Goal: Task Accomplishment & Management: Manage account settings

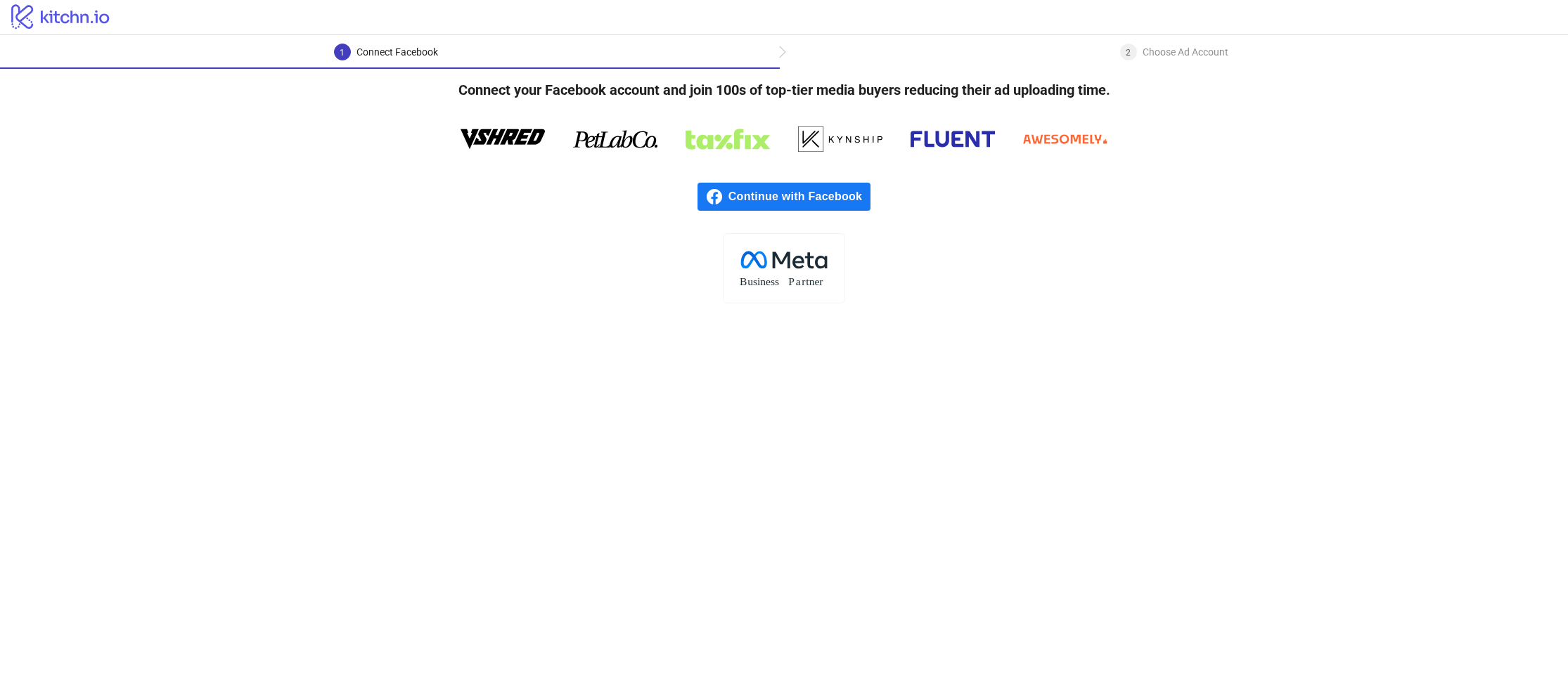
click at [1177, 71] on div "Connect your Facebook account and join 100s of top-tier media buyers reducing t…" at bounding box center [784, 186] width 1568 height 235
click at [786, 59] on div "2 Choose Ad Account" at bounding box center [1173, 56] width 788 height 26
click at [783, 55] on div "2 Choose Ad Account" at bounding box center [1173, 56] width 788 height 26
click at [771, 54] on div "1 Connect Facebook" at bounding box center [390, 56] width 780 height 26
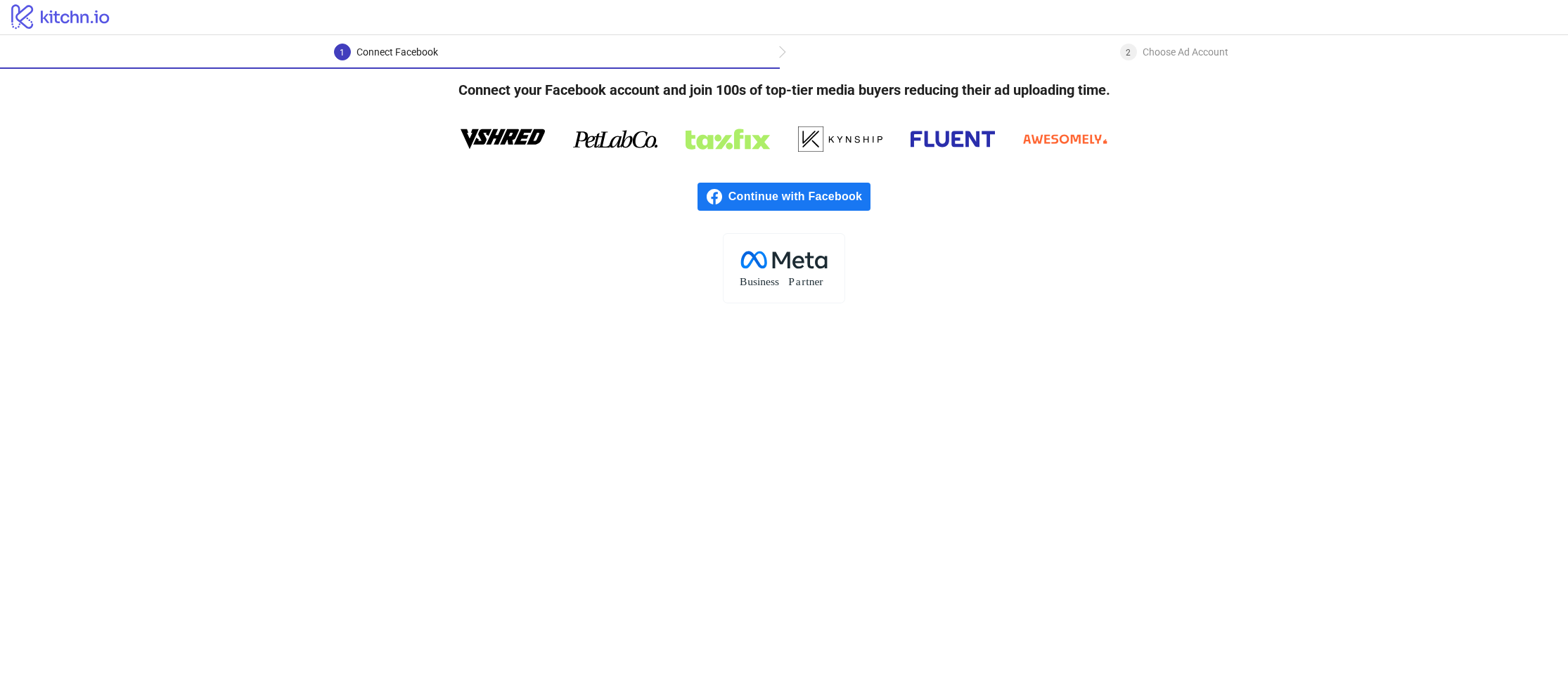
click at [811, 200] on span "Continue with Facebook" at bounding box center [799, 196] width 142 height 28
click at [1165, 59] on div "Choose Ad Account" at bounding box center [1185, 51] width 86 height 17
click at [774, 199] on span "Continue with Facebook" at bounding box center [799, 196] width 142 height 28
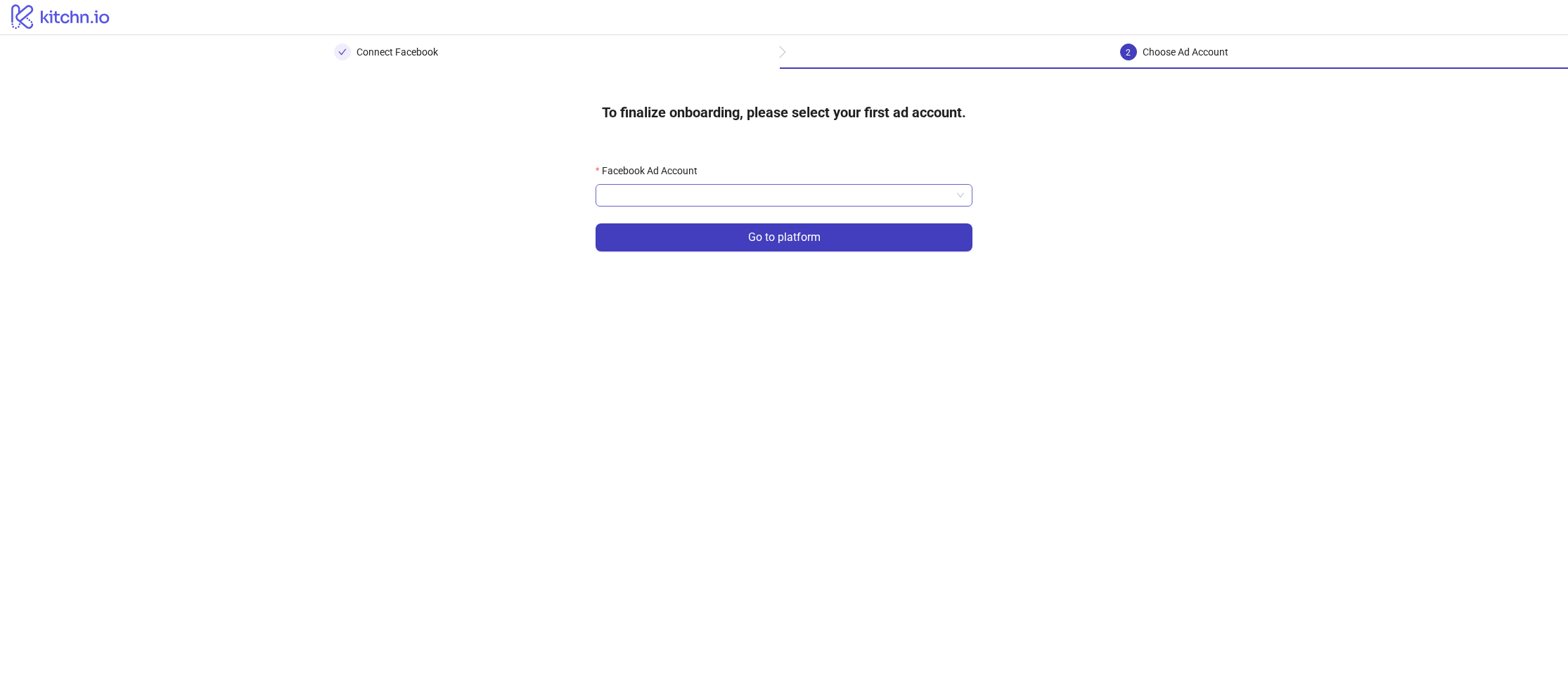
click at [772, 189] on input "Facebook Ad Account" at bounding box center [777, 196] width 347 height 21
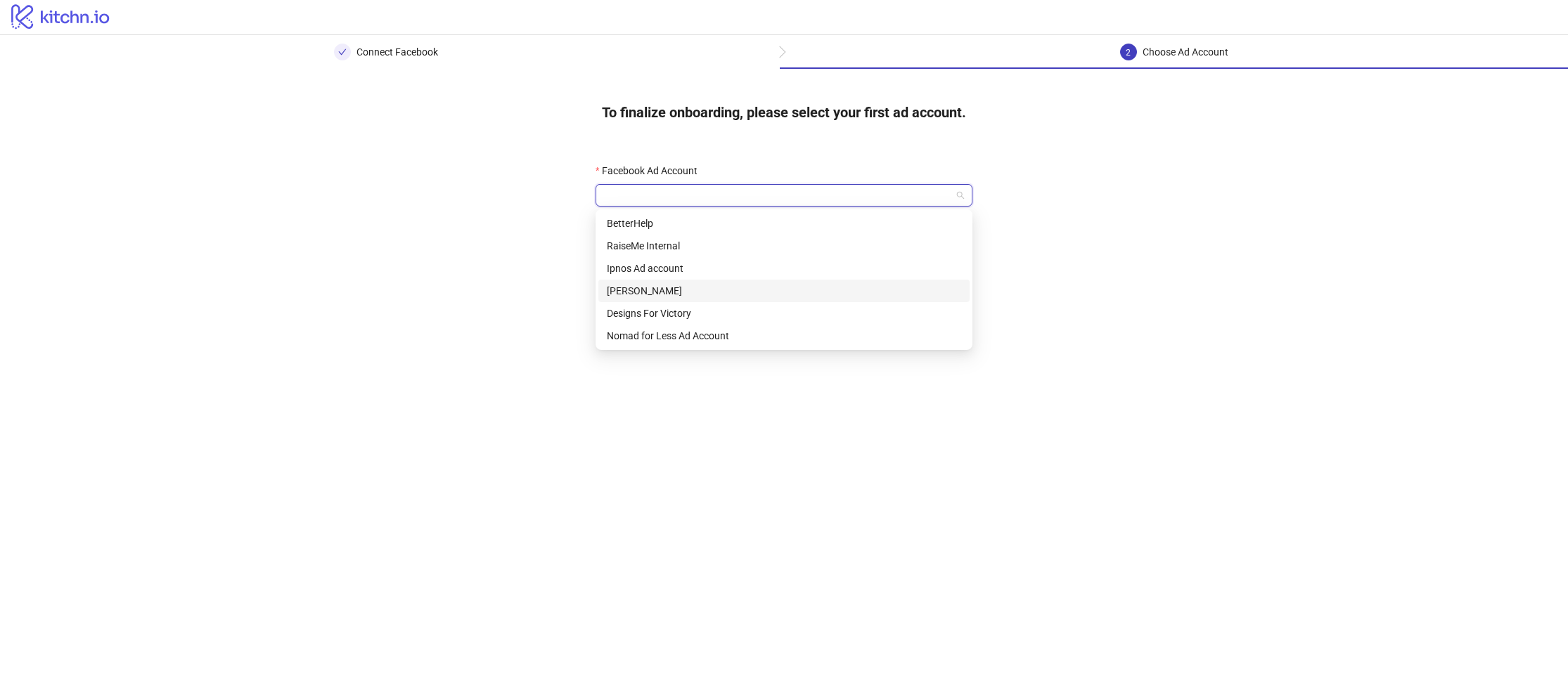
click at [549, 277] on div "To finalize onboarding, please select your first ad account. Facebook Ad Accoun…" at bounding box center [784, 180] width 1568 height 222
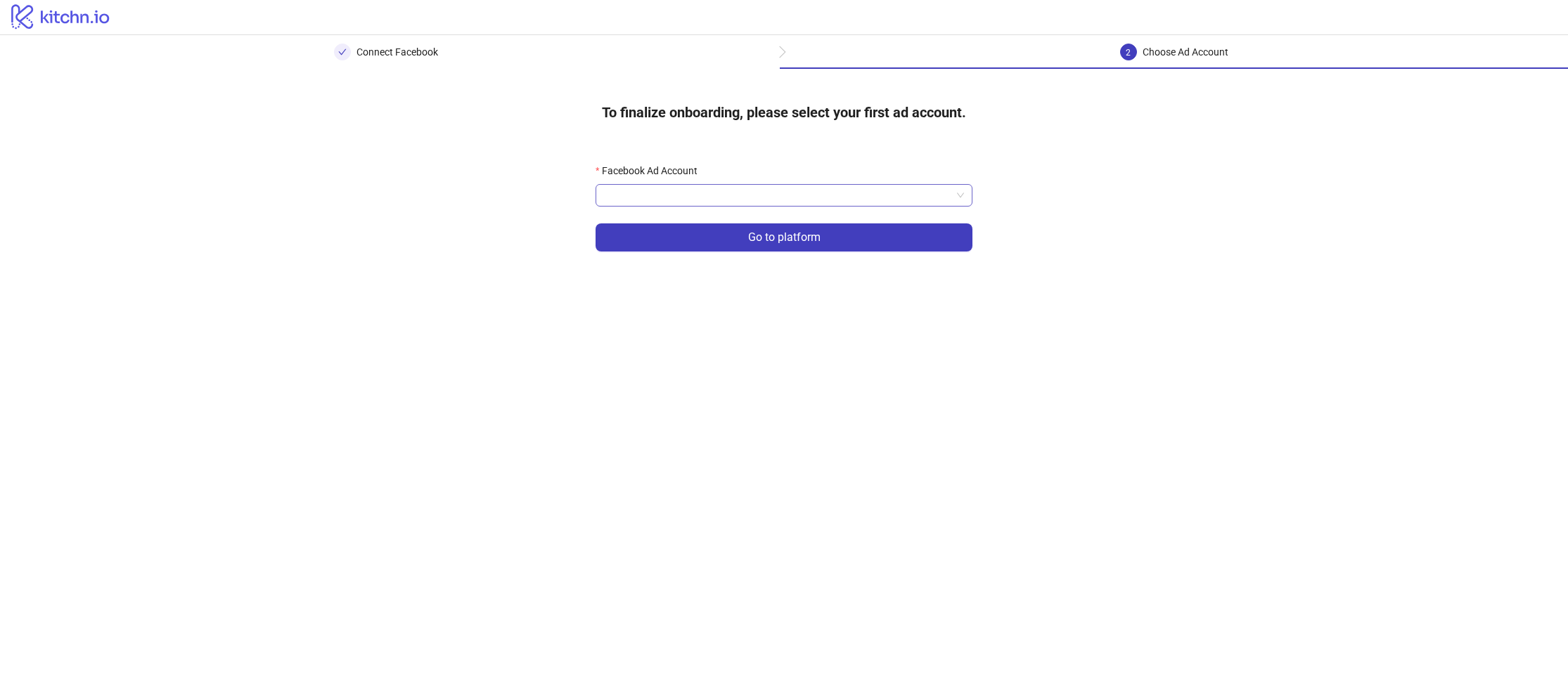
click at [652, 191] on input "Facebook Ad Account" at bounding box center [777, 196] width 347 height 21
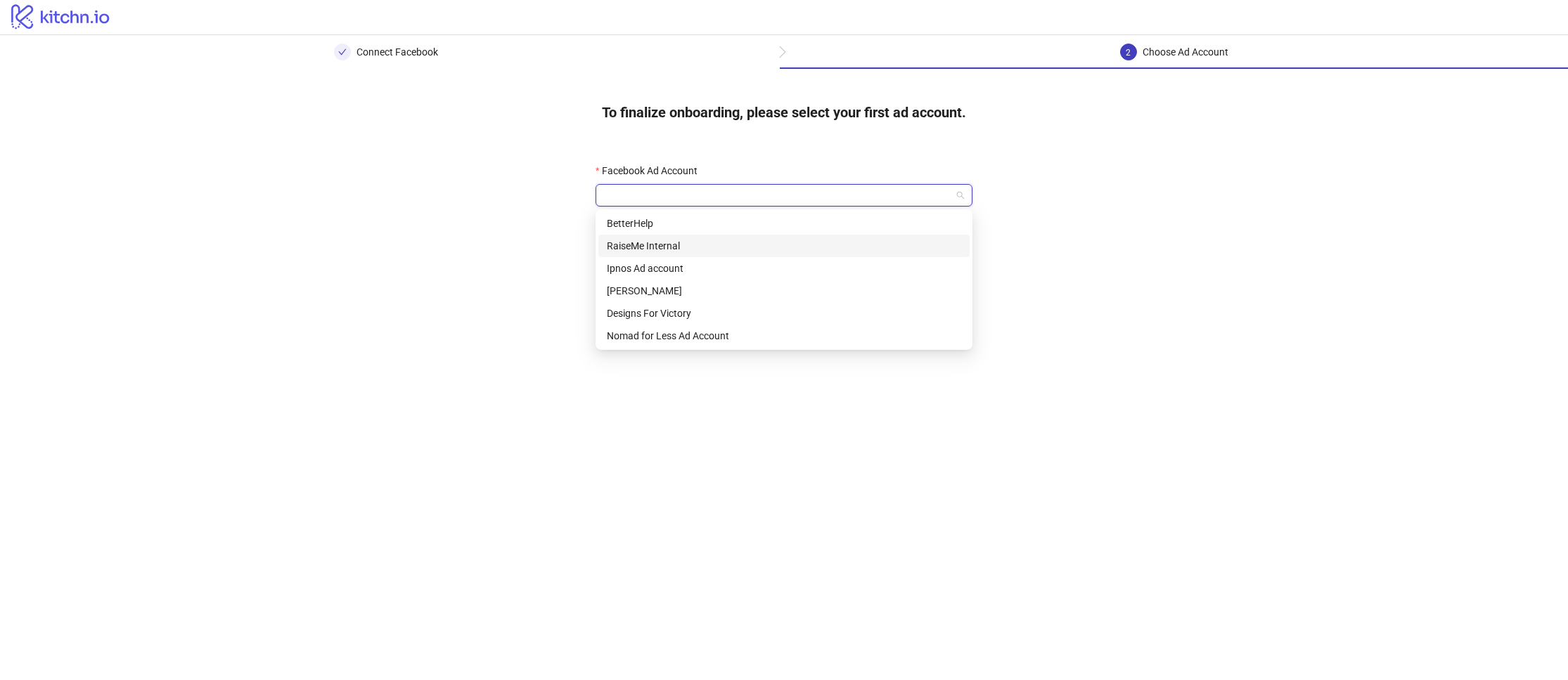
click at [515, 130] on div "To finalize onboarding, please select your first ad account. Facebook Ad Accoun…" at bounding box center [784, 180] width 1568 height 222
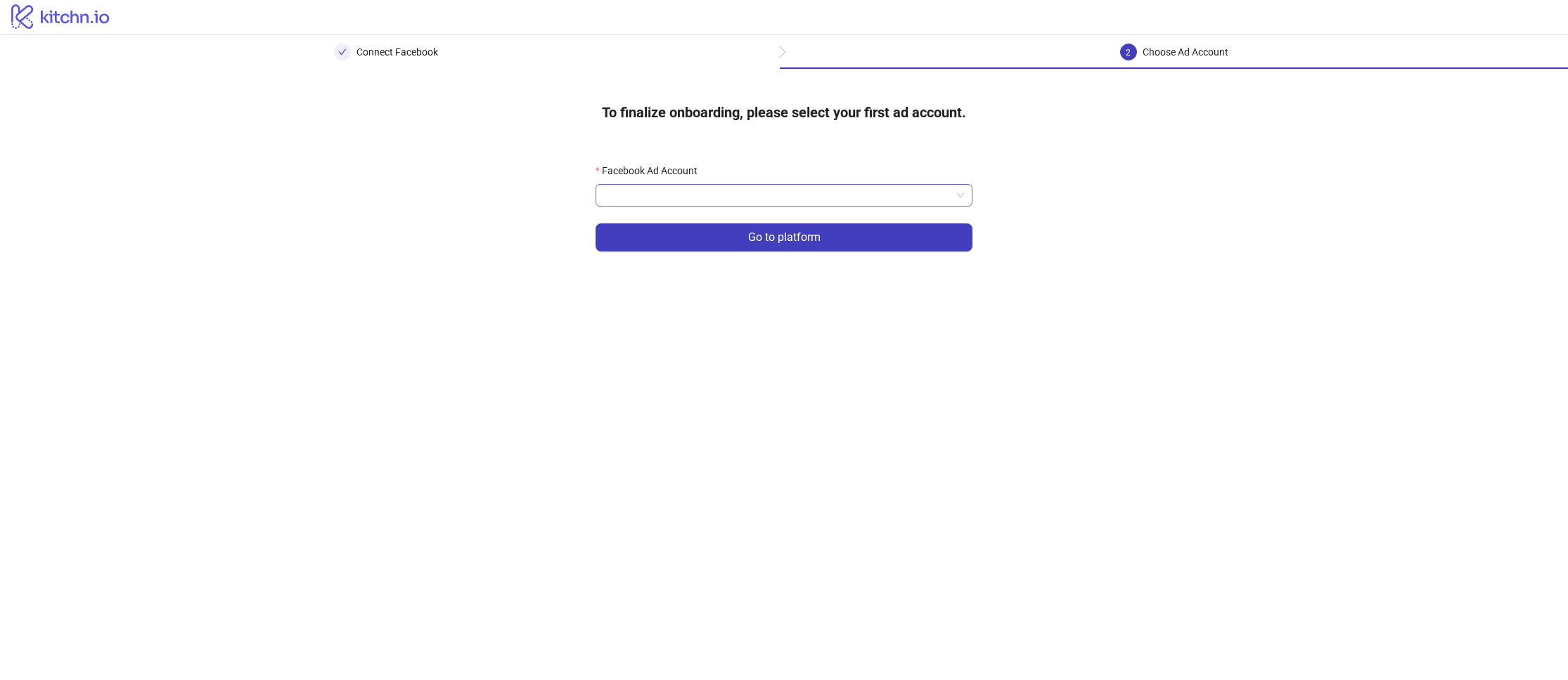
click at [685, 188] on input "Facebook Ad Account" at bounding box center [777, 196] width 347 height 21
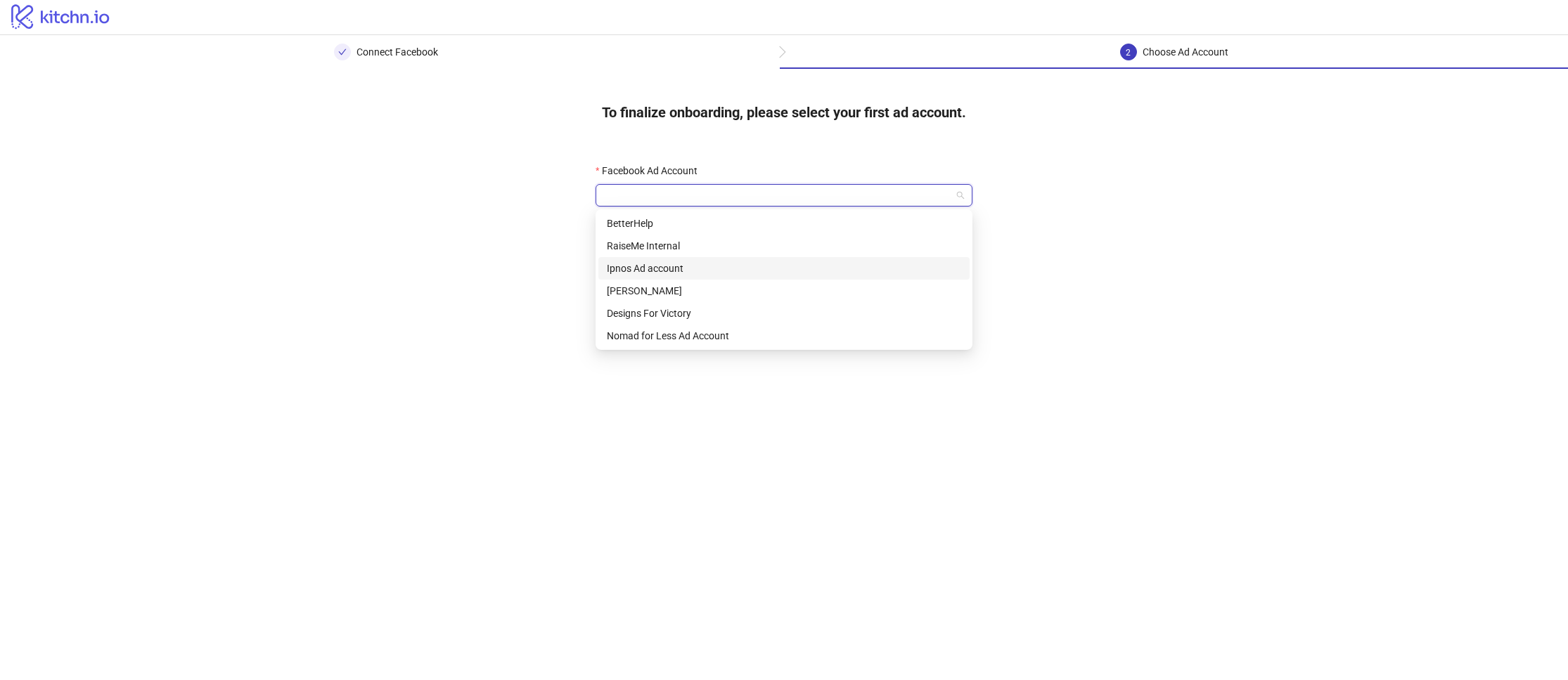
click at [652, 270] on div "Ipnos Ad account" at bounding box center [784, 268] width 355 height 15
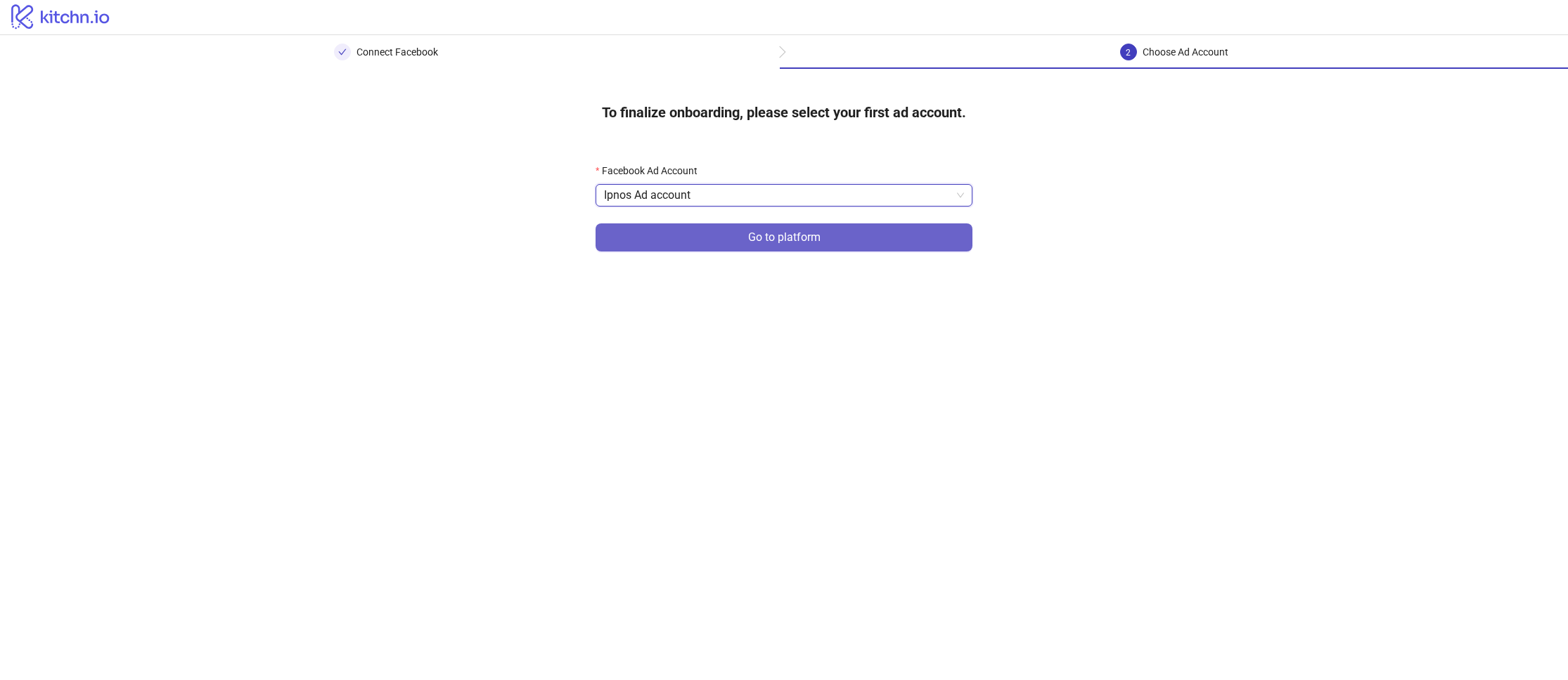
click at [761, 238] on span "Go to platform" at bounding box center [784, 237] width 72 height 13
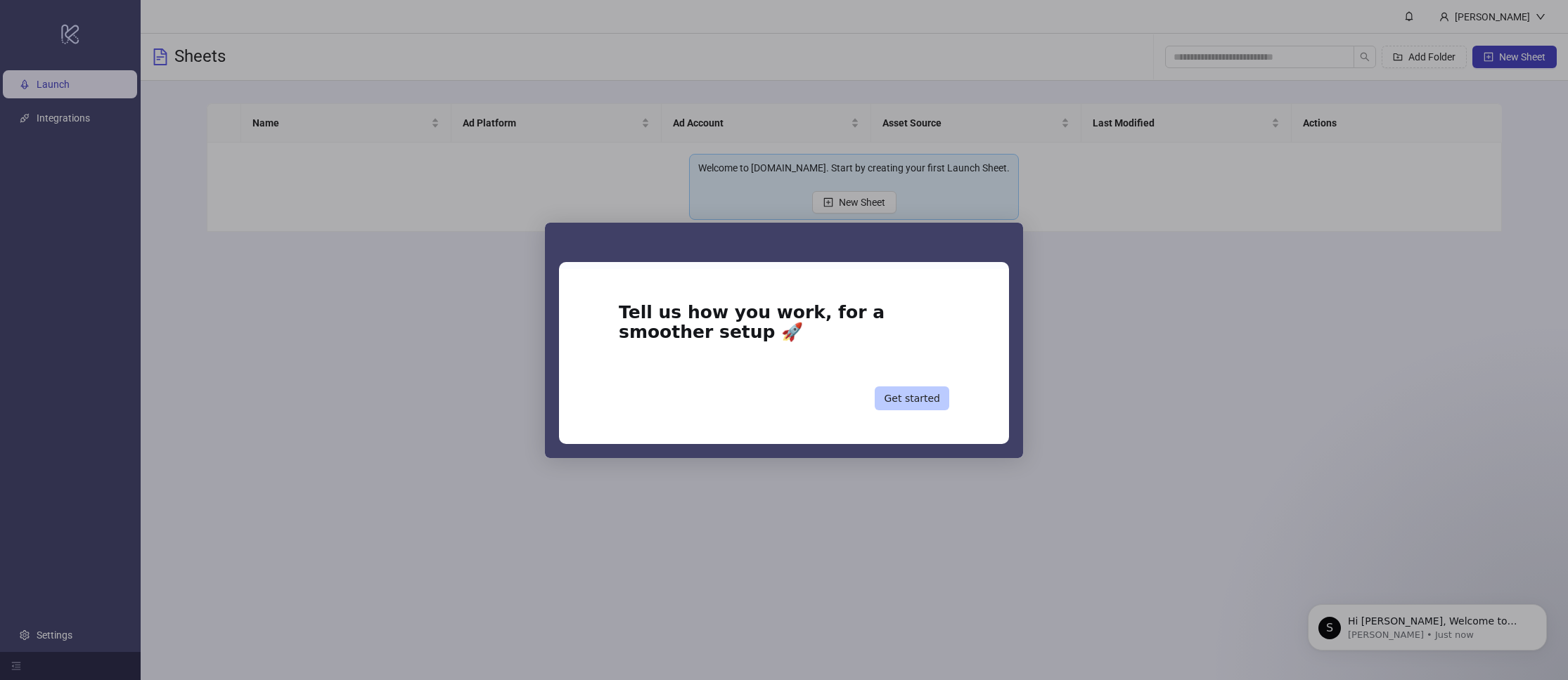
click at [913, 400] on button "Get started" at bounding box center [911, 399] width 75 height 24
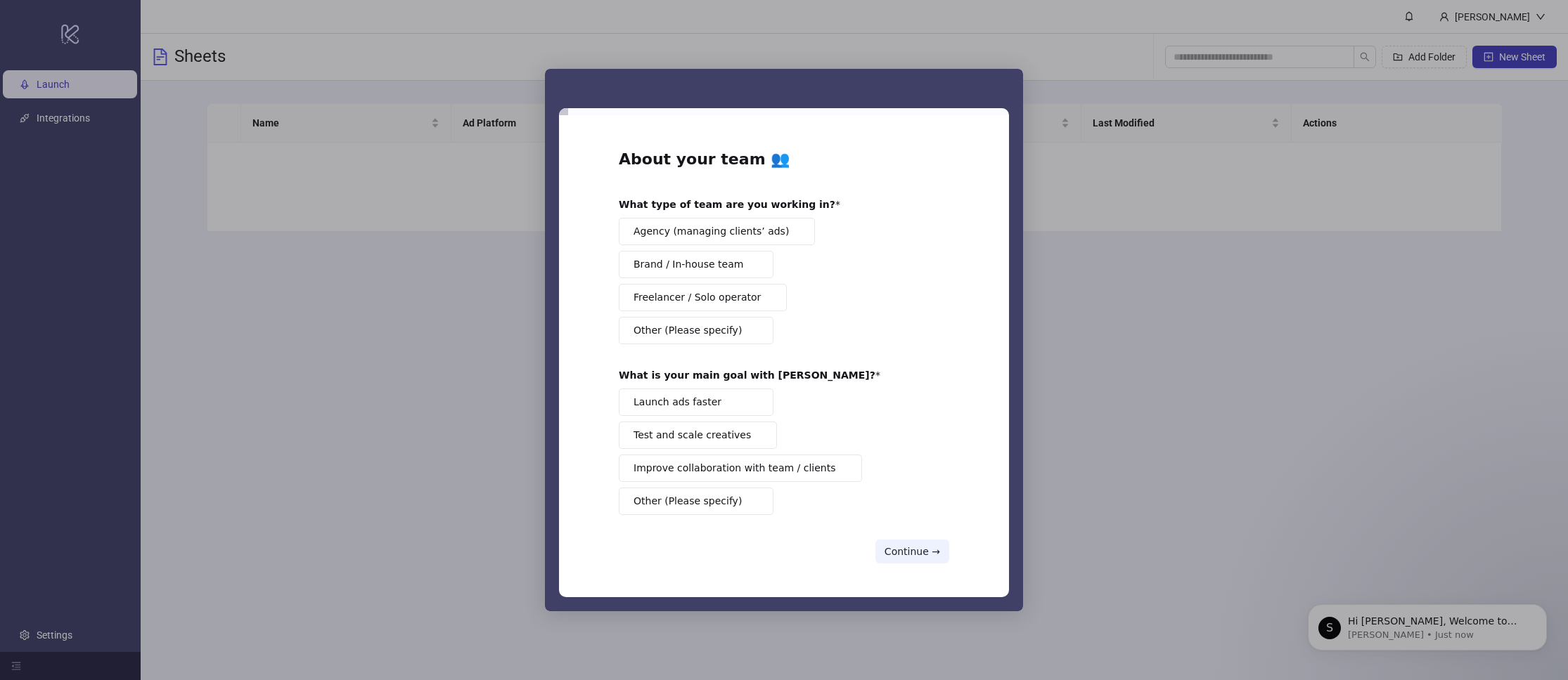
click at [709, 266] on span "Brand / In-house team" at bounding box center [688, 265] width 110 height 14
click at [716, 441] on span "Test and scale creatives" at bounding box center [692, 435] width 117 height 14
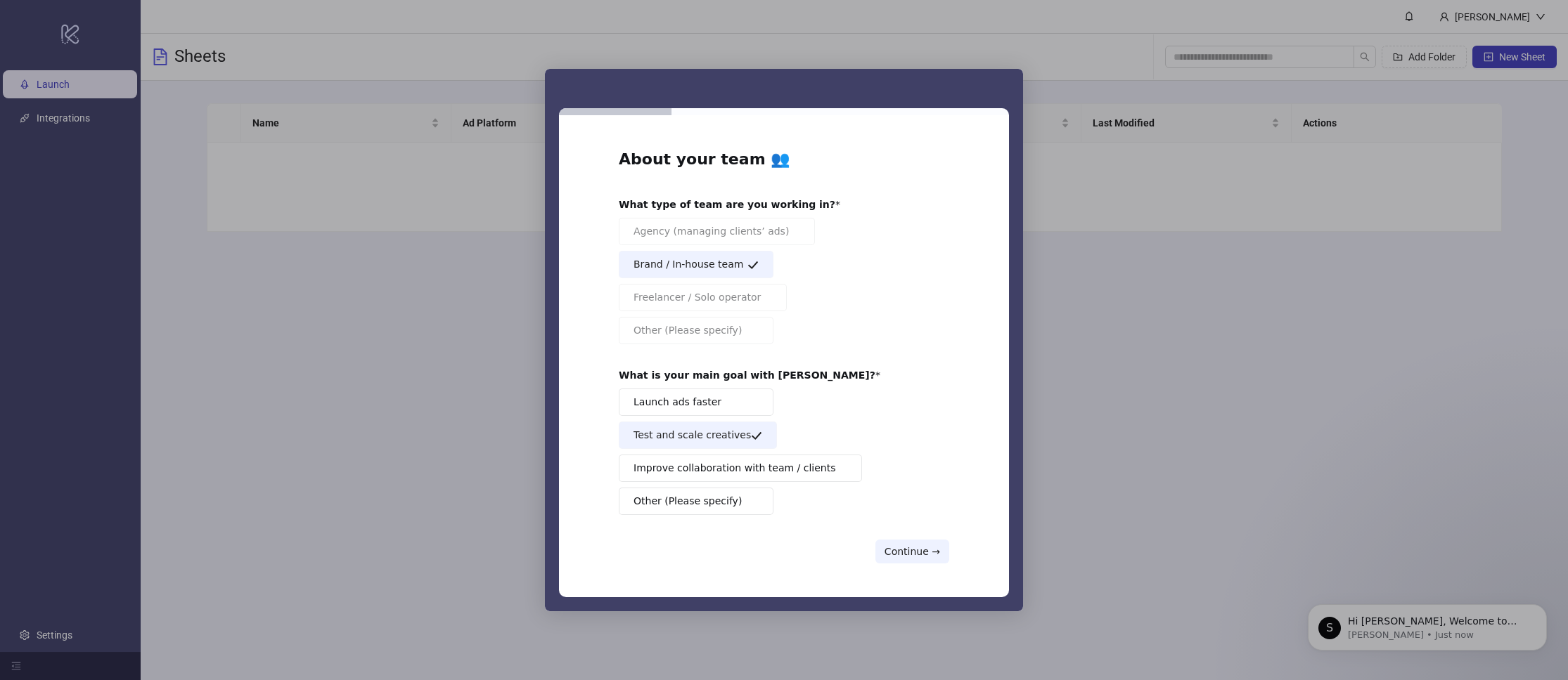
click at [693, 401] on span "Launch ads faster" at bounding box center [678, 403] width 88 height 14
click at [901, 544] on button "Continue →" at bounding box center [912, 552] width 74 height 24
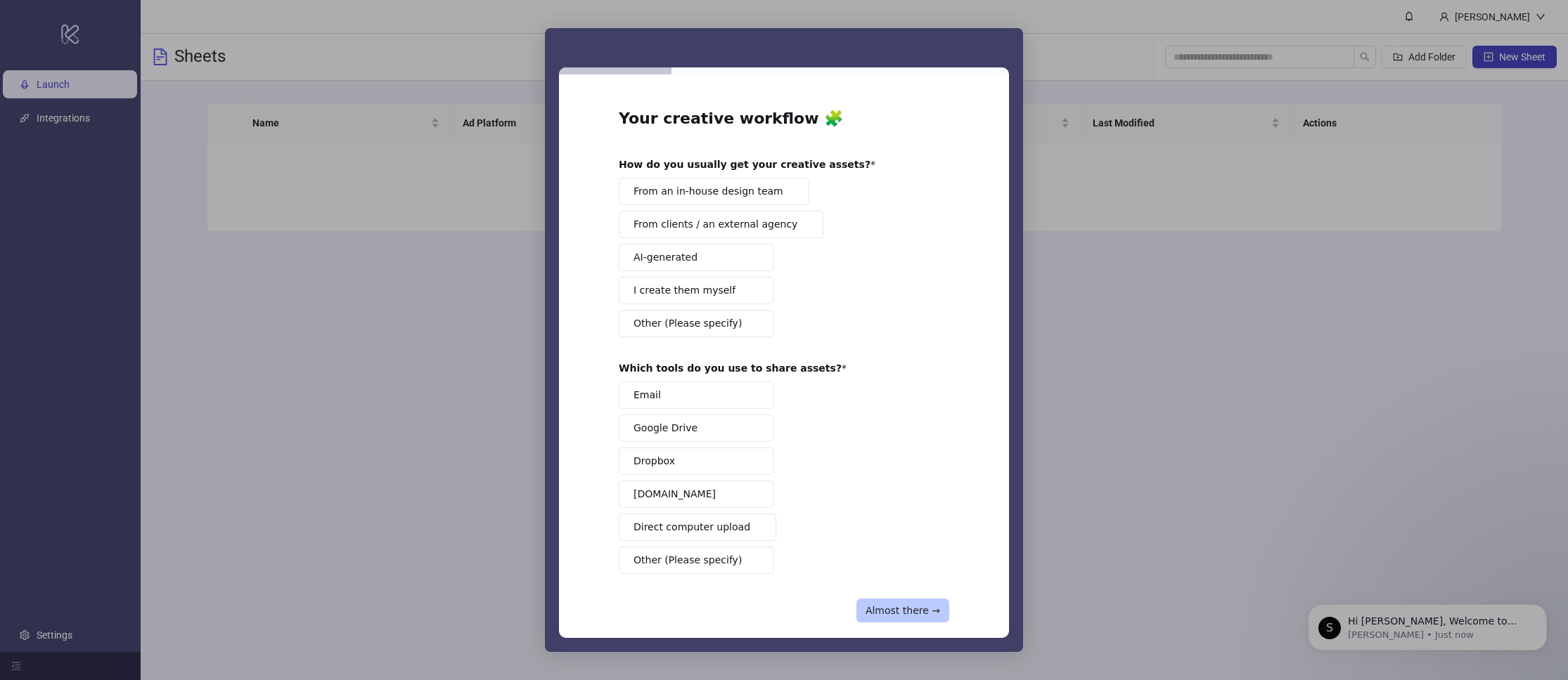
click at [920, 607] on button "Almost there →" at bounding box center [903, 611] width 93 height 24
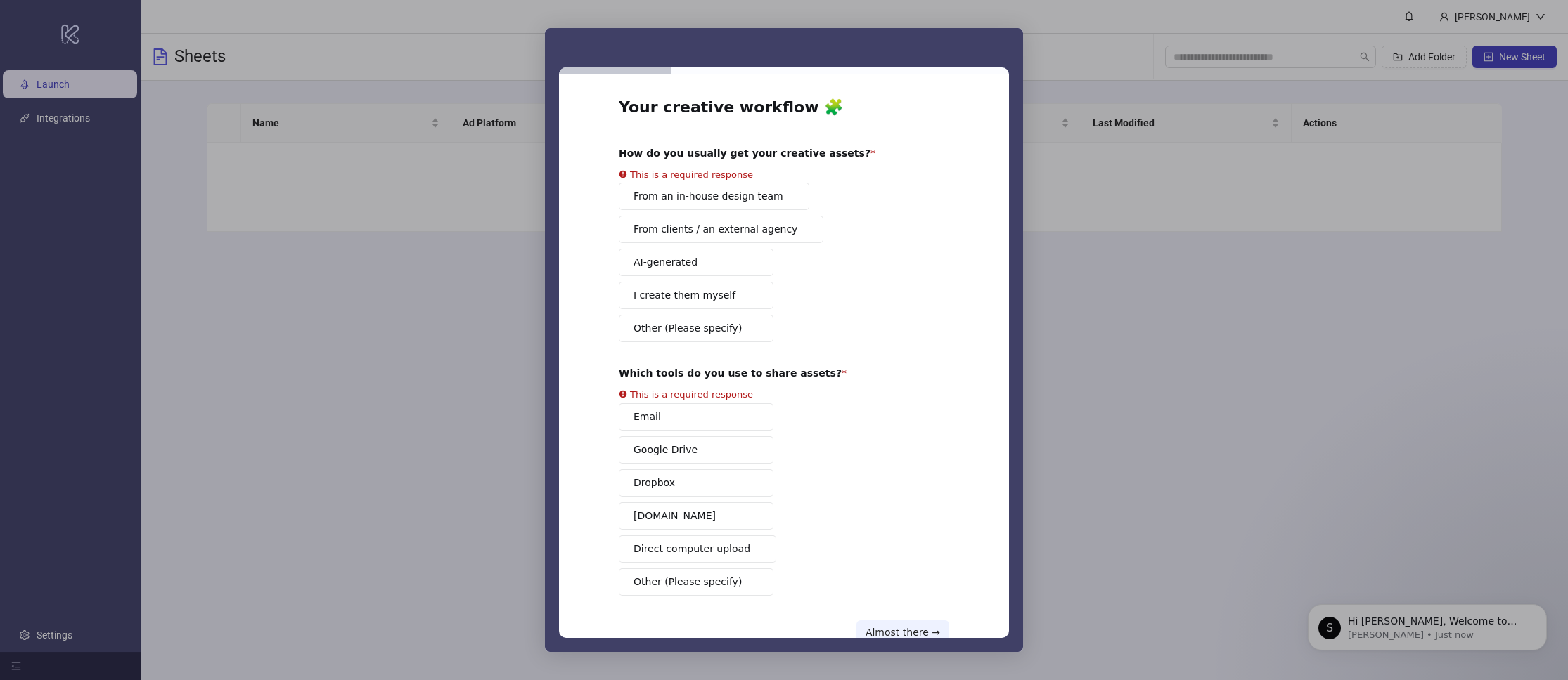
scroll to position [13, 0]
click at [703, 192] on div "From an in-house design team From clients / an external agency AI-generated I c…" at bounding box center [784, 261] width 330 height 160
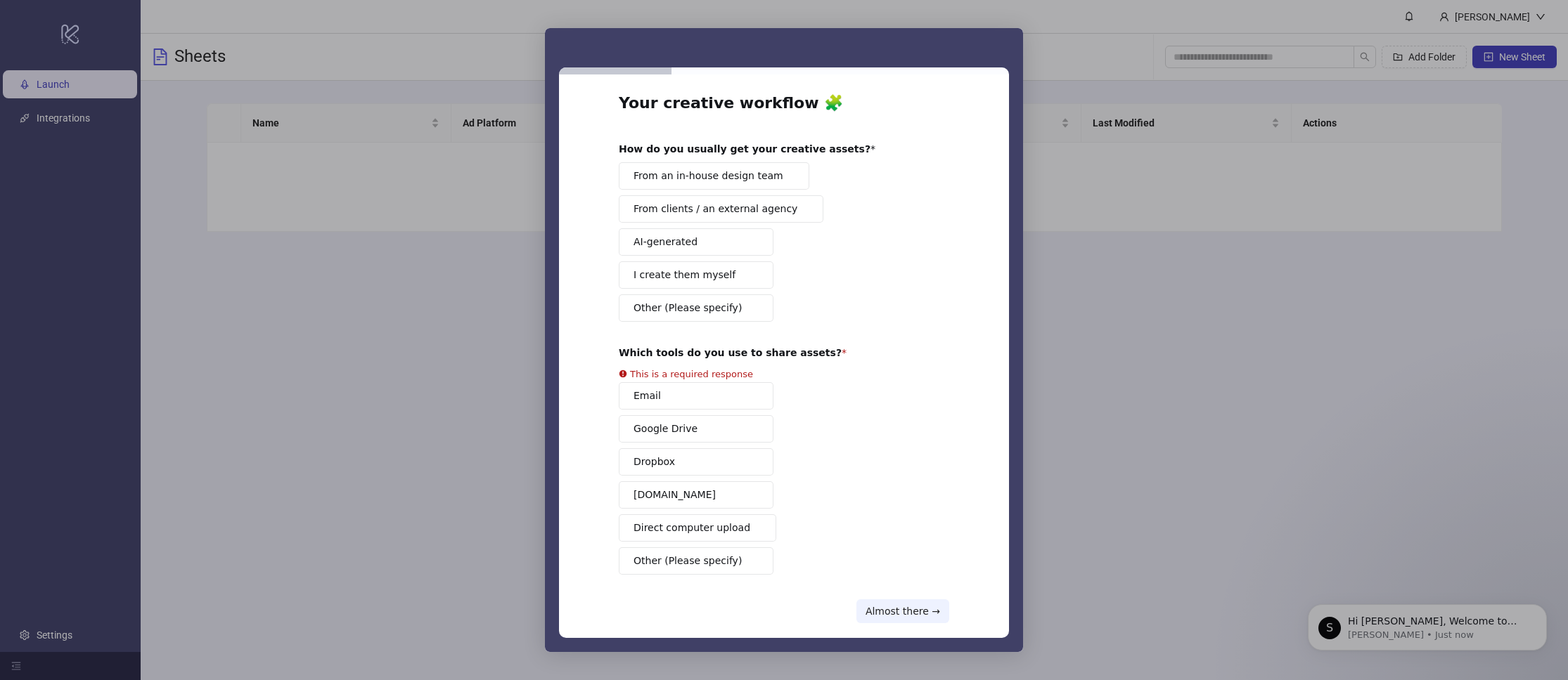
click at [698, 168] on span "From an in-house design team" at bounding box center [708, 176] width 150 height 14
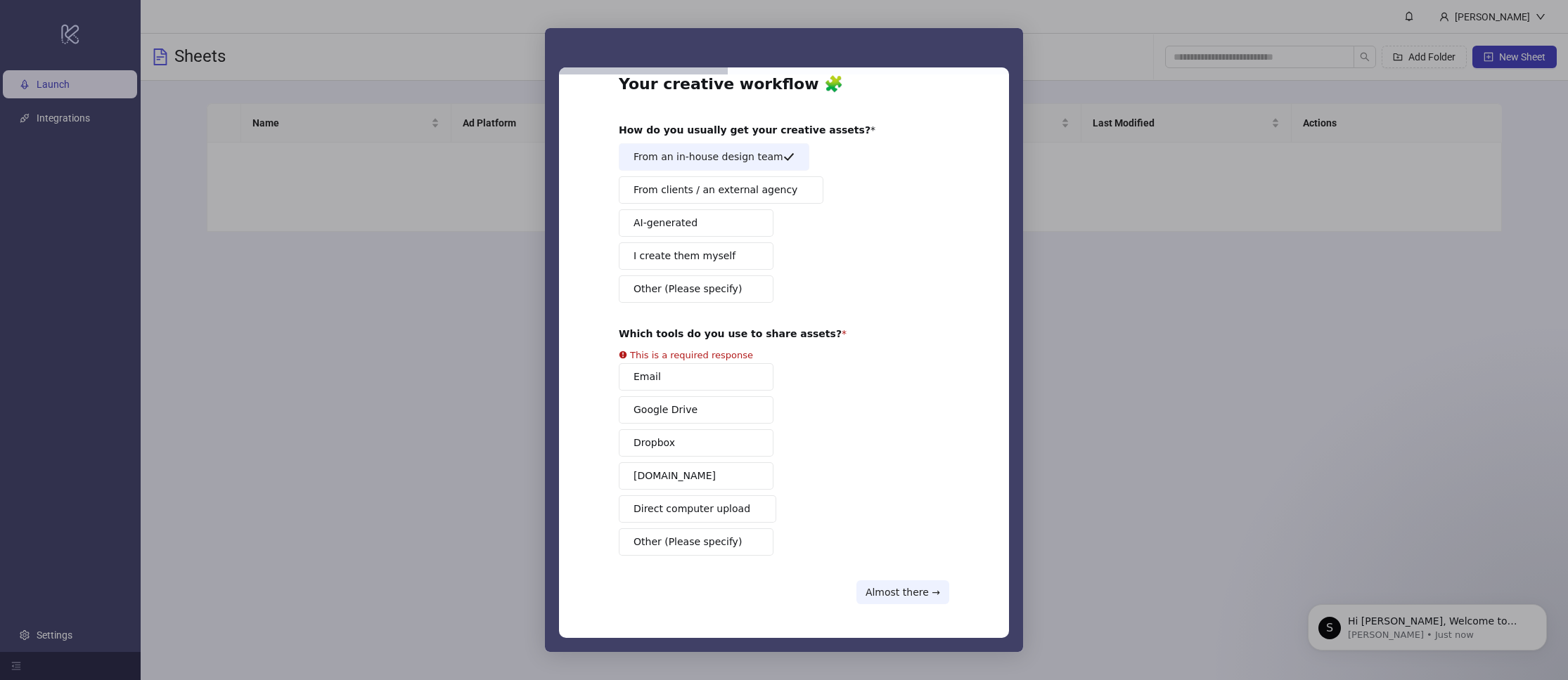
click at [688, 423] on button "Google Drive" at bounding box center [695, 410] width 155 height 27
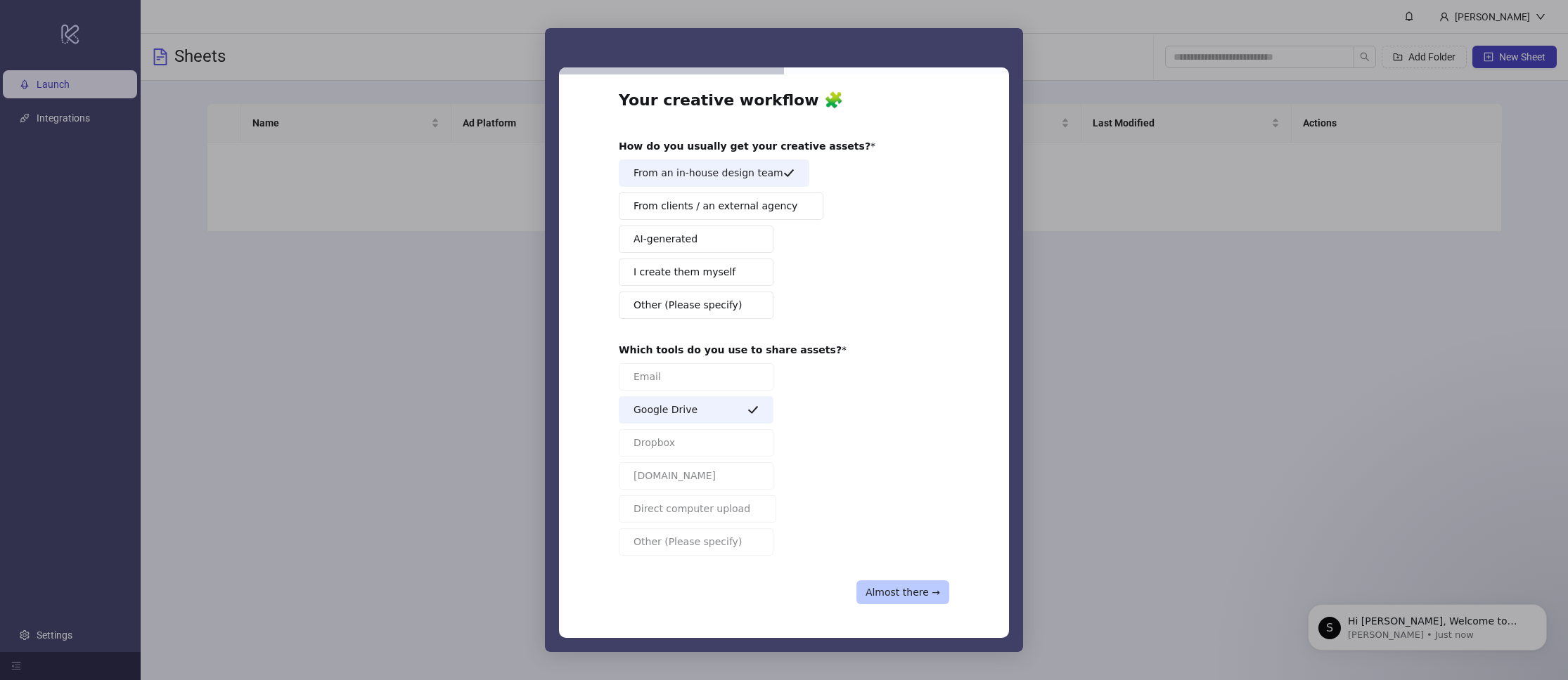
click at [917, 594] on button "Almost there →" at bounding box center [903, 593] width 93 height 24
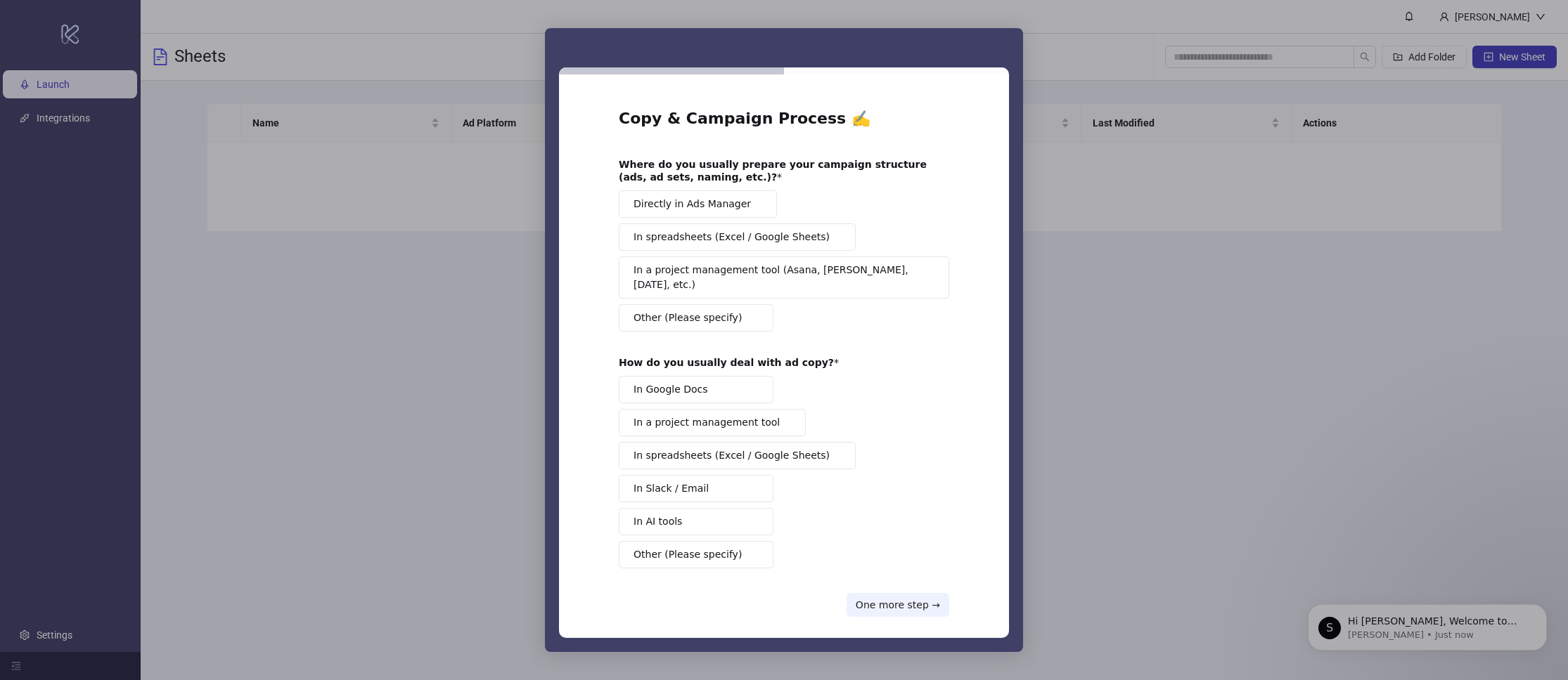
click at [673, 202] on span "Directly in Ads Manager" at bounding box center [692, 204] width 117 height 14
click at [699, 481] on span "In Slack / Email" at bounding box center [671, 488] width 75 height 14
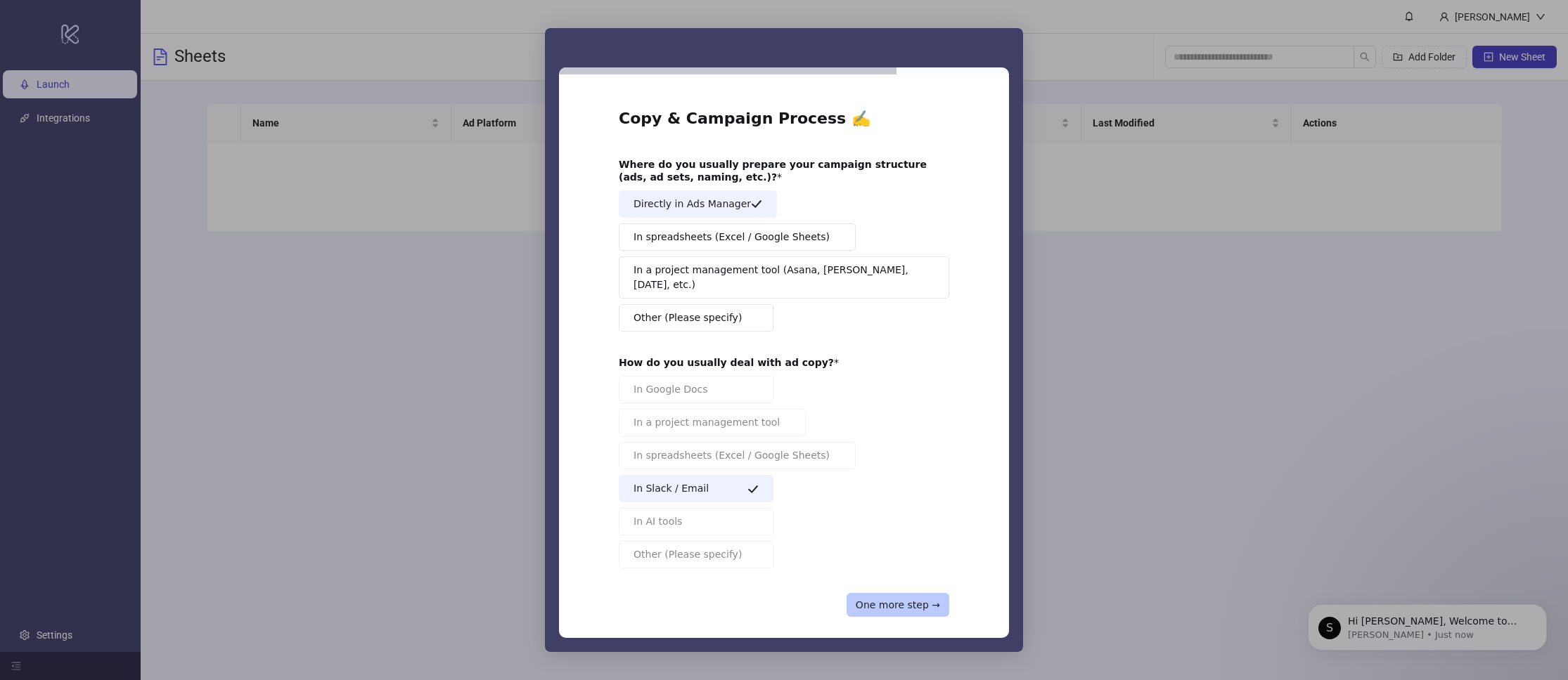
click at [896, 601] on button "One more step →" at bounding box center [897, 605] width 103 height 24
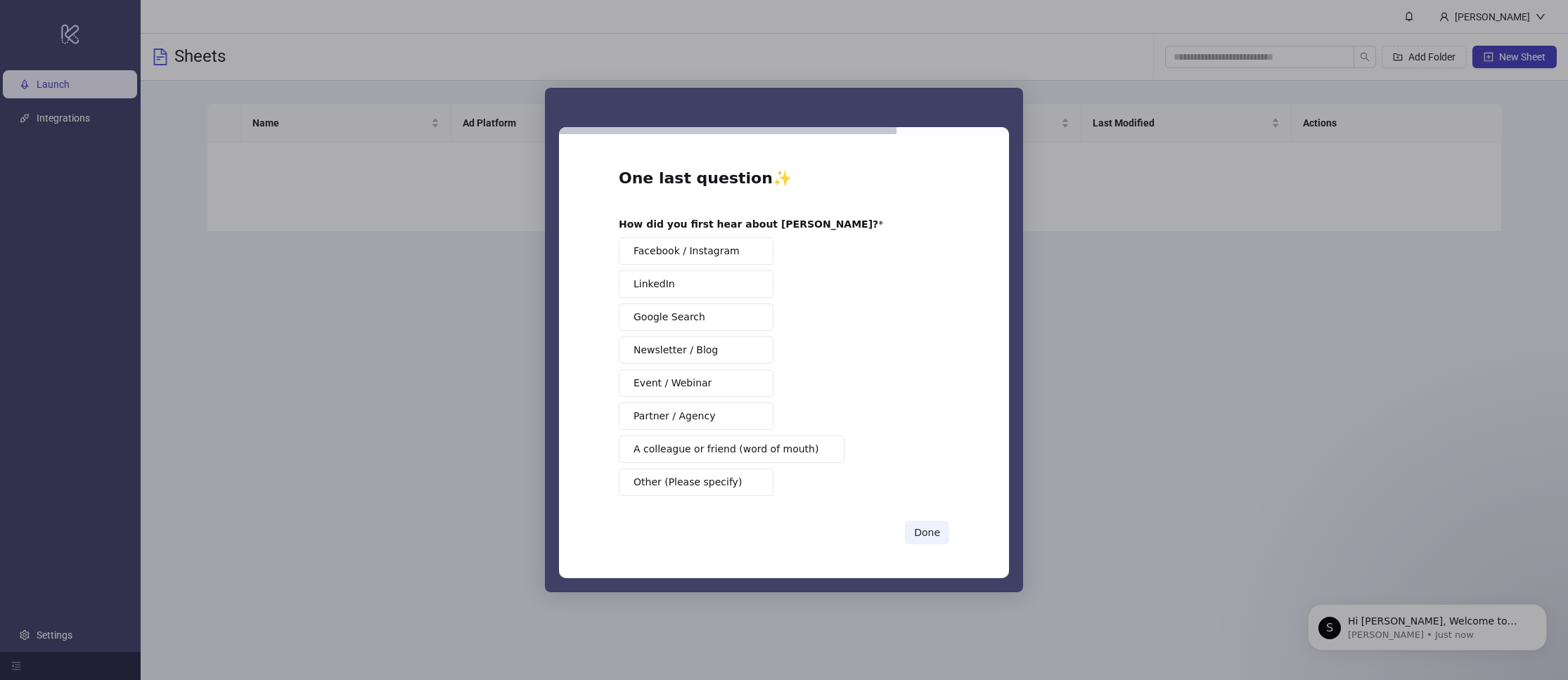
click at [719, 451] on span "A colleague or friend (word of mouth)" at bounding box center [726, 449] width 185 height 14
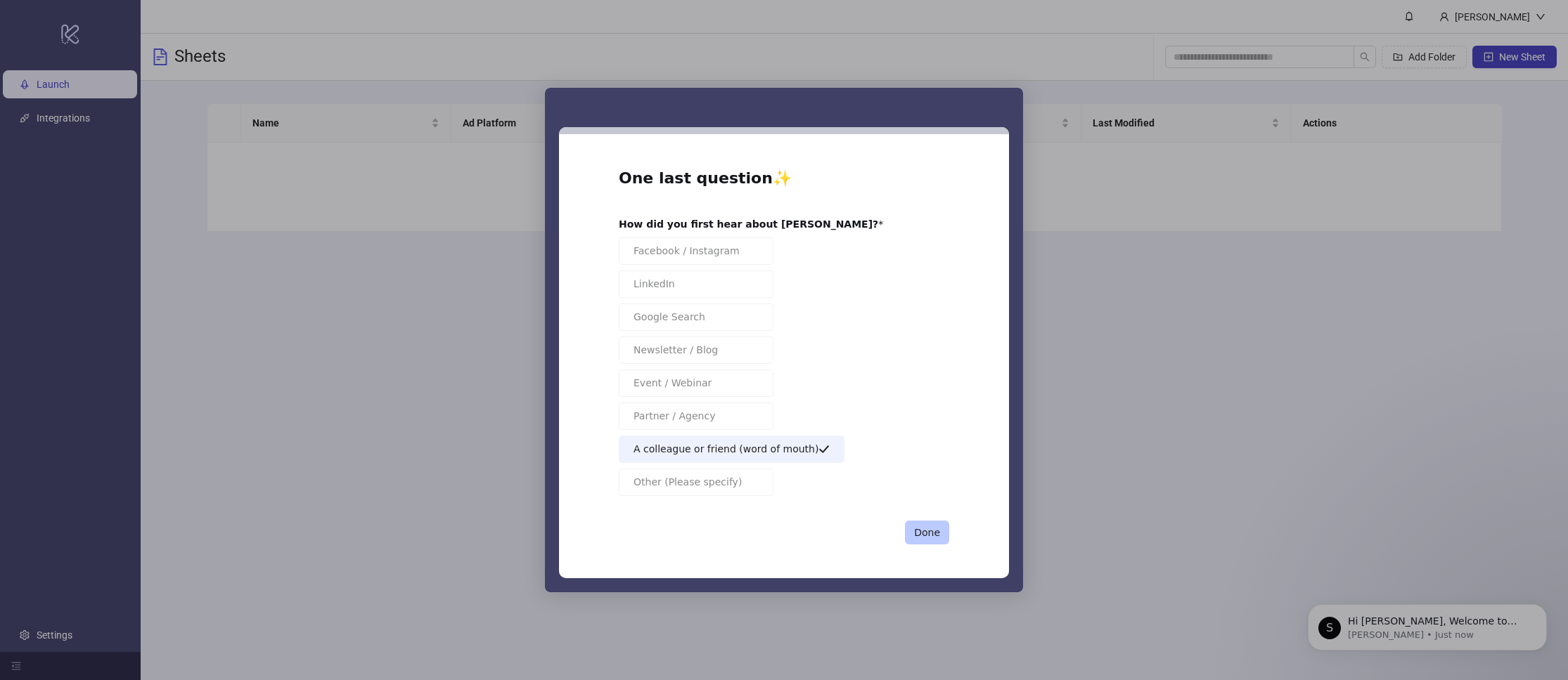
click at [931, 540] on button "Done" at bounding box center [926, 533] width 44 height 24
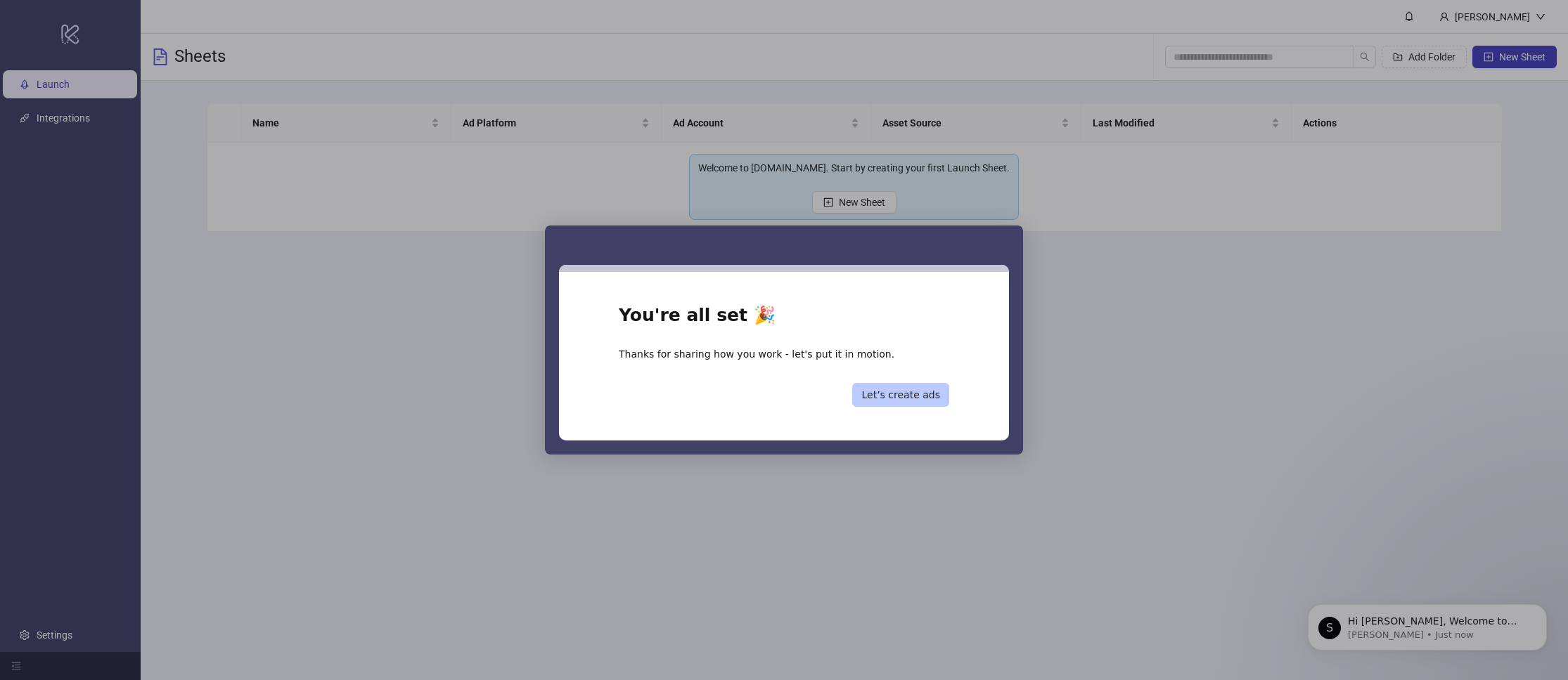
click at [908, 391] on button "Let’s create ads" at bounding box center [900, 395] width 97 height 24
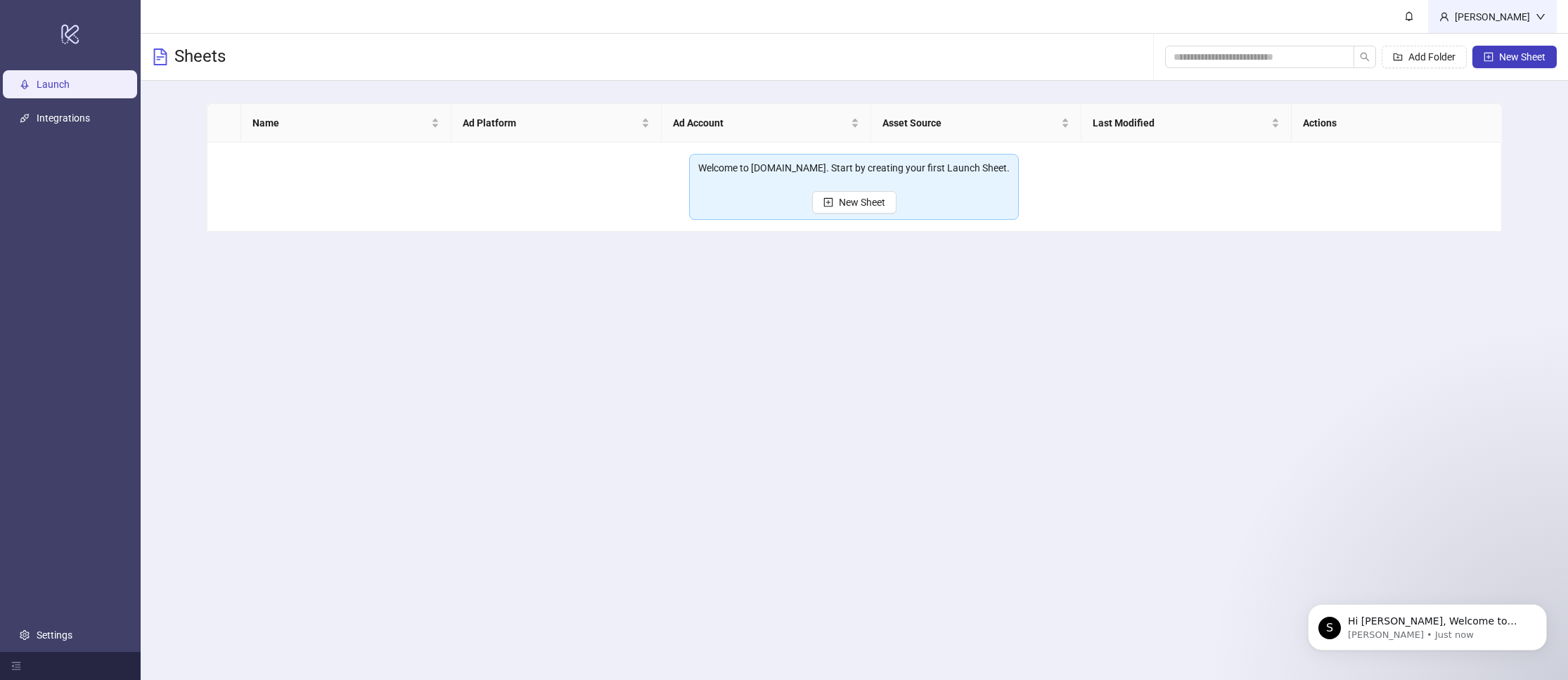
click at [1519, 26] on div "Kevin Cluess" at bounding box center [1492, 16] width 128 height 33
click at [1388, 84] on main "Name Ad Platform Ad Account Asset Source Last Modified Actions Welcome to Kitch…" at bounding box center [854, 168] width 1318 height 174
click at [72, 635] on link "Settings" at bounding box center [55, 635] width 36 height 11
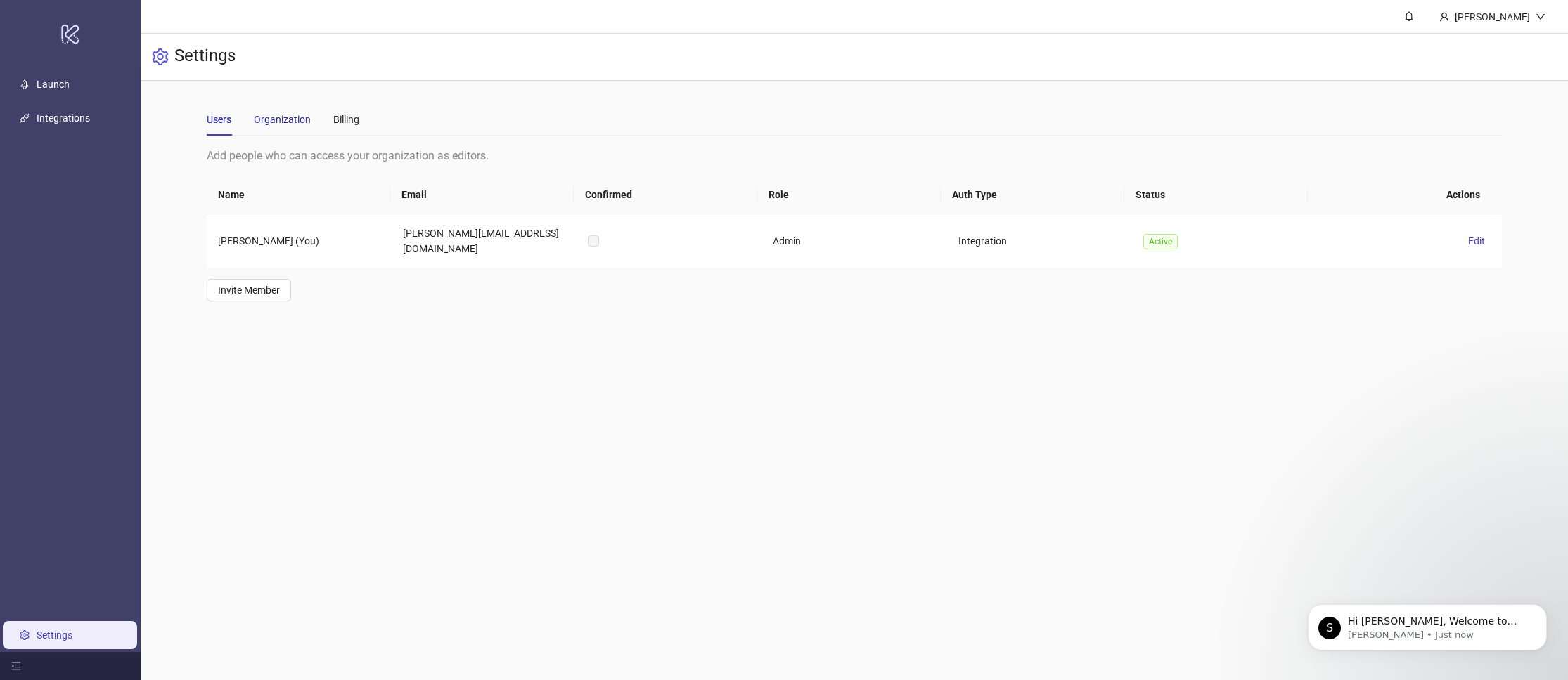
click at [302, 119] on div "Organization" at bounding box center [282, 119] width 57 height 15
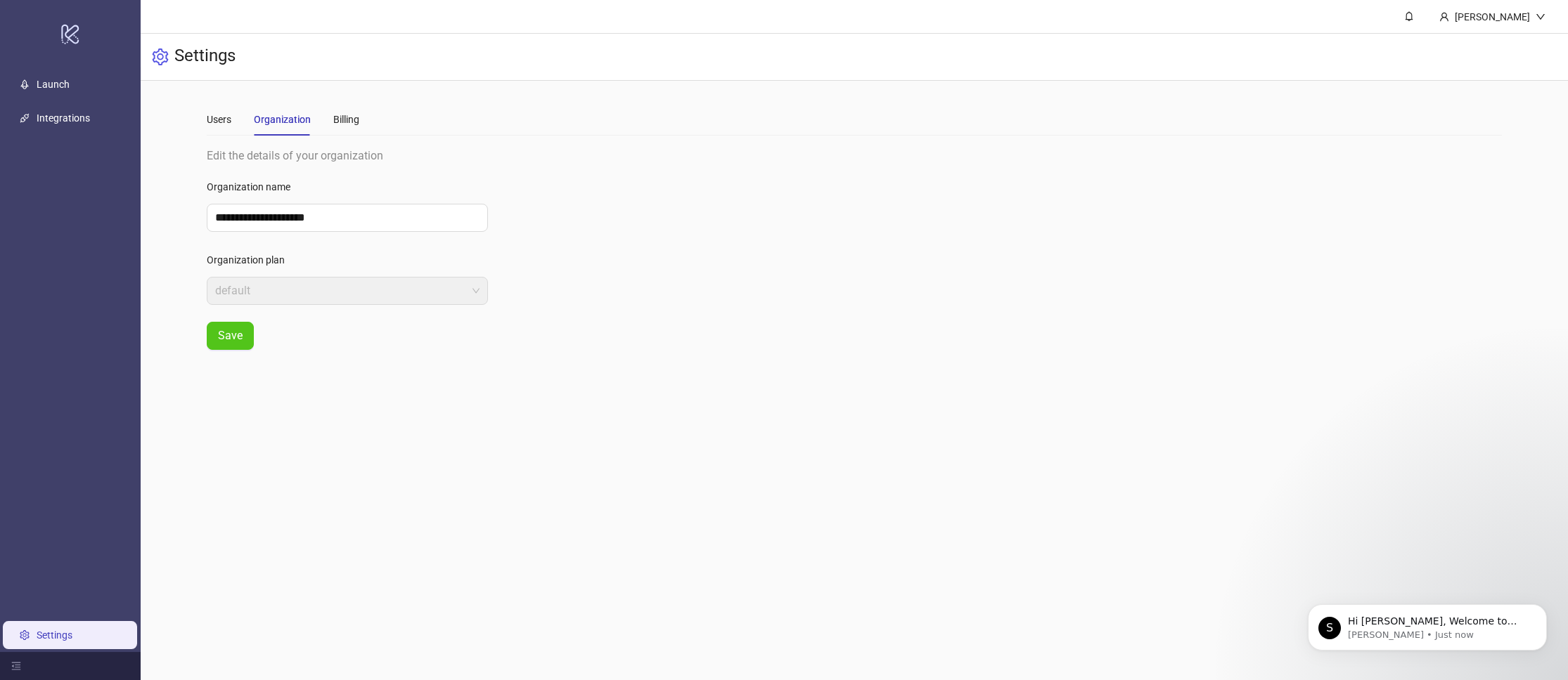
click at [360, 115] on div "Users Organization Billing" at bounding box center [854, 119] width 1295 height 32
click at [351, 120] on div "Billing" at bounding box center [346, 119] width 26 height 15
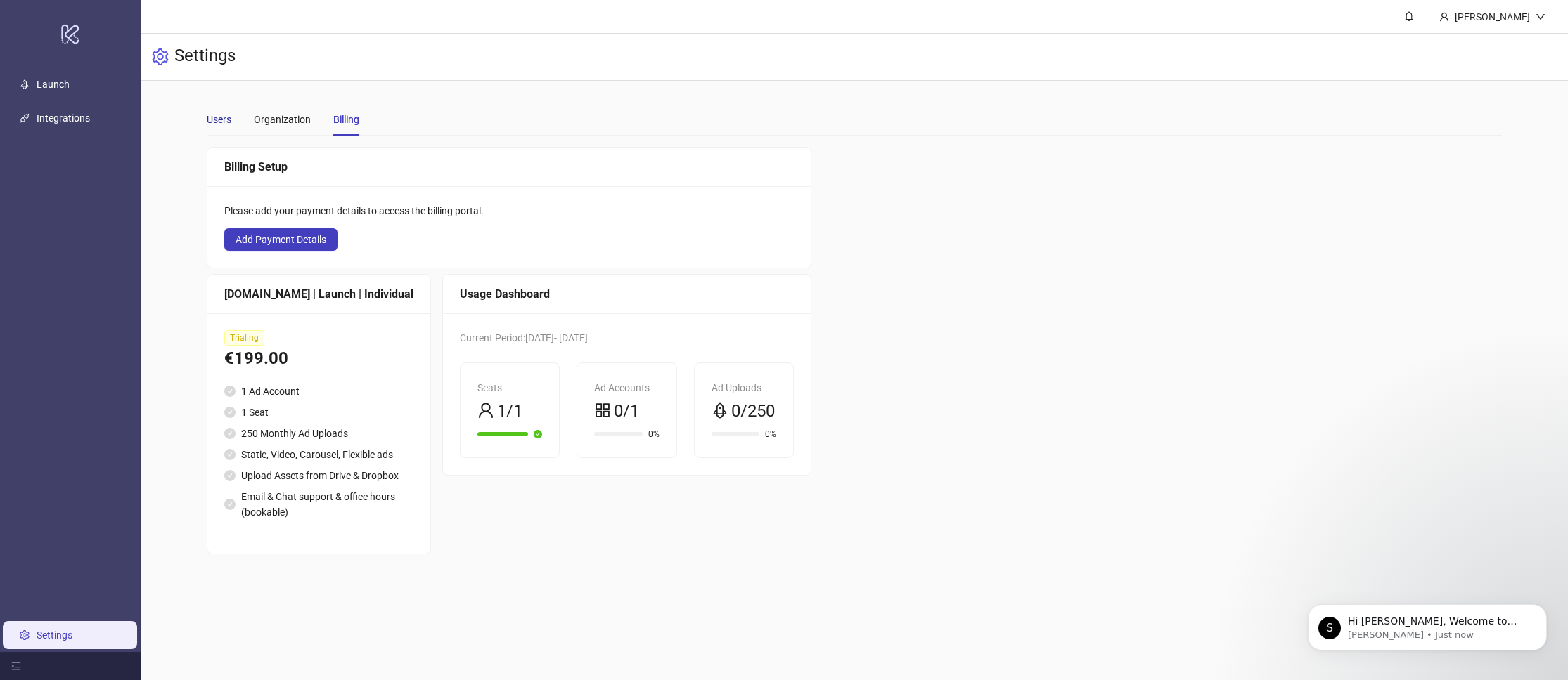
click at [230, 115] on div "Users" at bounding box center [219, 119] width 25 height 15
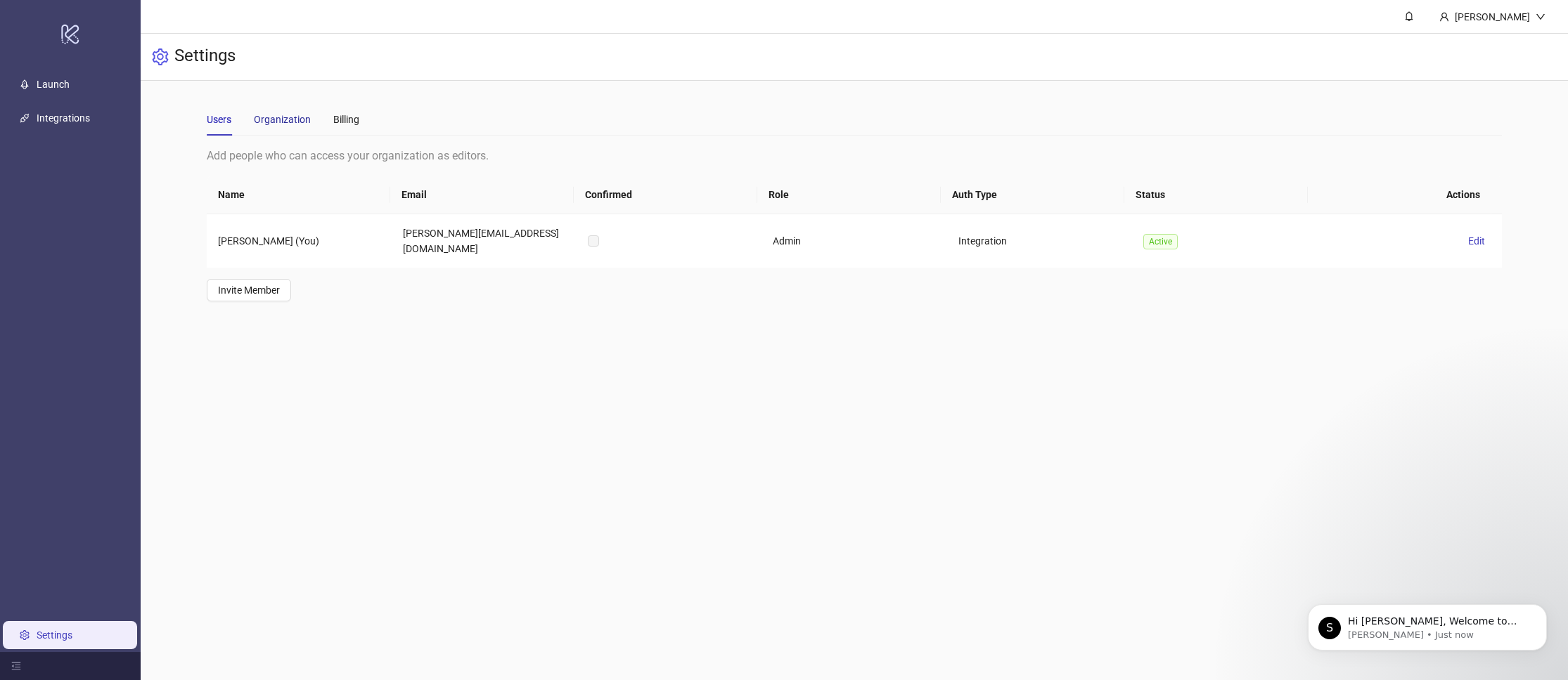
click at [269, 123] on div "Organization" at bounding box center [282, 119] width 57 height 15
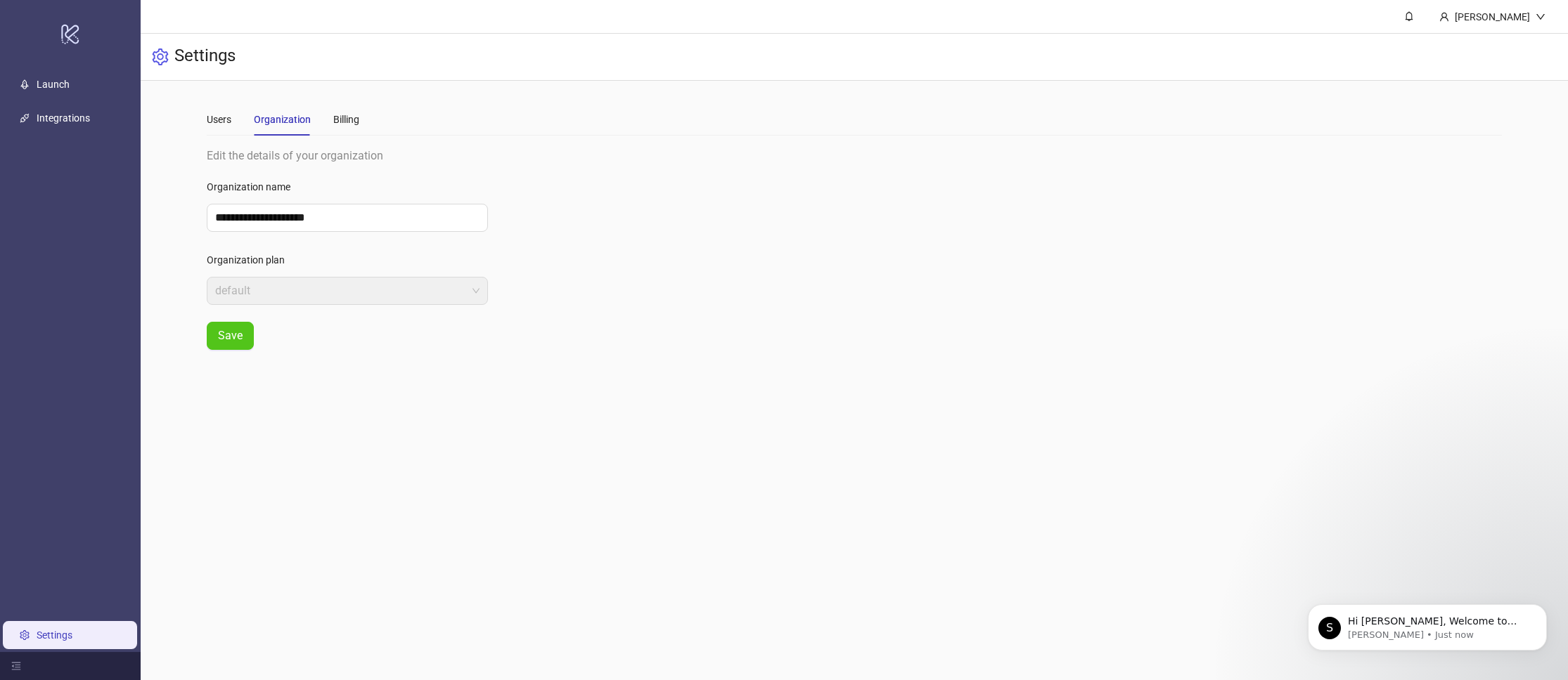
click at [232, 117] on div "Users Organization Billing" at bounding box center [283, 119] width 152 height 32
click at [228, 120] on div "Users" at bounding box center [219, 119] width 25 height 15
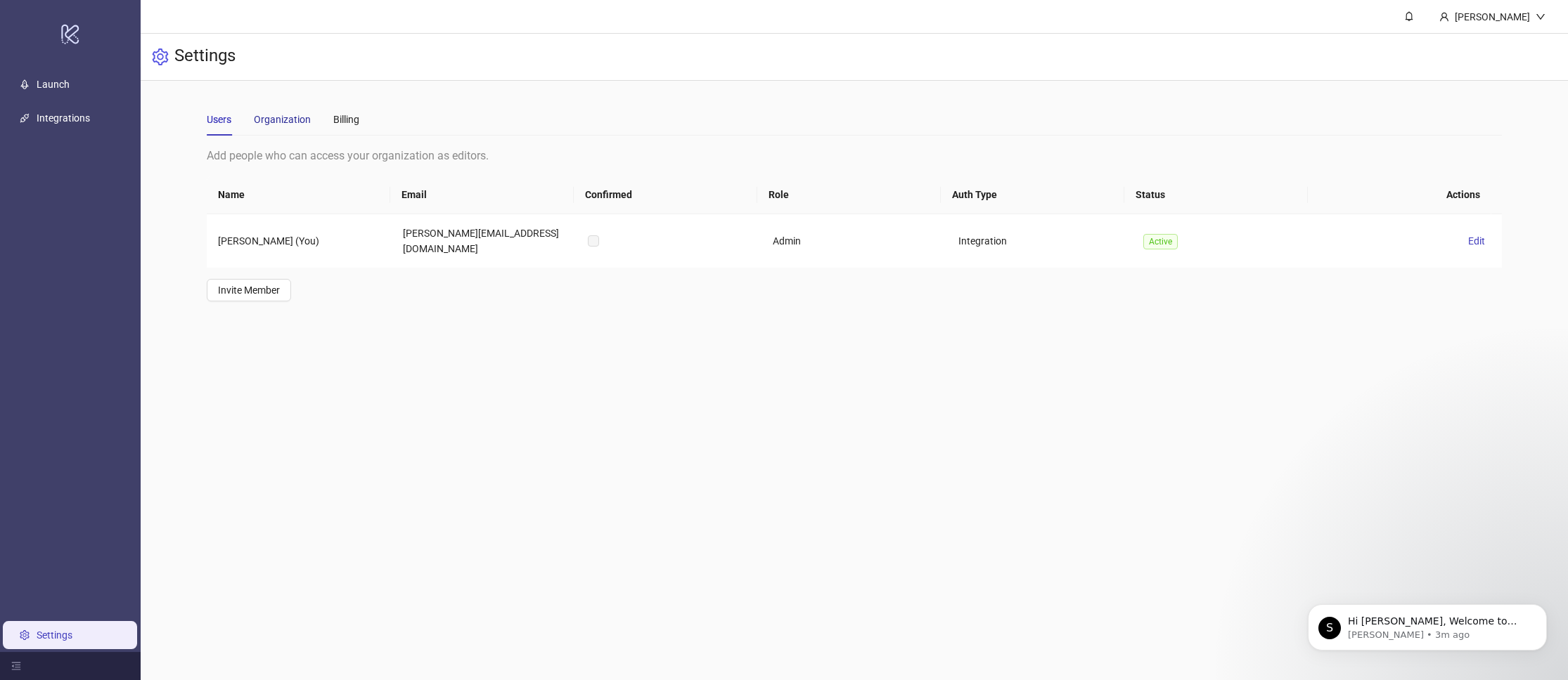
click at [292, 123] on div "Organization" at bounding box center [282, 119] width 57 height 15
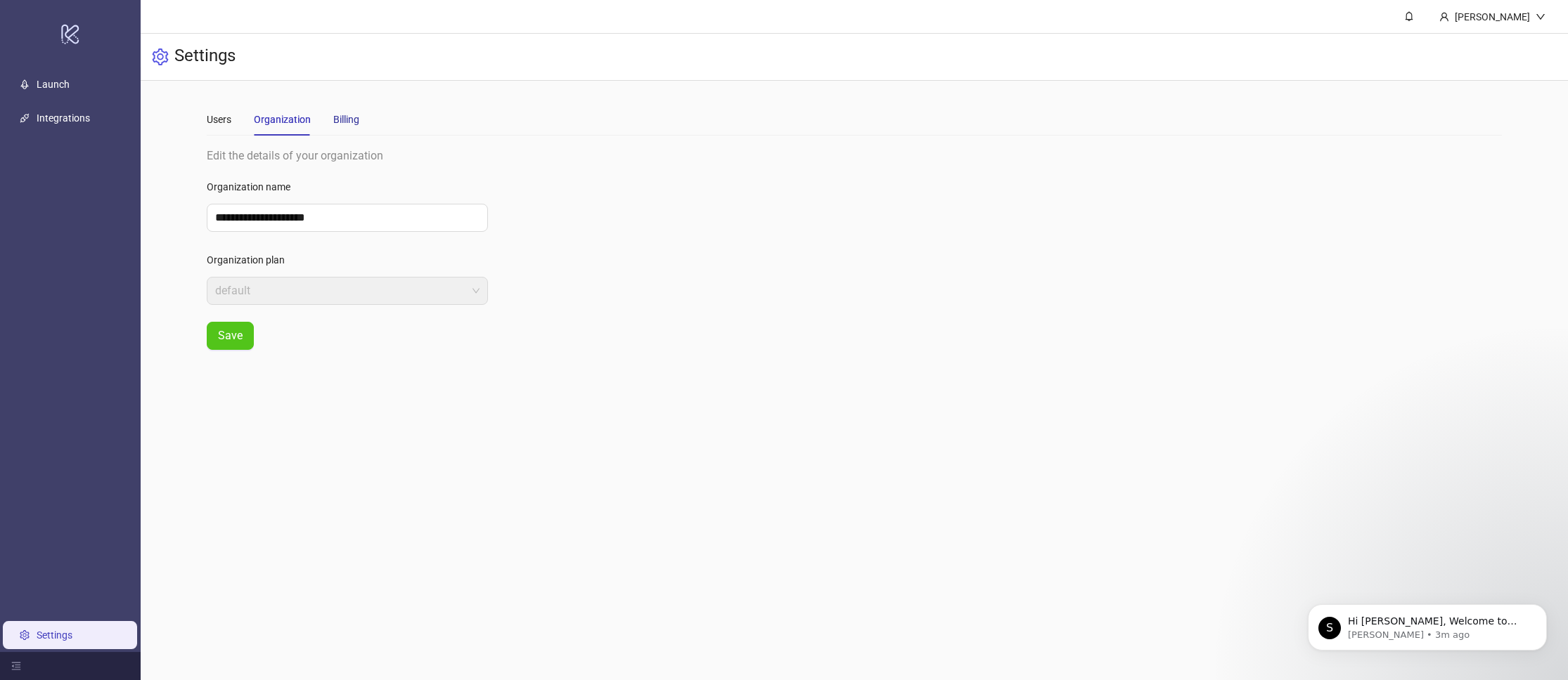
click at [338, 124] on div "Billing" at bounding box center [346, 119] width 26 height 15
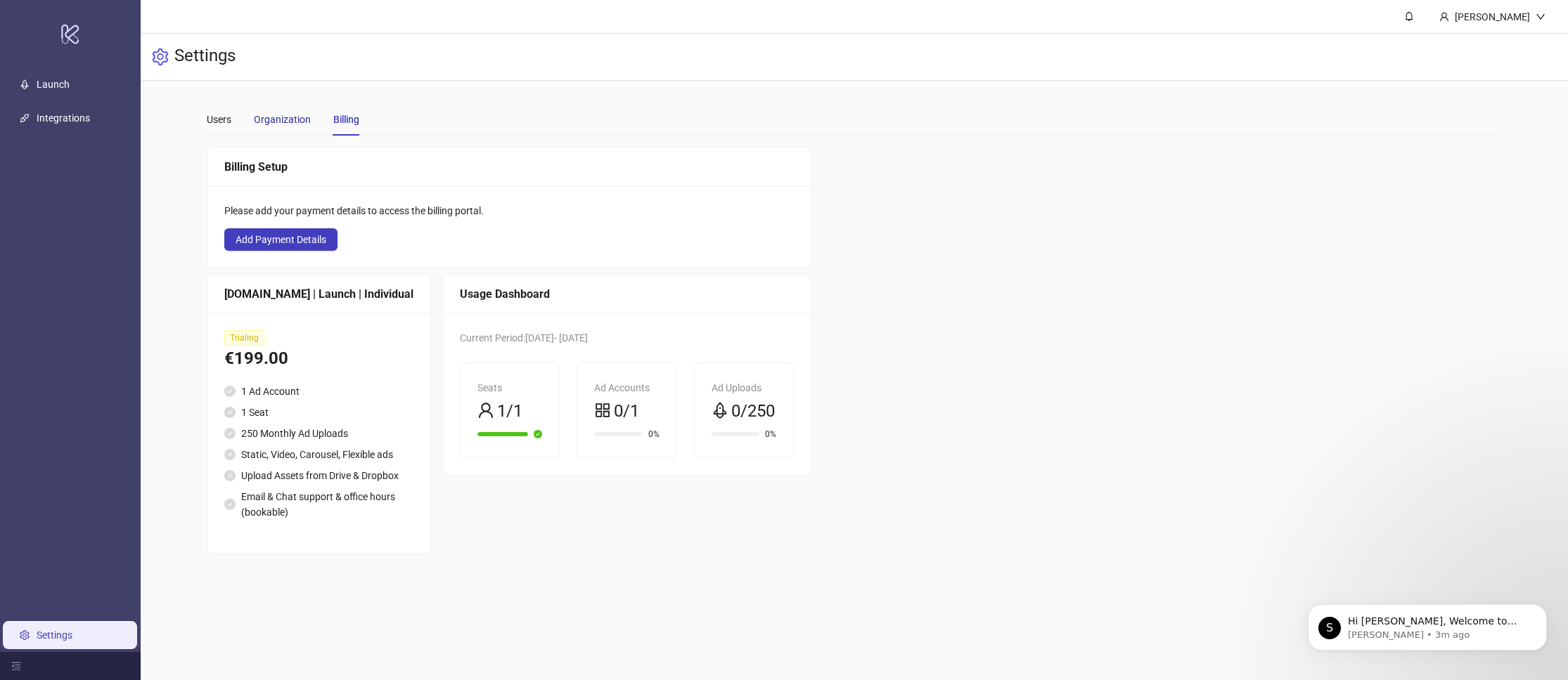
click at [297, 122] on div "Organization" at bounding box center [282, 119] width 57 height 15
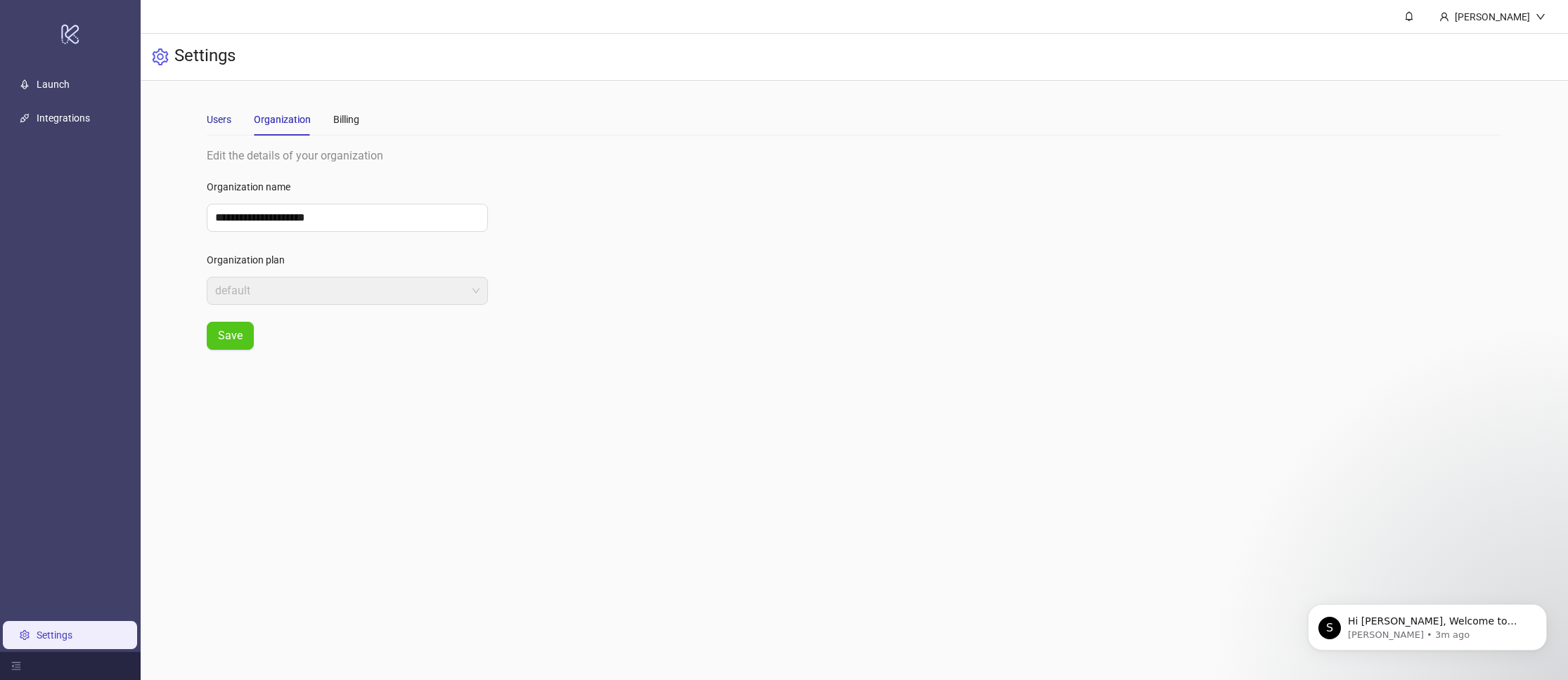
click at [231, 123] on div "Users" at bounding box center [219, 119] width 25 height 15
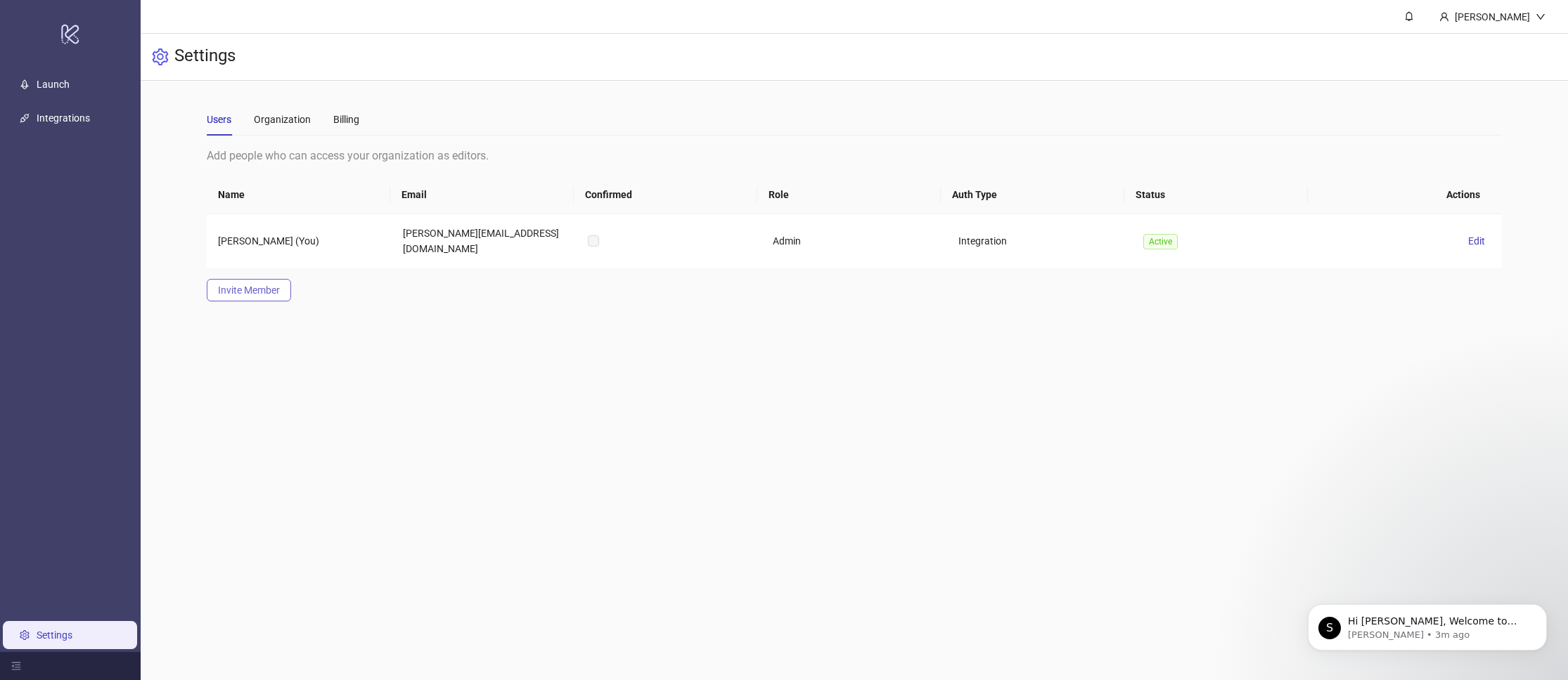
click at [248, 285] on span "Invite Member" at bounding box center [249, 290] width 62 height 11
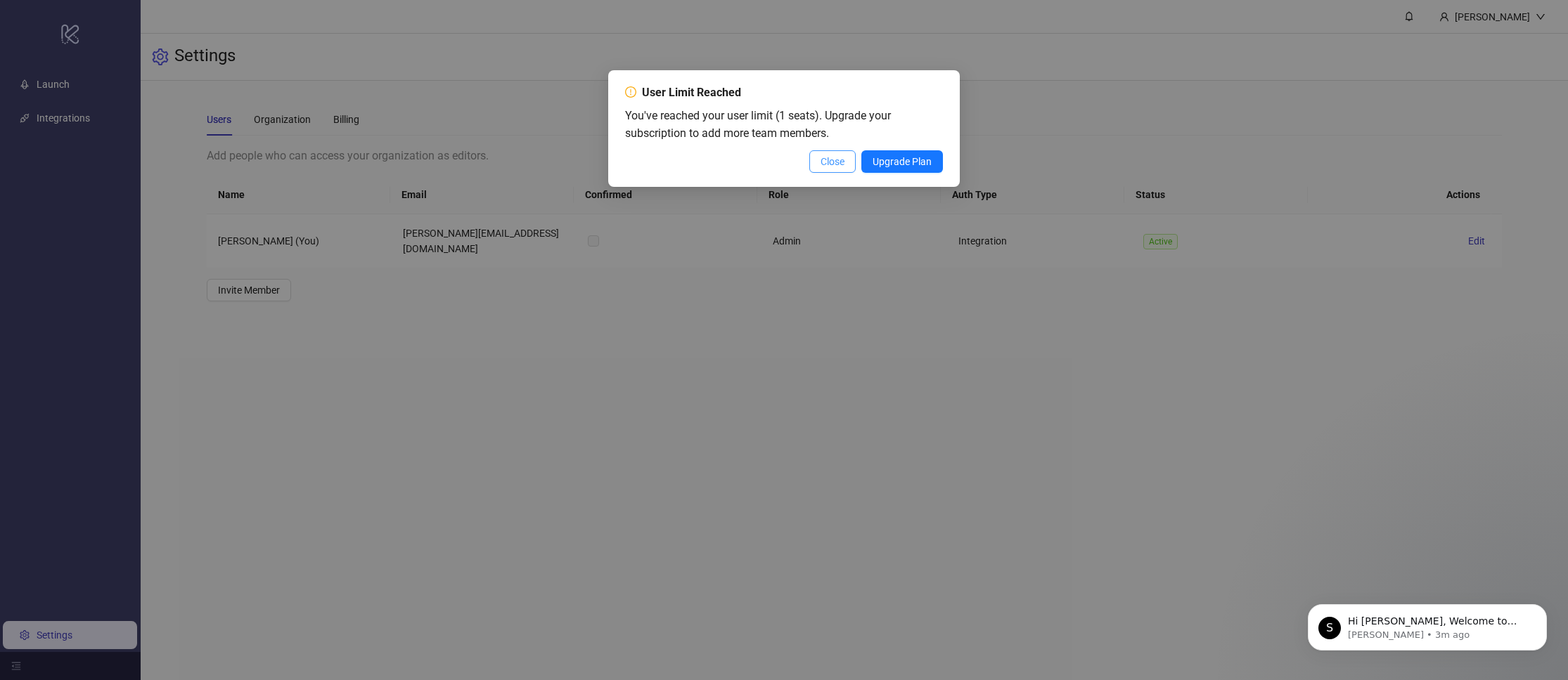
click at [844, 162] on button "Close" at bounding box center [833, 162] width 47 height 22
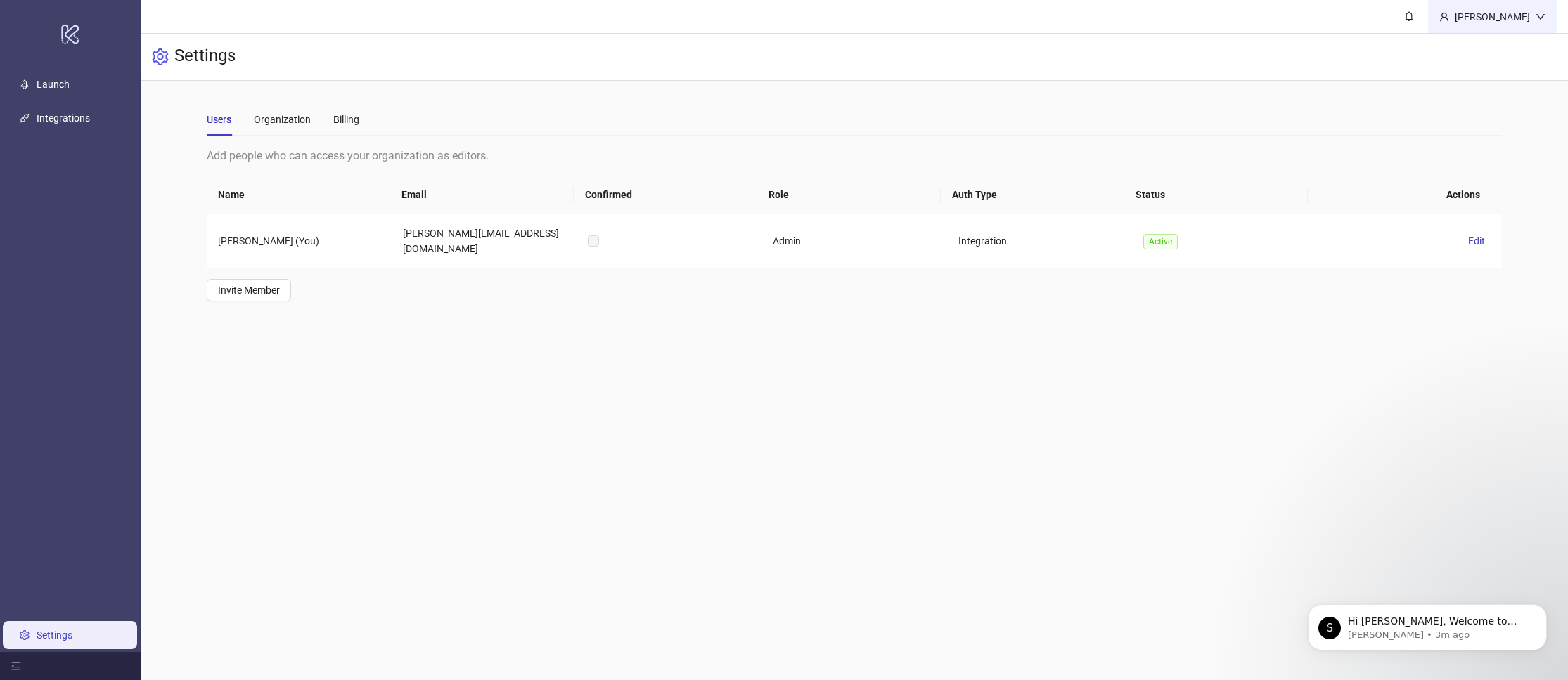
click at [1488, 20] on div "Kevin Cluess" at bounding box center [1493, 16] width 87 height 15
click at [1375, 53] on div "Settings" at bounding box center [853, 57] width 1427 height 47
click at [286, 122] on div "Organization" at bounding box center [282, 119] width 57 height 15
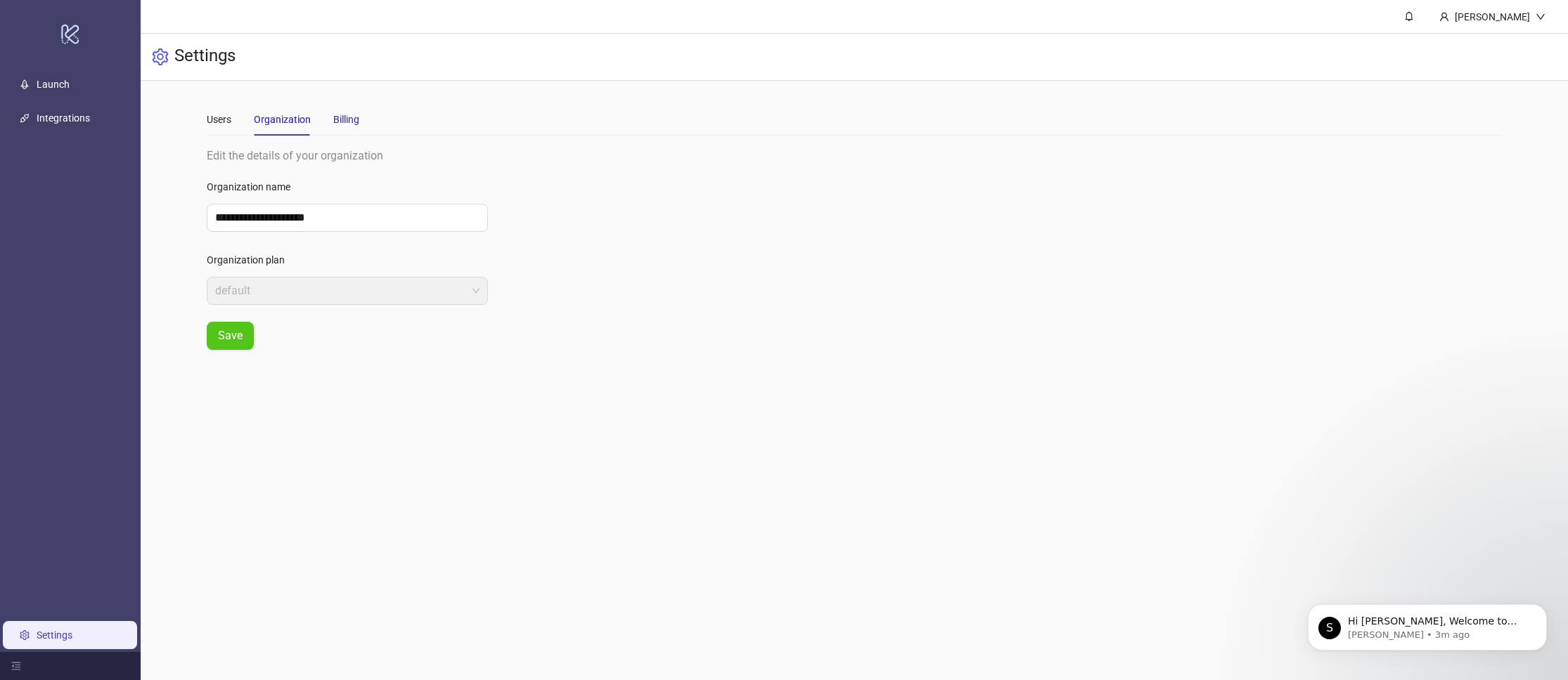
click at [350, 125] on div "Billing" at bounding box center [346, 119] width 26 height 15
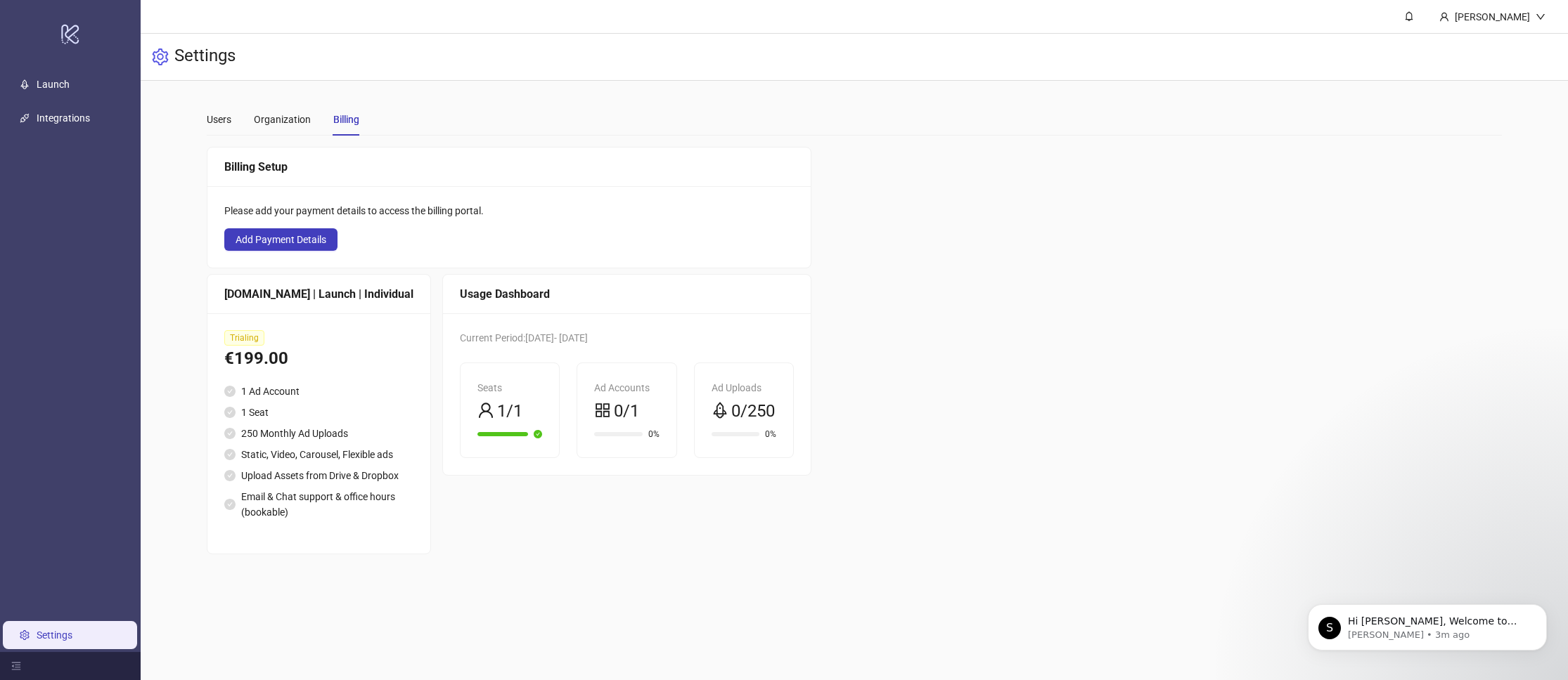
click at [355, 297] on div "Kitchn.io | Launch | Individual" at bounding box center [319, 294] width 189 height 18
click at [283, 127] on div "Organization" at bounding box center [282, 119] width 57 height 15
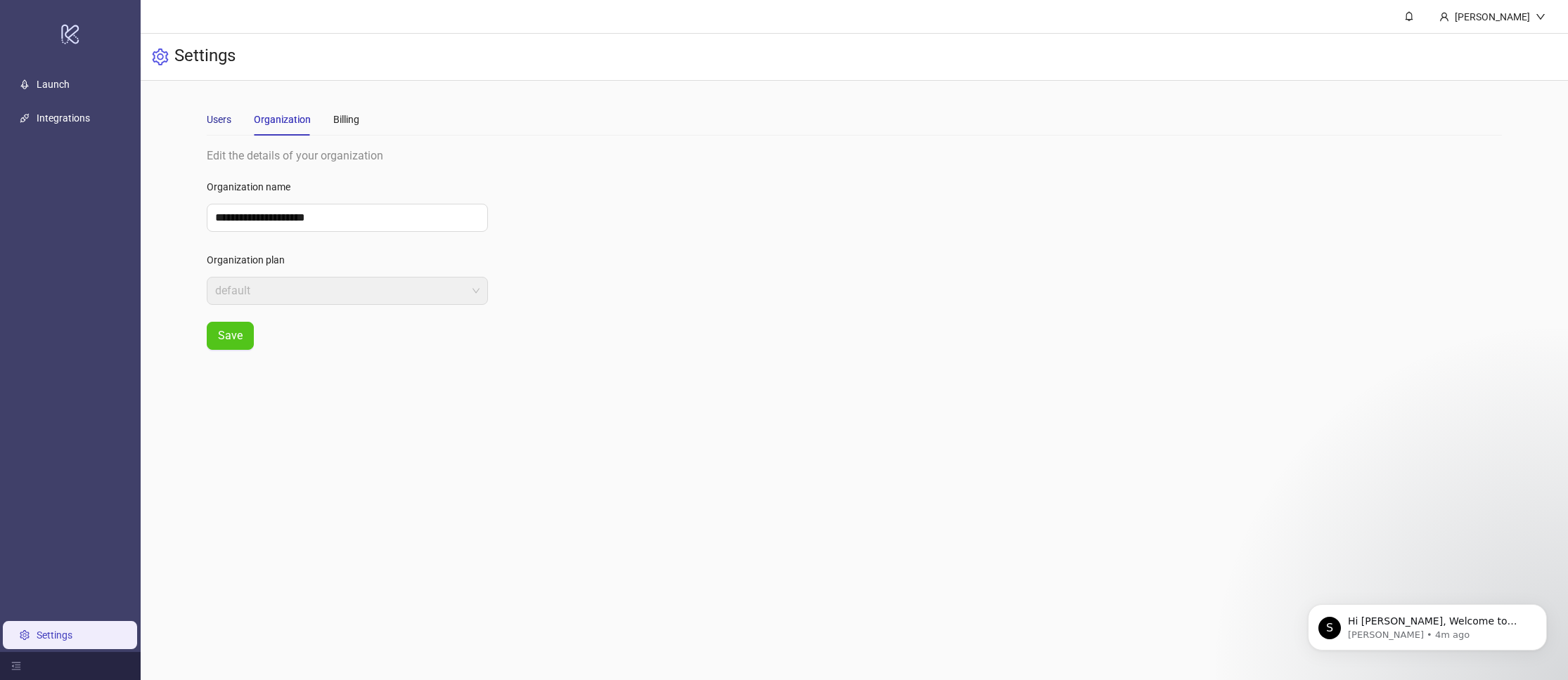
click at [225, 124] on div "Users" at bounding box center [219, 119] width 25 height 15
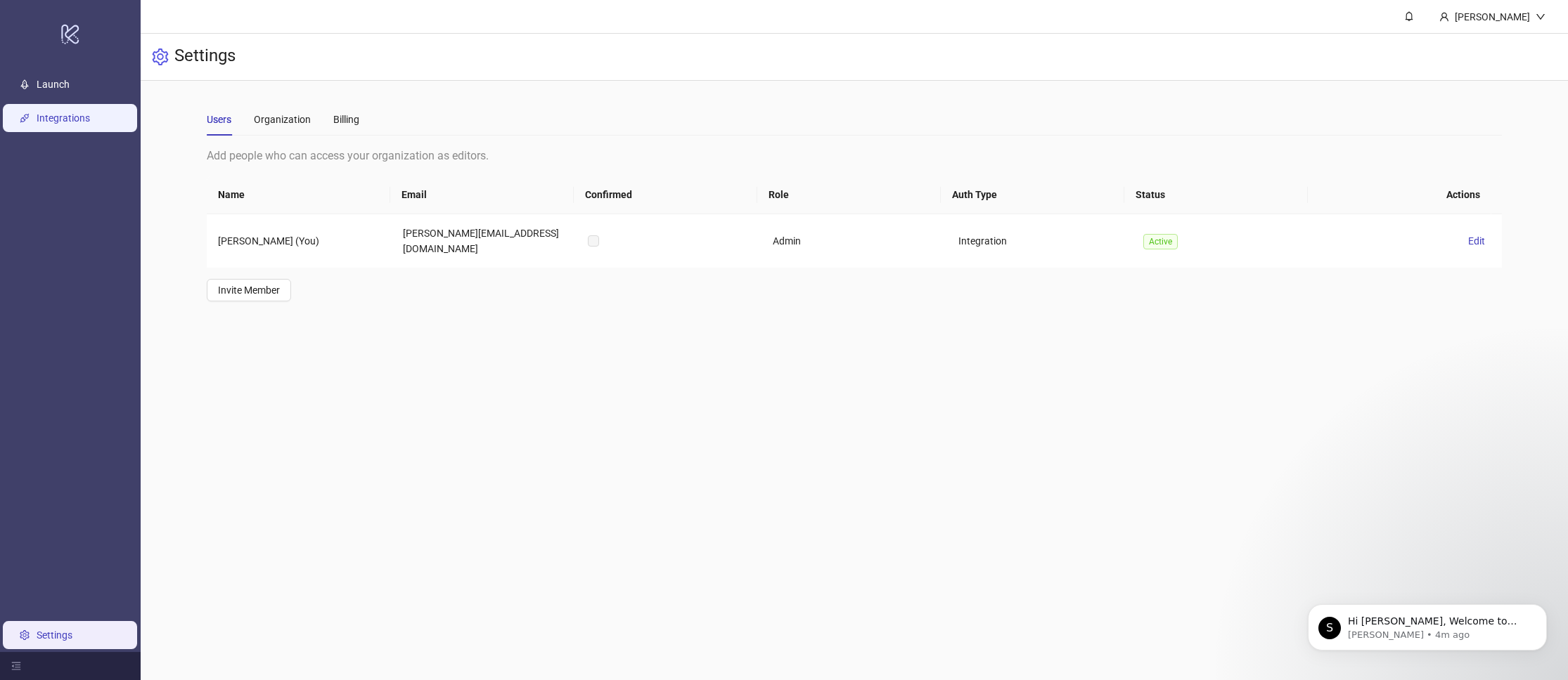
click at [37, 112] on link "Integrations" at bounding box center [63, 118] width 54 height 11
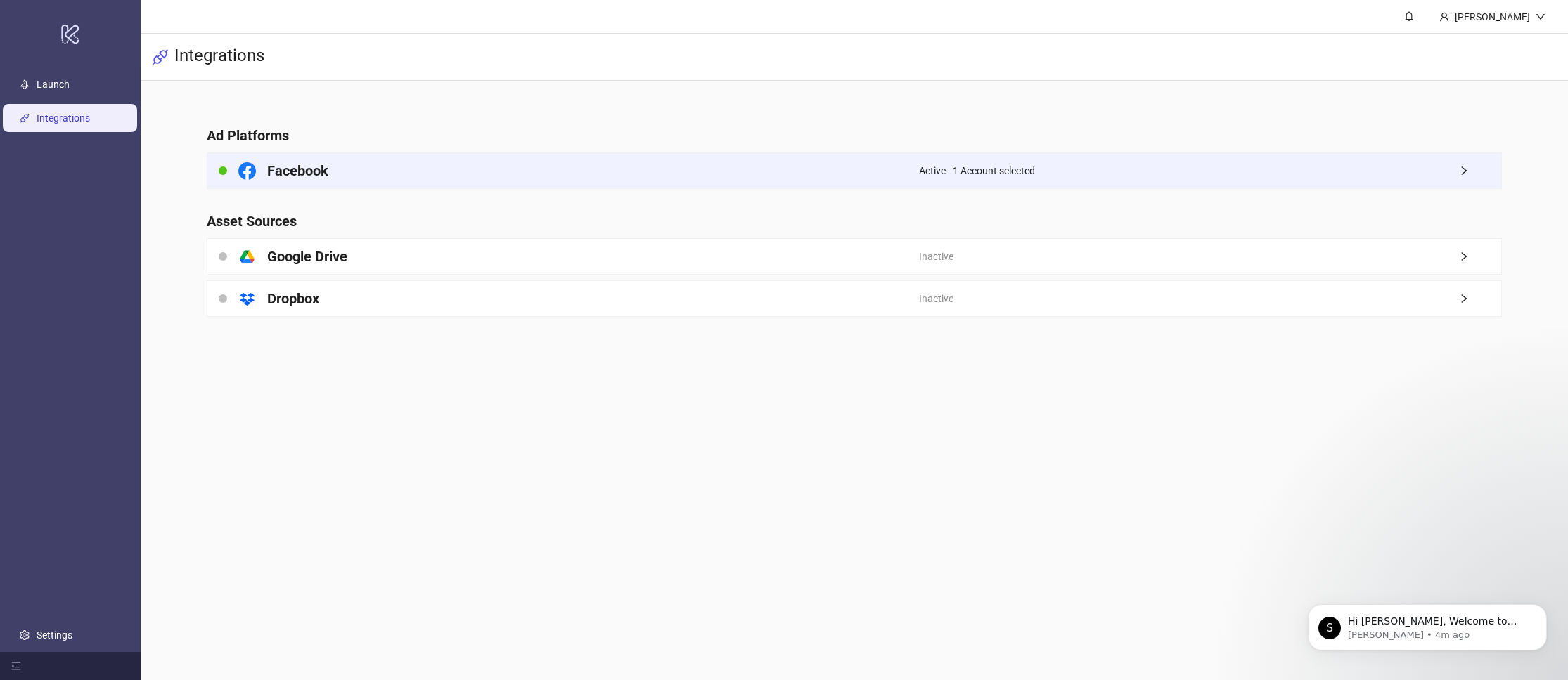
click at [1329, 165] on div "Active - 1 Account selected" at bounding box center [1210, 171] width 582 height 35
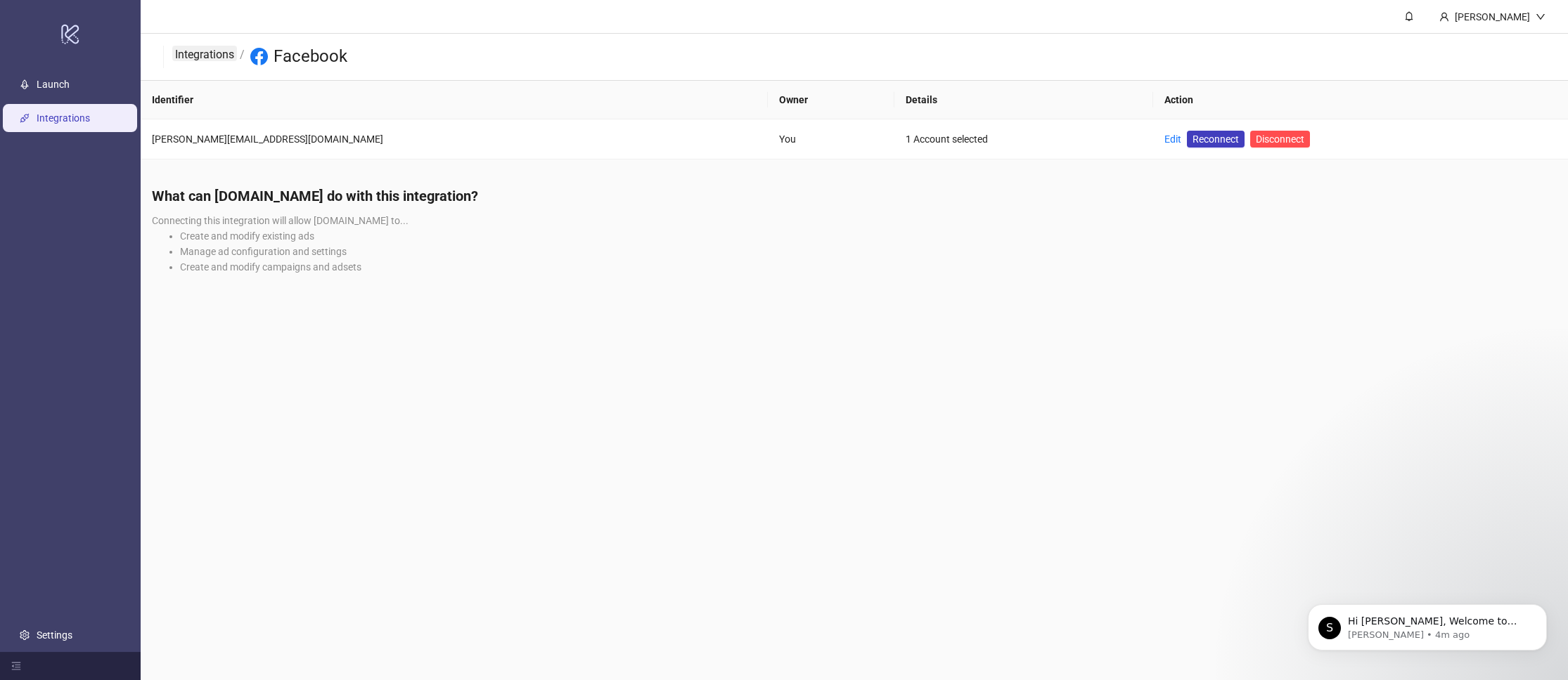
click at [213, 51] on link "Integrations" at bounding box center [205, 53] width 65 height 15
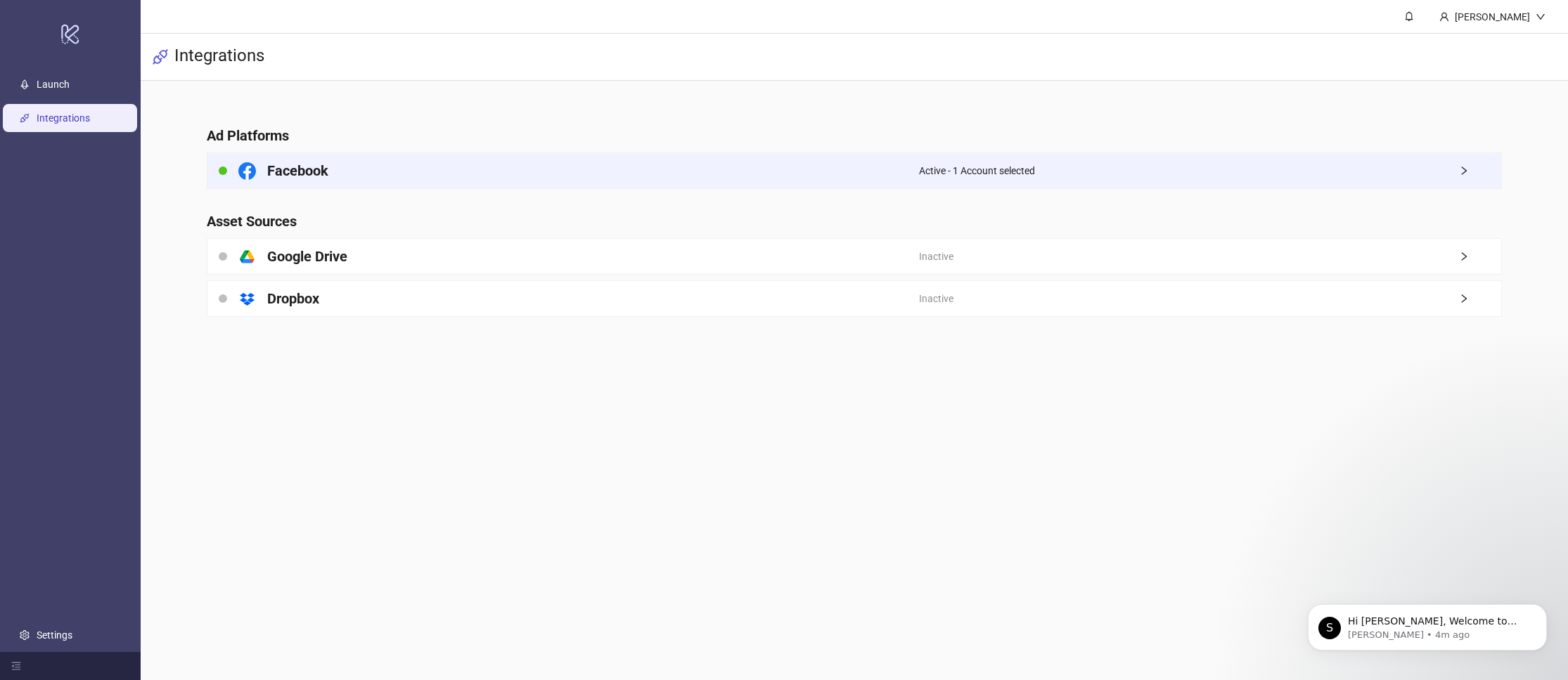
click at [382, 180] on div "Facebook" at bounding box center [563, 171] width 711 height 35
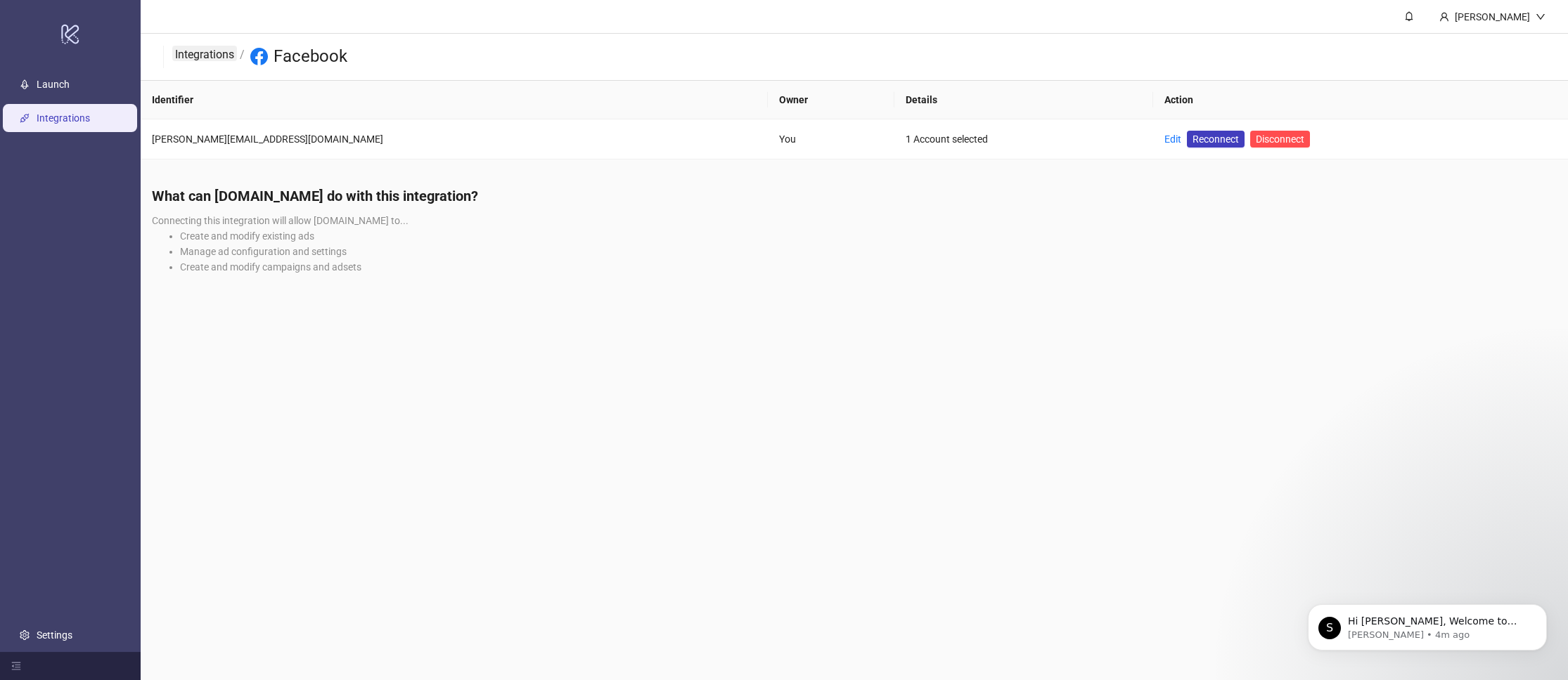
click at [225, 55] on link "Integrations" at bounding box center [205, 53] width 65 height 15
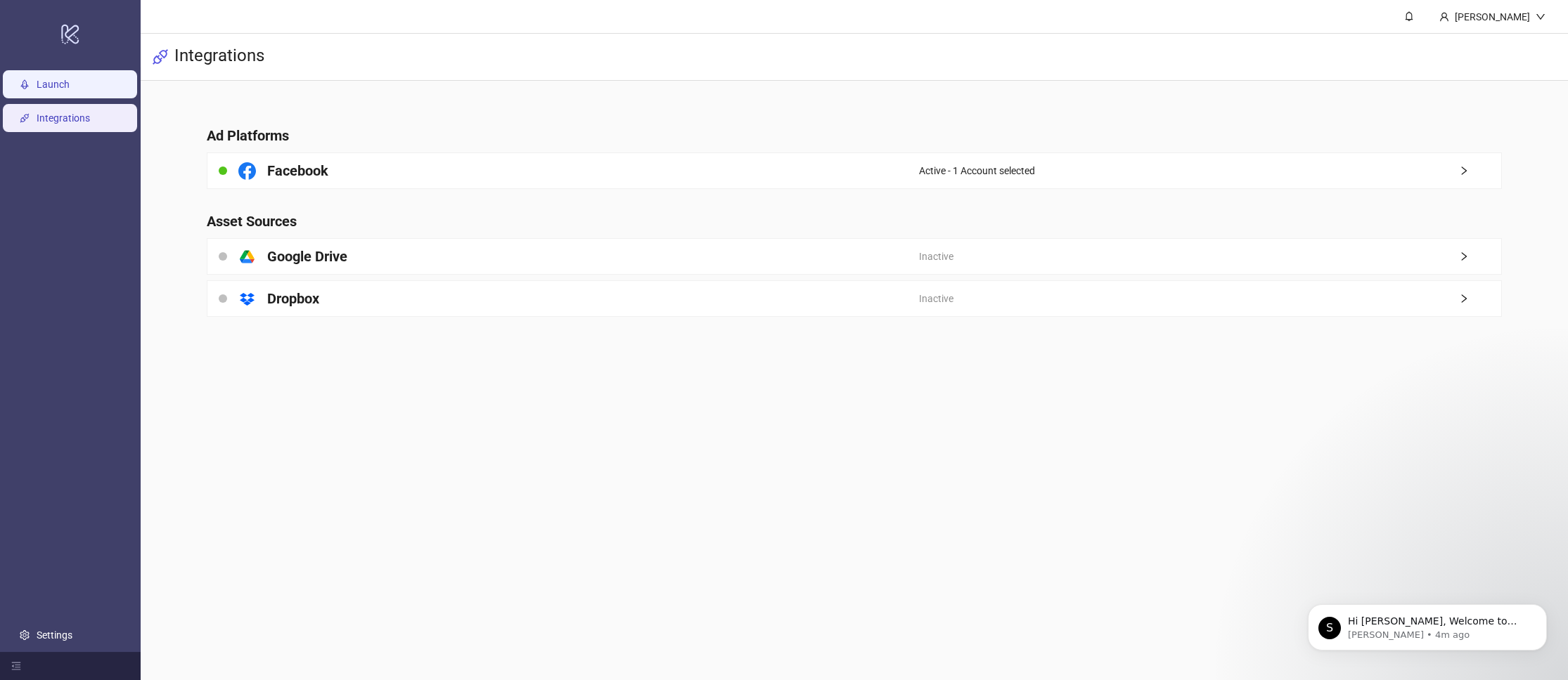
click at [63, 79] on link "Launch" at bounding box center [53, 84] width 33 height 11
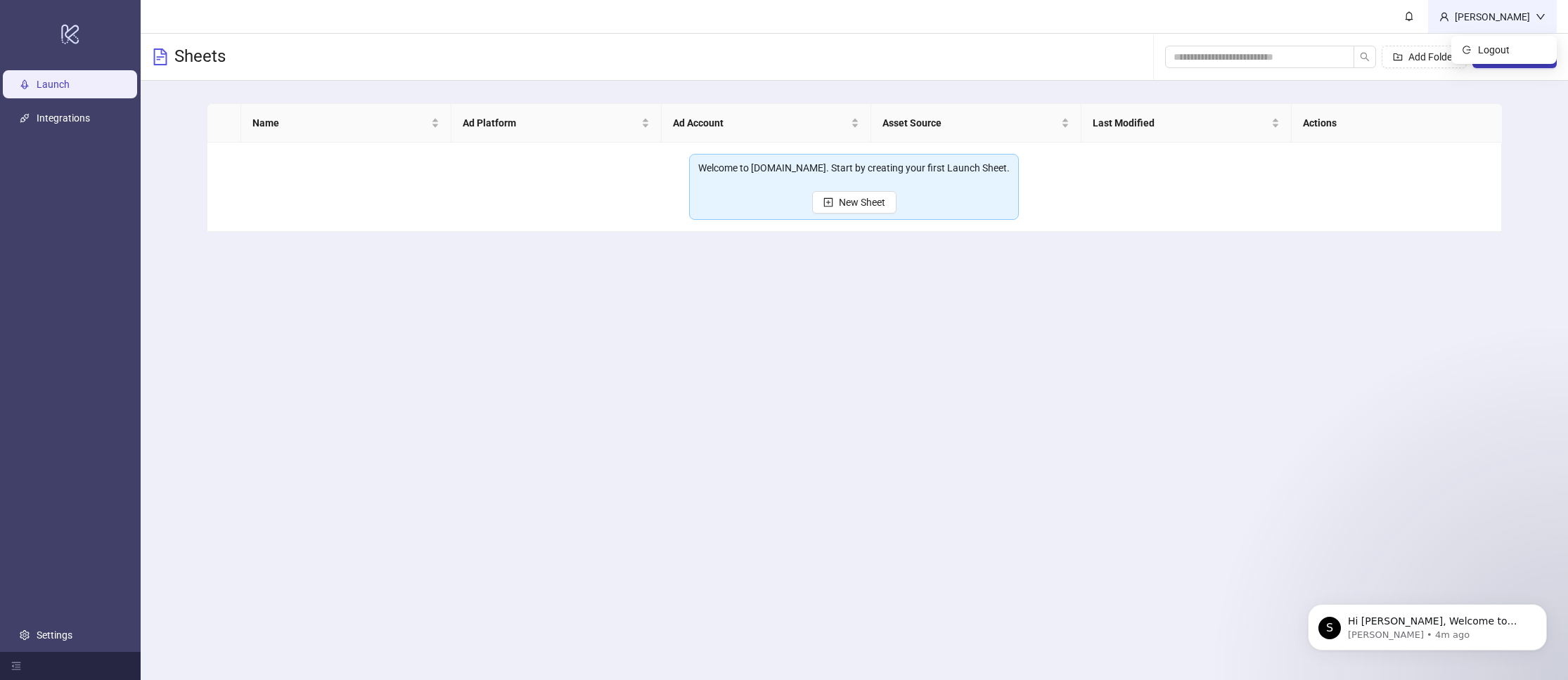
click at [1467, 16] on div "Kevin Cluess" at bounding box center [1493, 16] width 87 height 15
click at [48, 641] on link "Settings" at bounding box center [55, 635] width 36 height 11
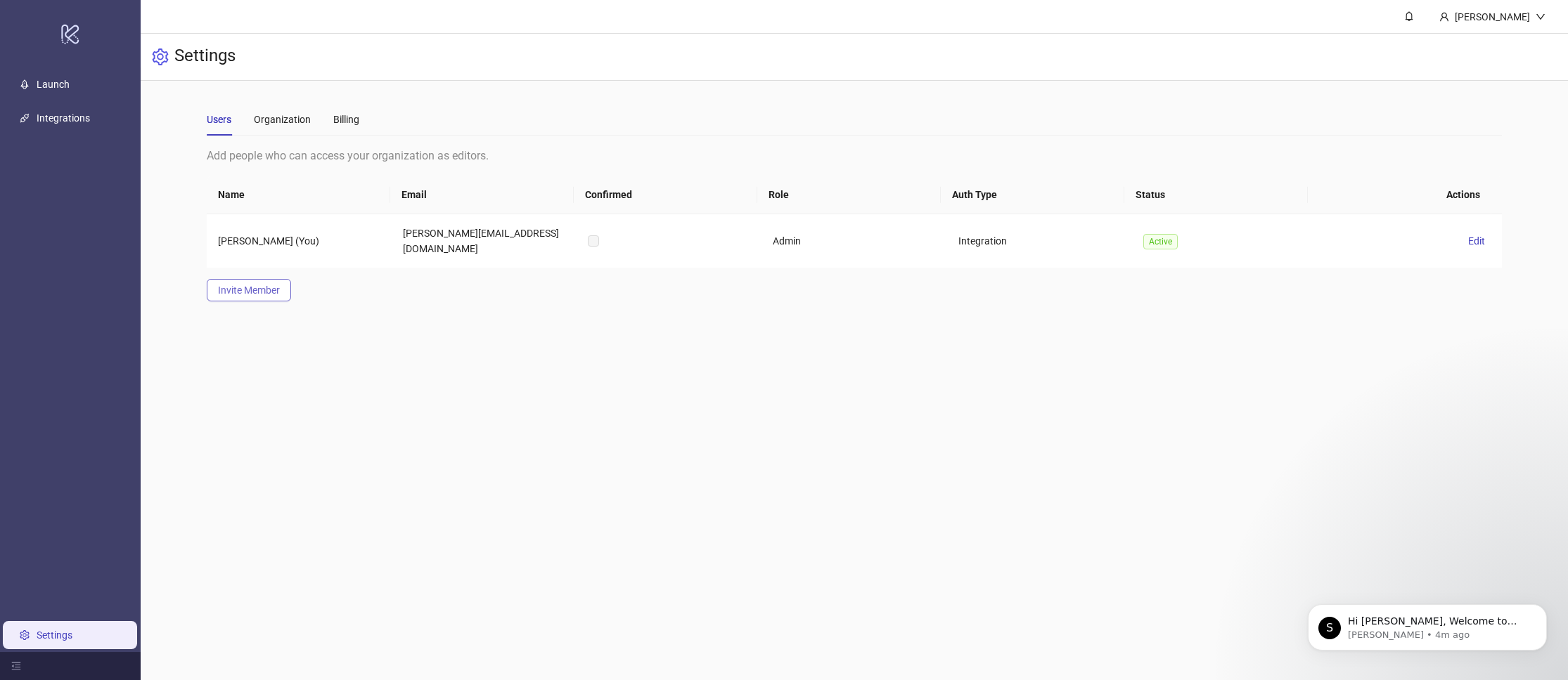
click at [271, 285] on span "Invite Member" at bounding box center [249, 290] width 62 height 11
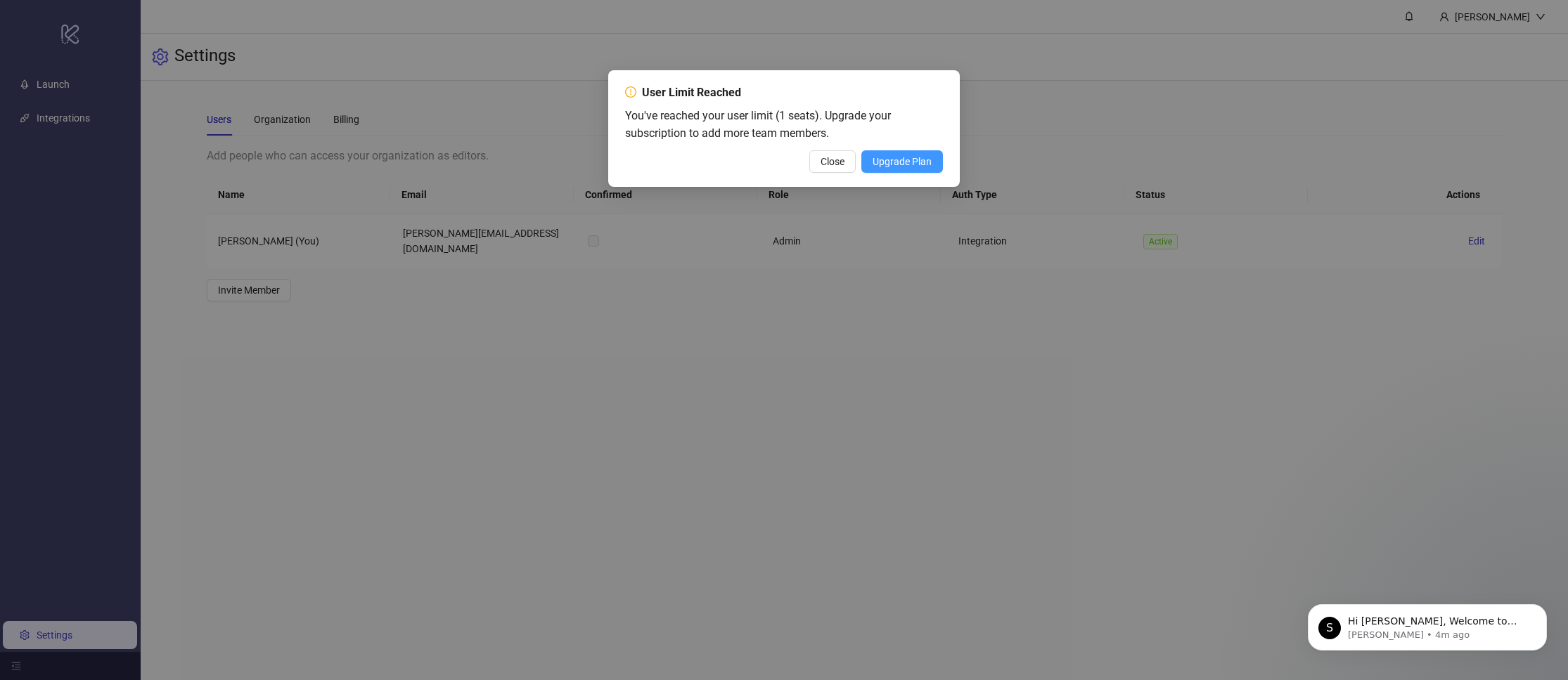
click at [885, 162] on span "Upgrade Plan" at bounding box center [902, 162] width 59 height 11
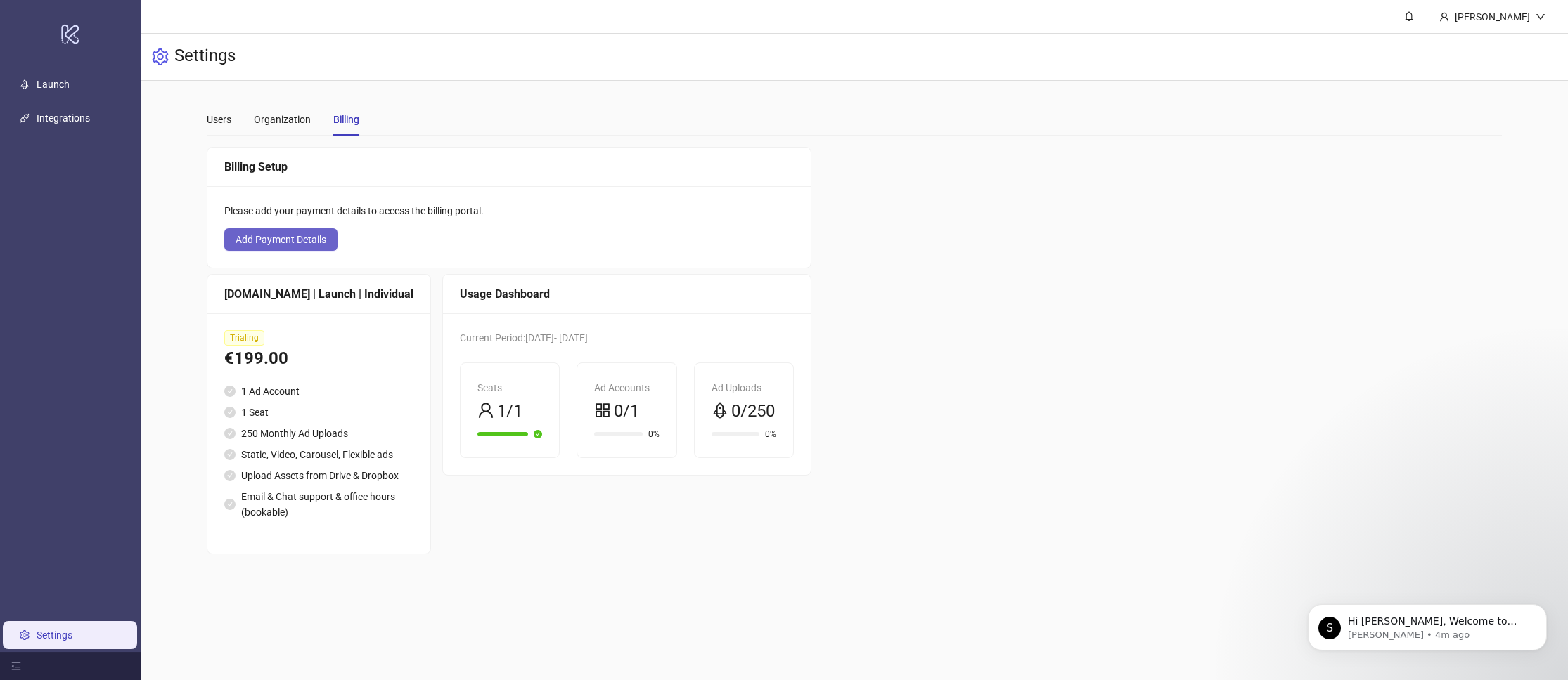
click at [290, 242] on span "Add Payment Details" at bounding box center [281, 240] width 91 height 11
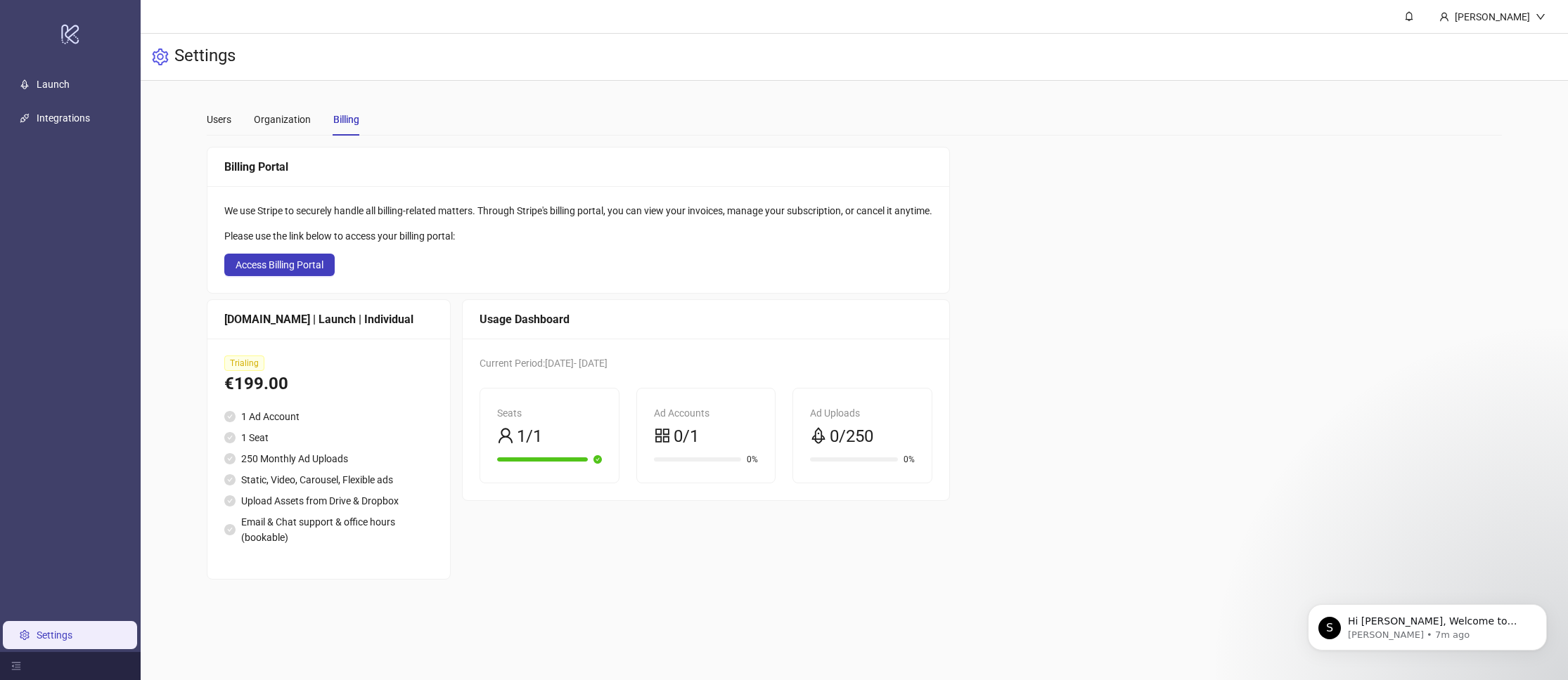
click at [434, 350] on div "Trialing €199.00 1 Ad Account 1 Seat 250 Monthly Ad Uploads Static, Video, Caro…" at bounding box center [329, 459] width 242 height 241
click at [231, 322] on div "[DOMAIN_NAME] | Launch | Individual" at bounding box center [329, 319] width 209 height 18
click at [259, 269] on span "Access Billing Portal" at bounding box center [280, 265] width 88 height 11
click at [231, 119] on div "Users Organization Billing" at bounding box center [283, 119] width 152 height 32
click at [229, 120] on div "Users" at bounding box center [219, 119] width 25 height 15
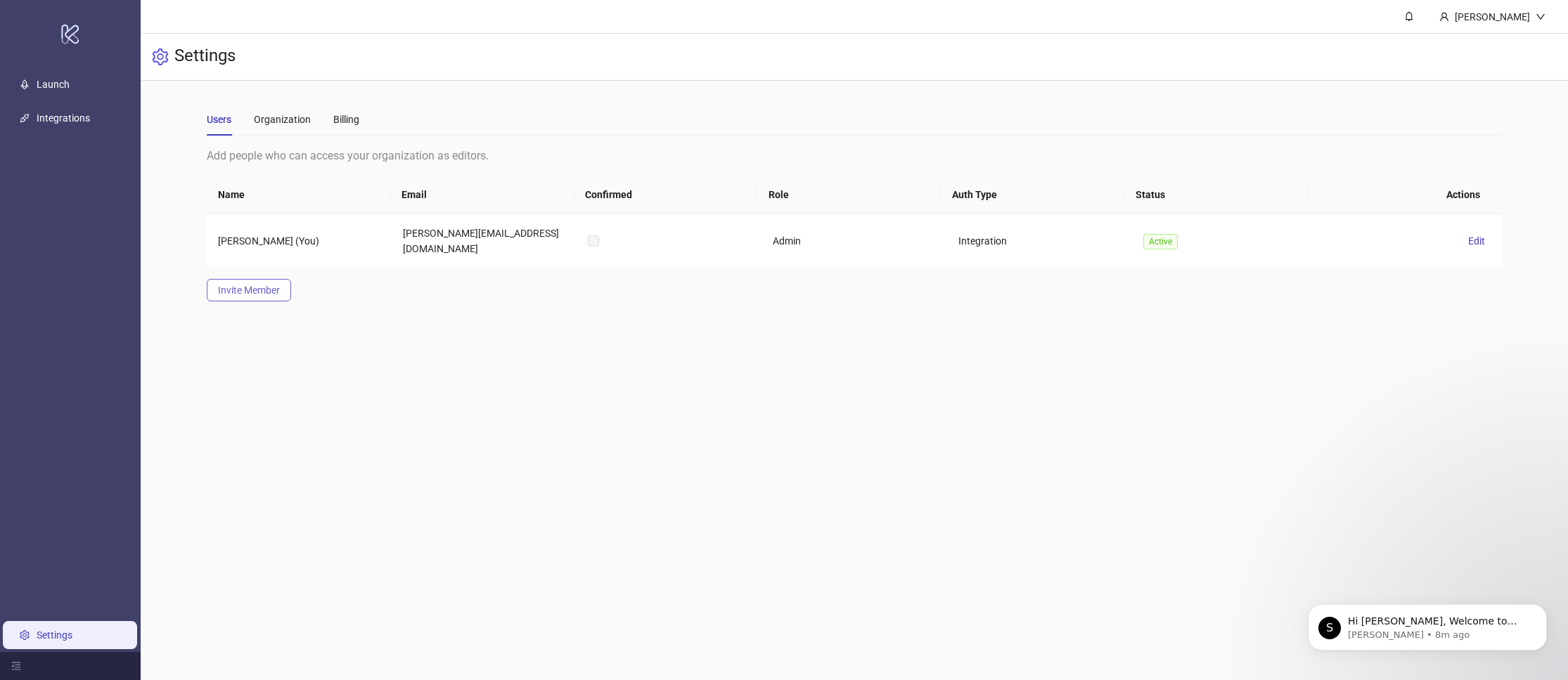
click at [253, 285] on span "Invite Member" at bounding box center [249, 290] width 62 height 11
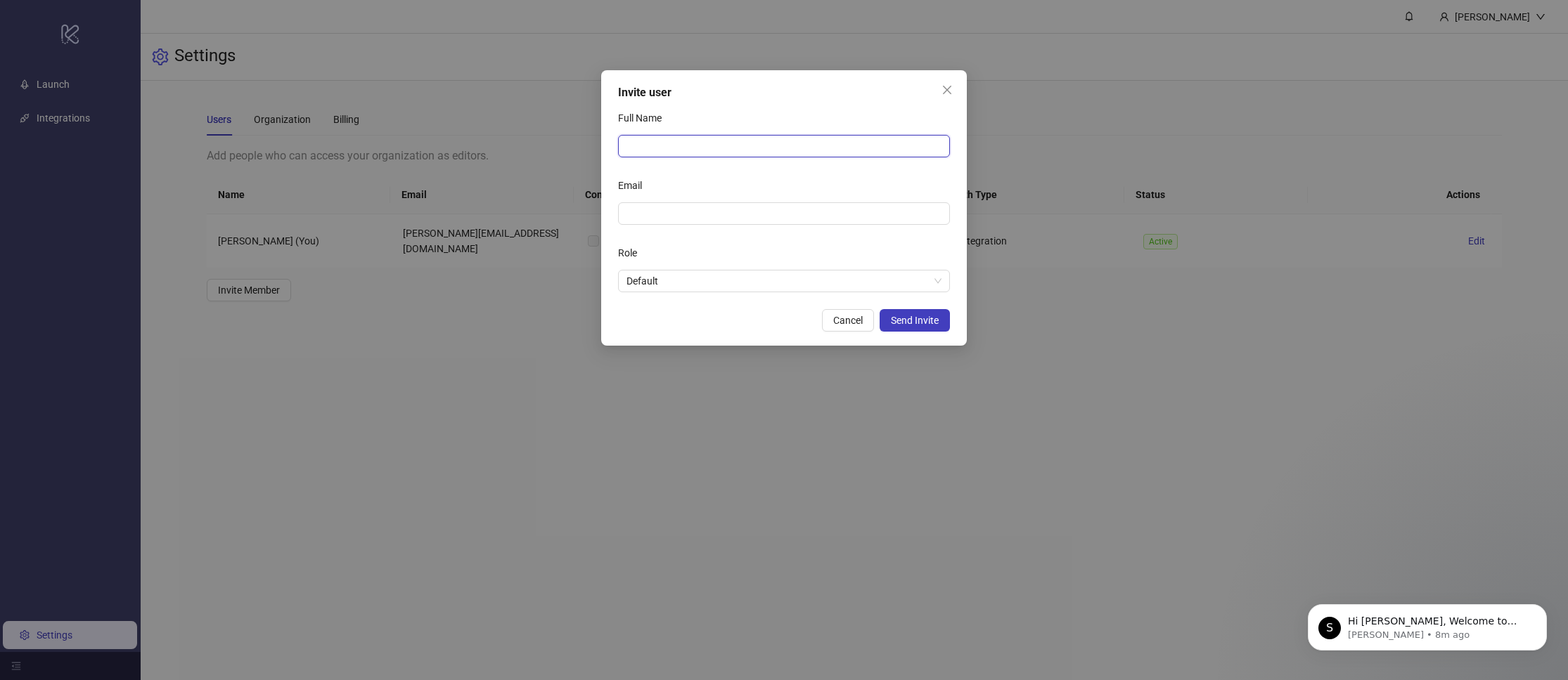
click at [742, 139] on input "Full Name" at bounding box center [784, 146] width 332 height 22
paste input "**********"
type input "**********"
click at [696, 174] on div "Email" at bounding box center [784, 188] width 332 height 28
click at [743, 210] on input "Email" at bounding box center [782, 213] width 312 height 15
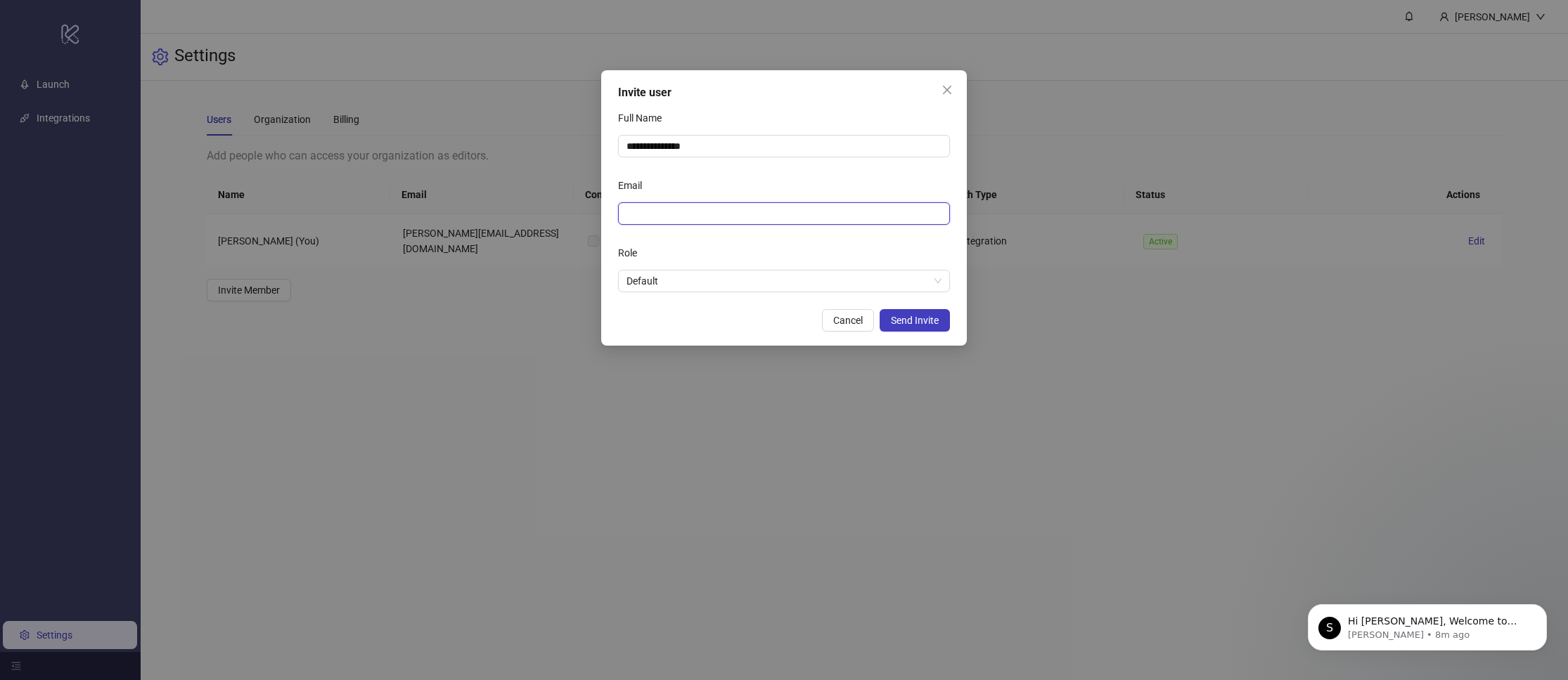
click at [743, 210] on input "Email" at bounding box center [782, 213] width 312 height 15
paste input "**********"
click at [737, 192] on div "Email" at bounding box center [784, 188] width 332 height 28
click at [745, 262] on div "Role" at bounding box center [784, 256] width 332 height 28
click at [749, 285] on span "Default" at bounding box center [784, 281] width 315 height 21
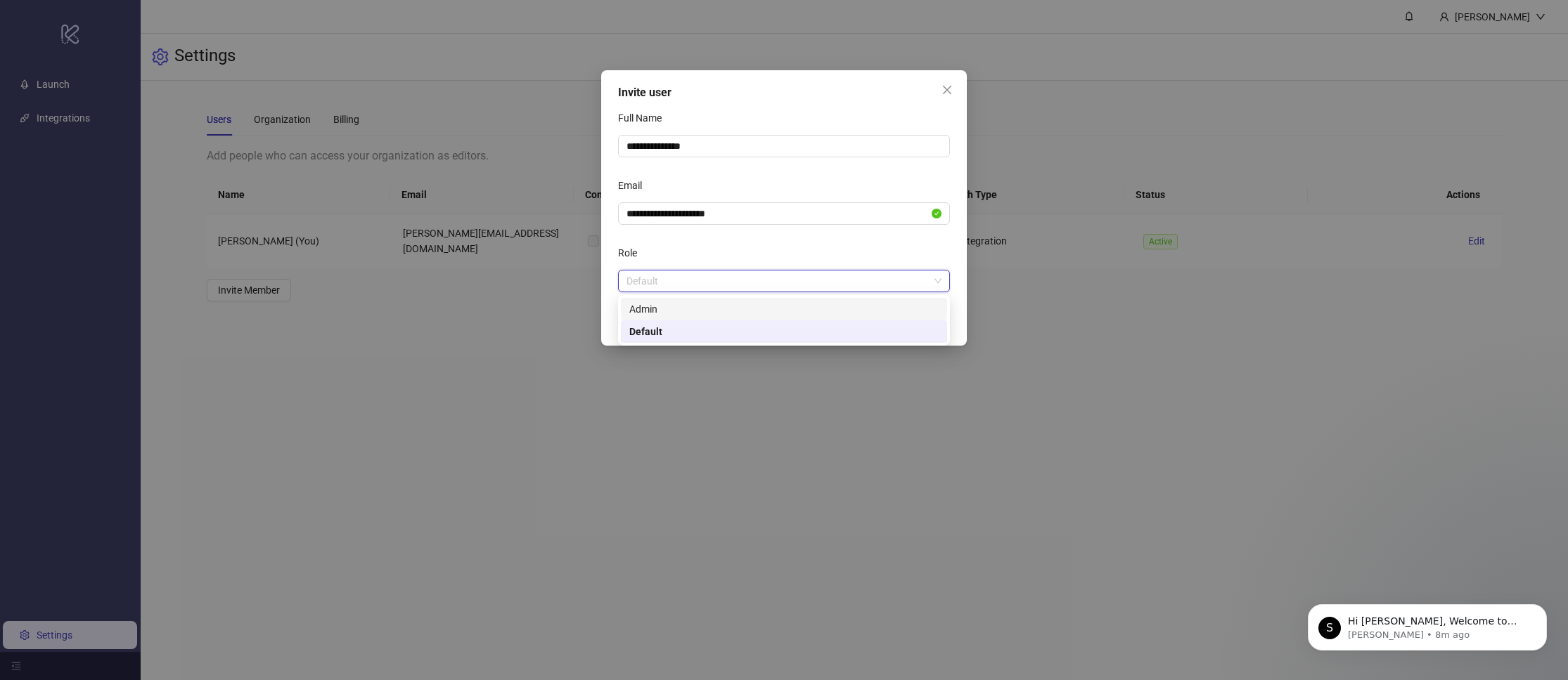
click at [726, 313] on div "Admin" at bounding box center [784, 309] width 310 height 15
click at [703, 282] on span "Admin" at bounding box center [784, 281] width 315 height 21
click at [715, 255] on div "Role" at bounding box center [784, 256] width 332 height 28
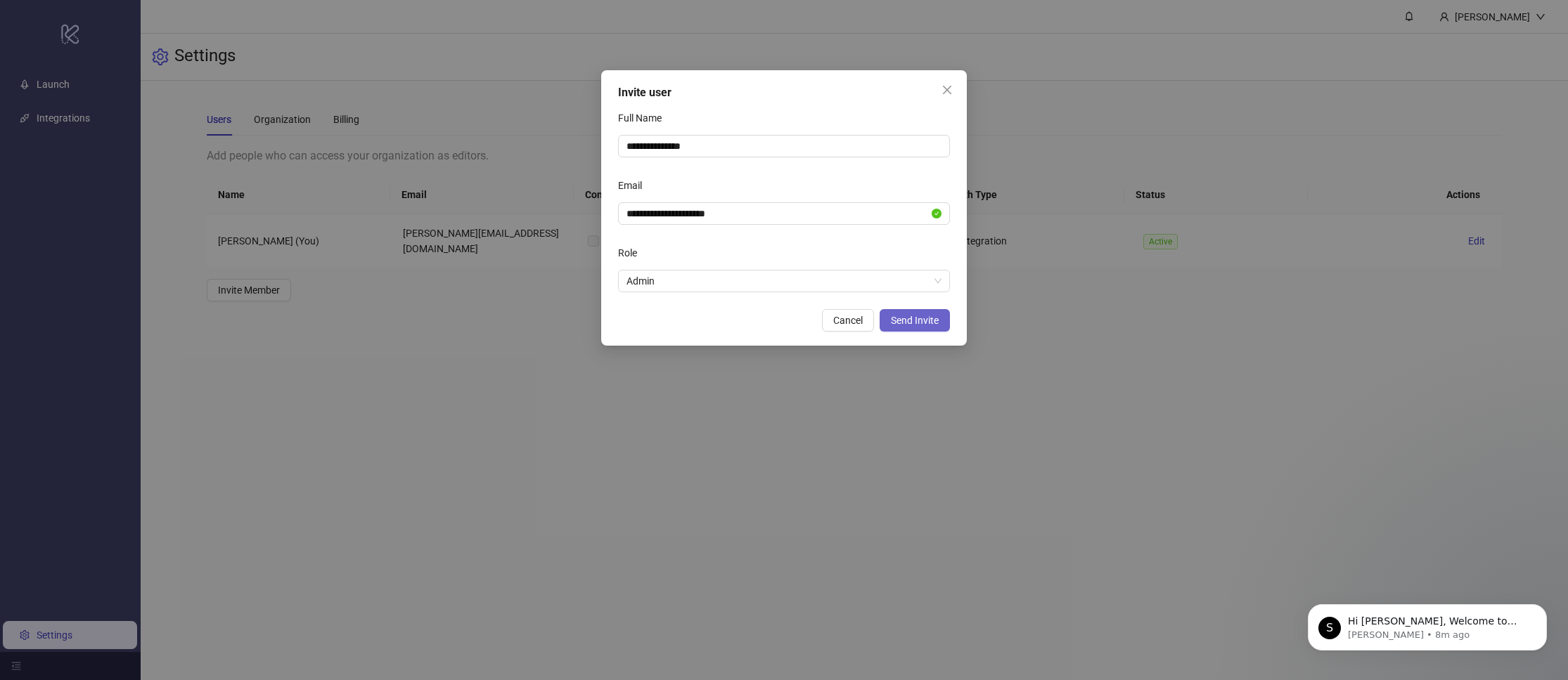
click at [914, 311] on button "Send Invite" at bounding box center [915, 321] width 71 height 22
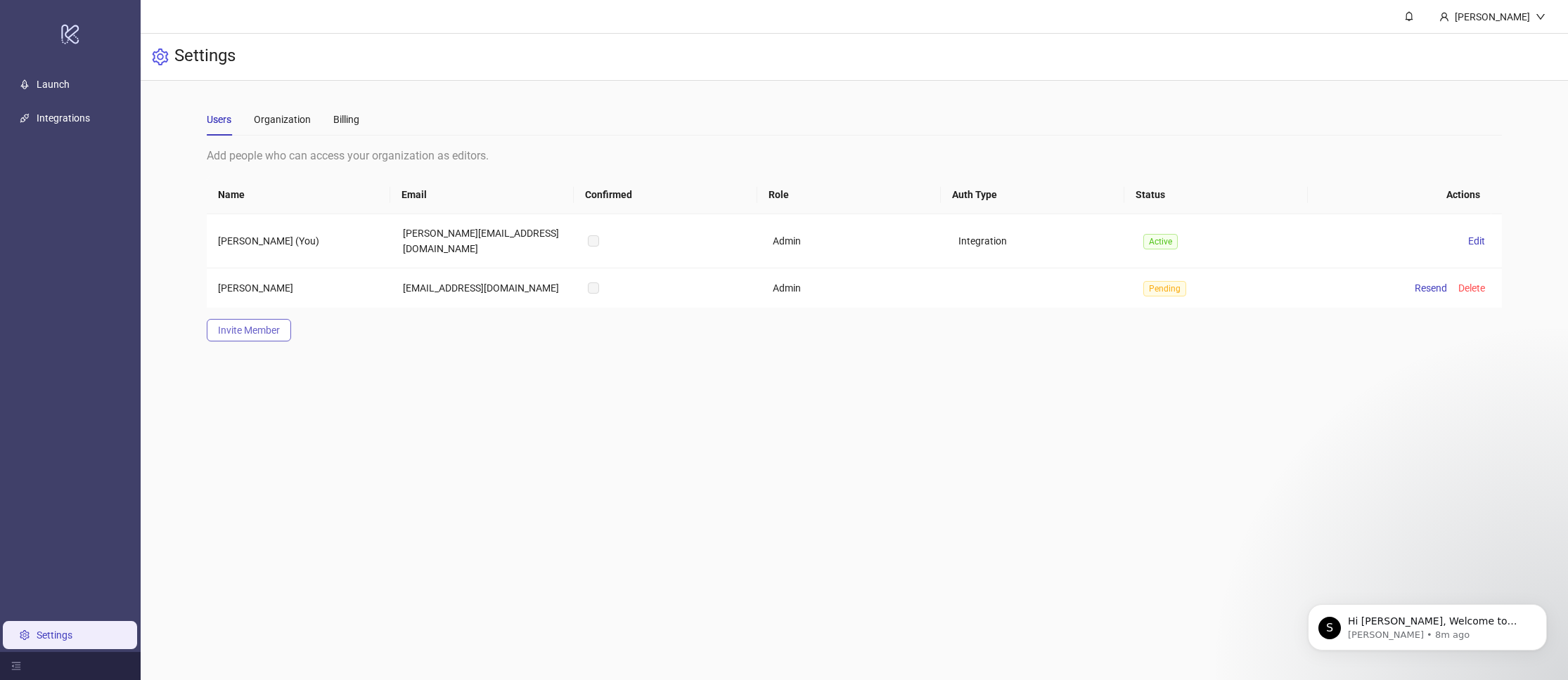
click at [261, 325] on span "Invite Member" at bounding box center [249, 330] width 62 height 11
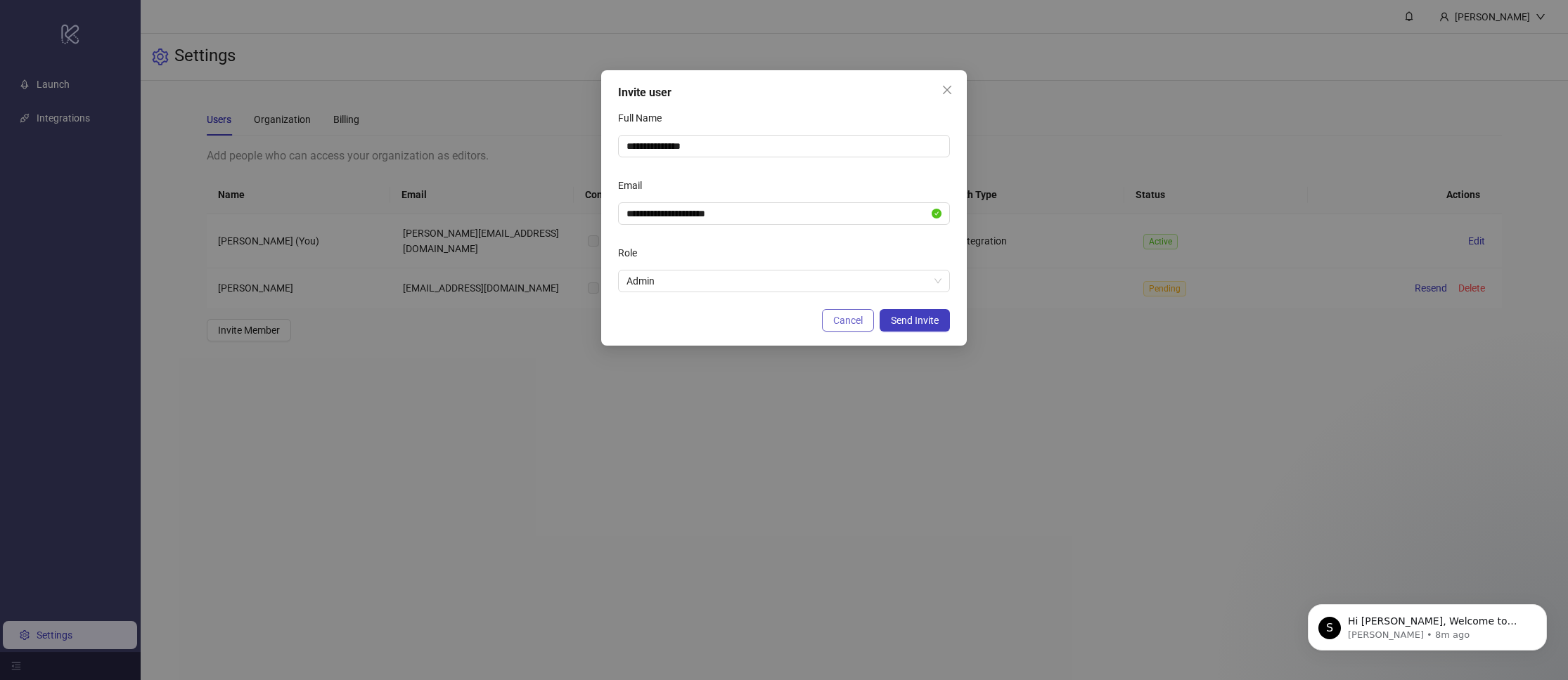
click at [851, 317] on span "Cancel" at bounding box center [848, 321] width 30 height 11
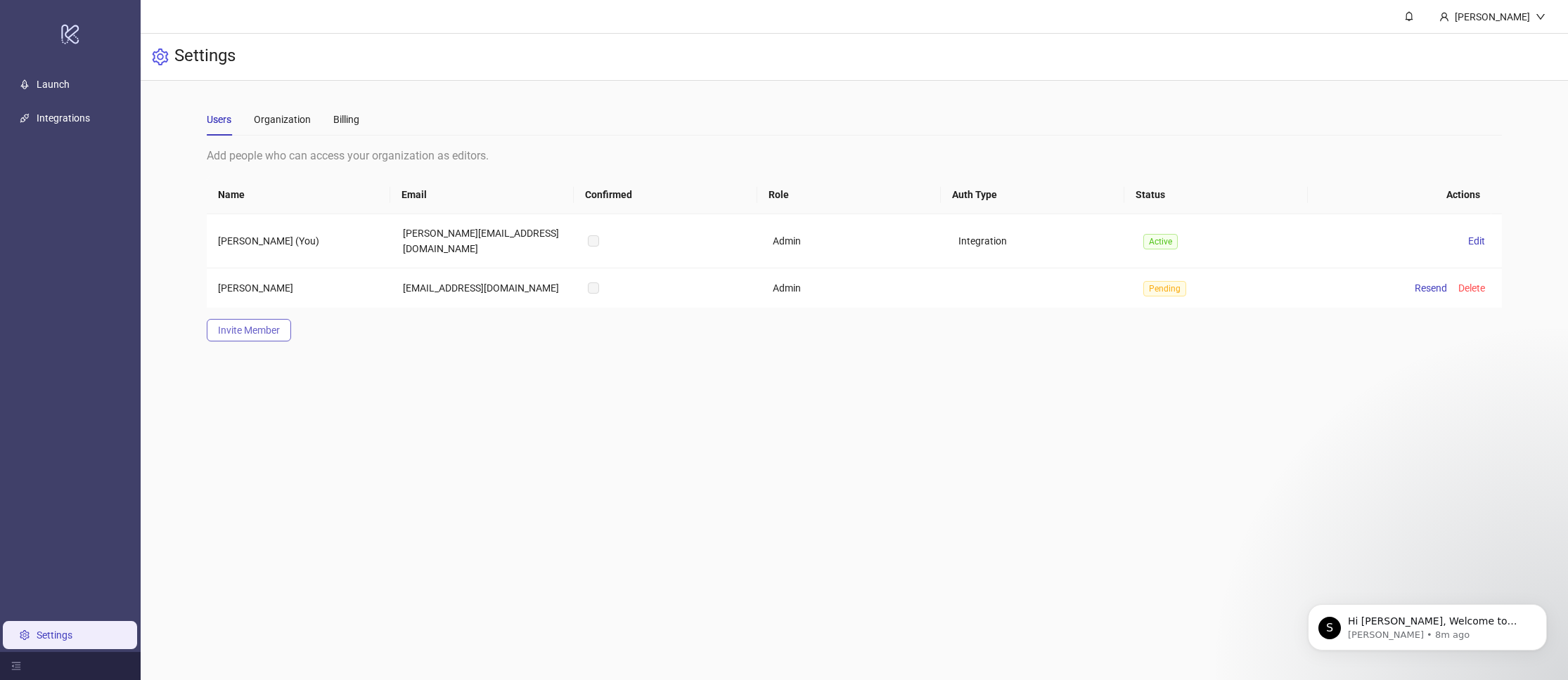
click at [270, 325] on span "Invite Member" at bounding box center [249, 330] width 62 height 11
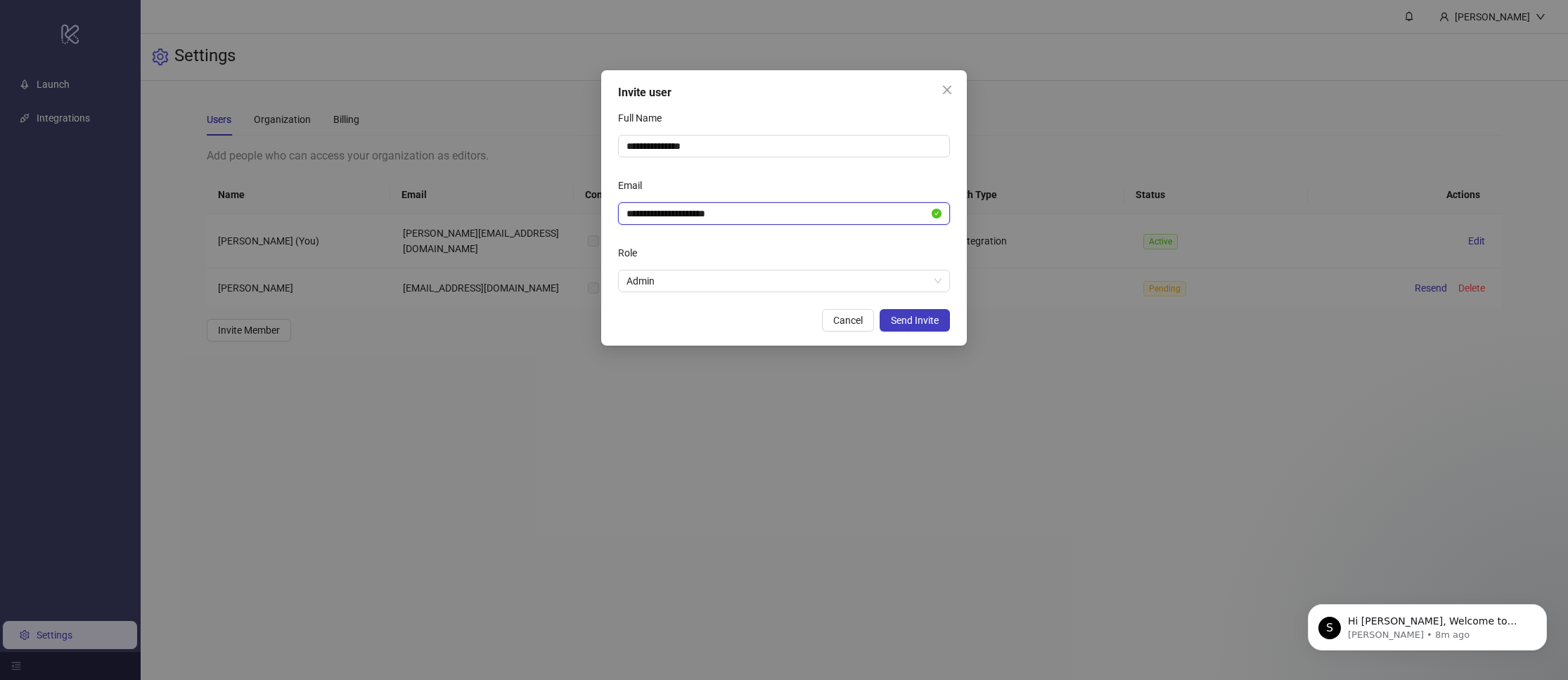
drag, startPoint x: 783, startPoint y: 212, endPoint x: 593, endPoint y: 191, distance: 191.2
click at [593, 191] on div "**********" at bounding box center [784, 340] width 1568 height 680
paste input "text"
type input "**********"
click at [713, 174] on div "Email" at bounding box center [784, 188] width 332 height 28
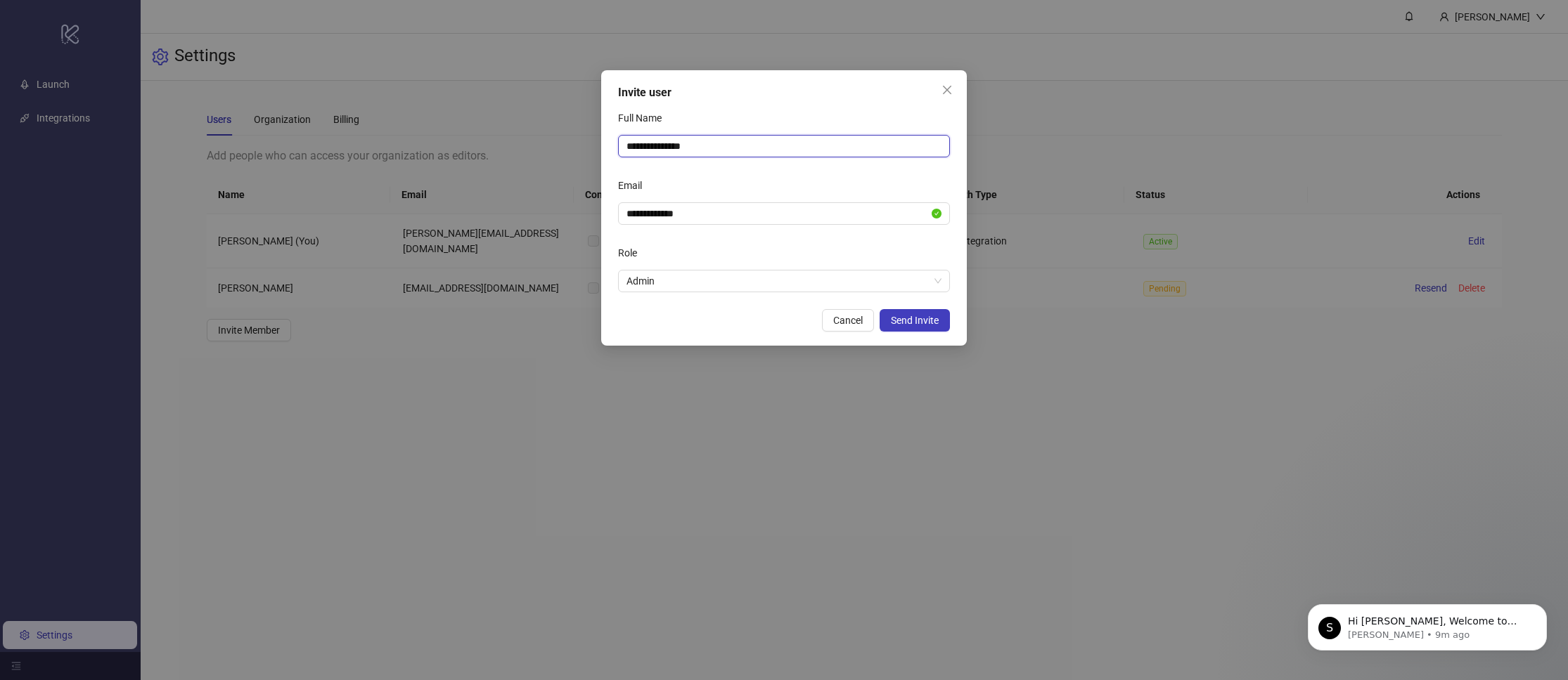
click at [734, 145] on input "**********" at bounding box center [784, 146] width 332 height 22
drag, startPoint x: 715, startPoint y: 142, endPoint x: 606, endPoint y: 132, distance: 109.5
click at [606, 132] on div "**********" at bounding box center [784, 208] width 366 height 276
paste input "text"
type input "*******"
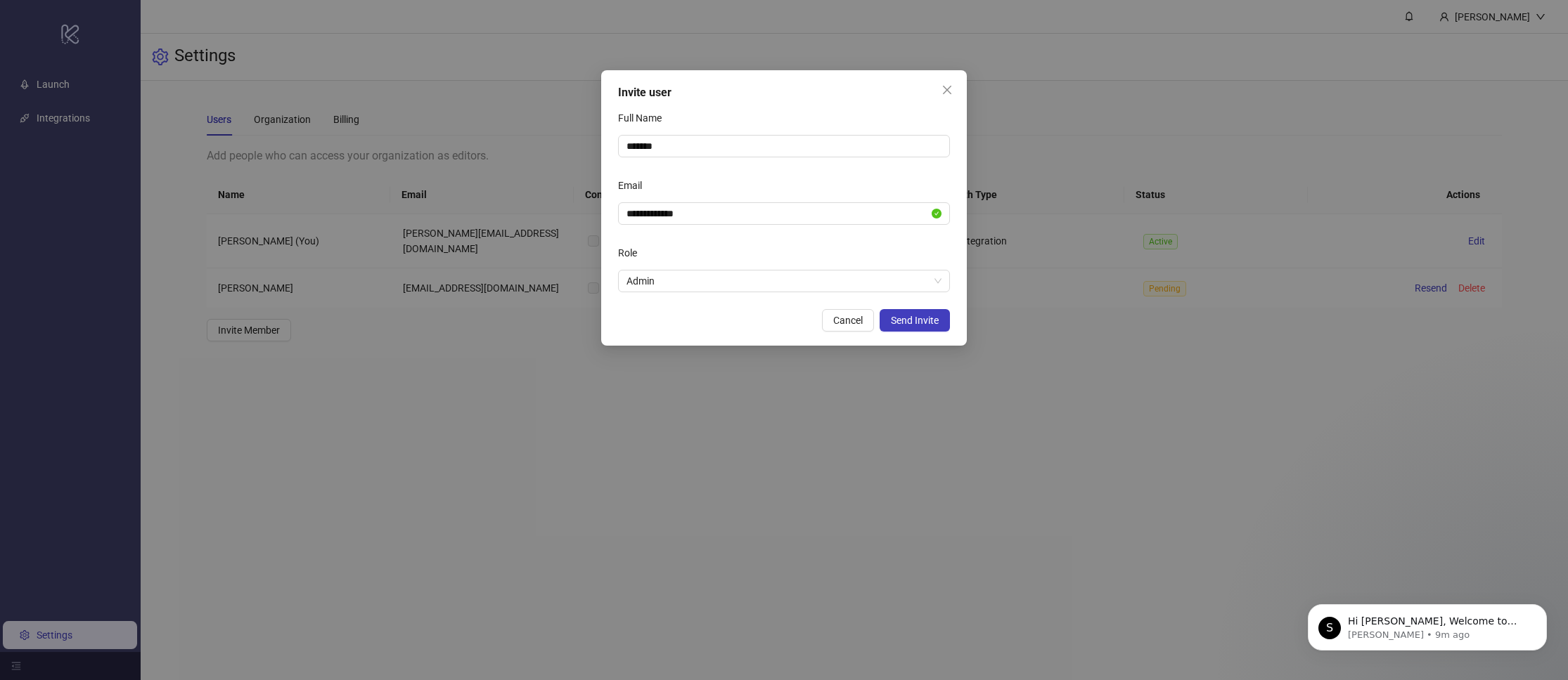
click at [765, 119] on div "Full Name" at bounding box center [784, 120] width 332 height 28
click at [912, 324] on span "Send Invite" at bounding box center [915, 321] width 48 height 11
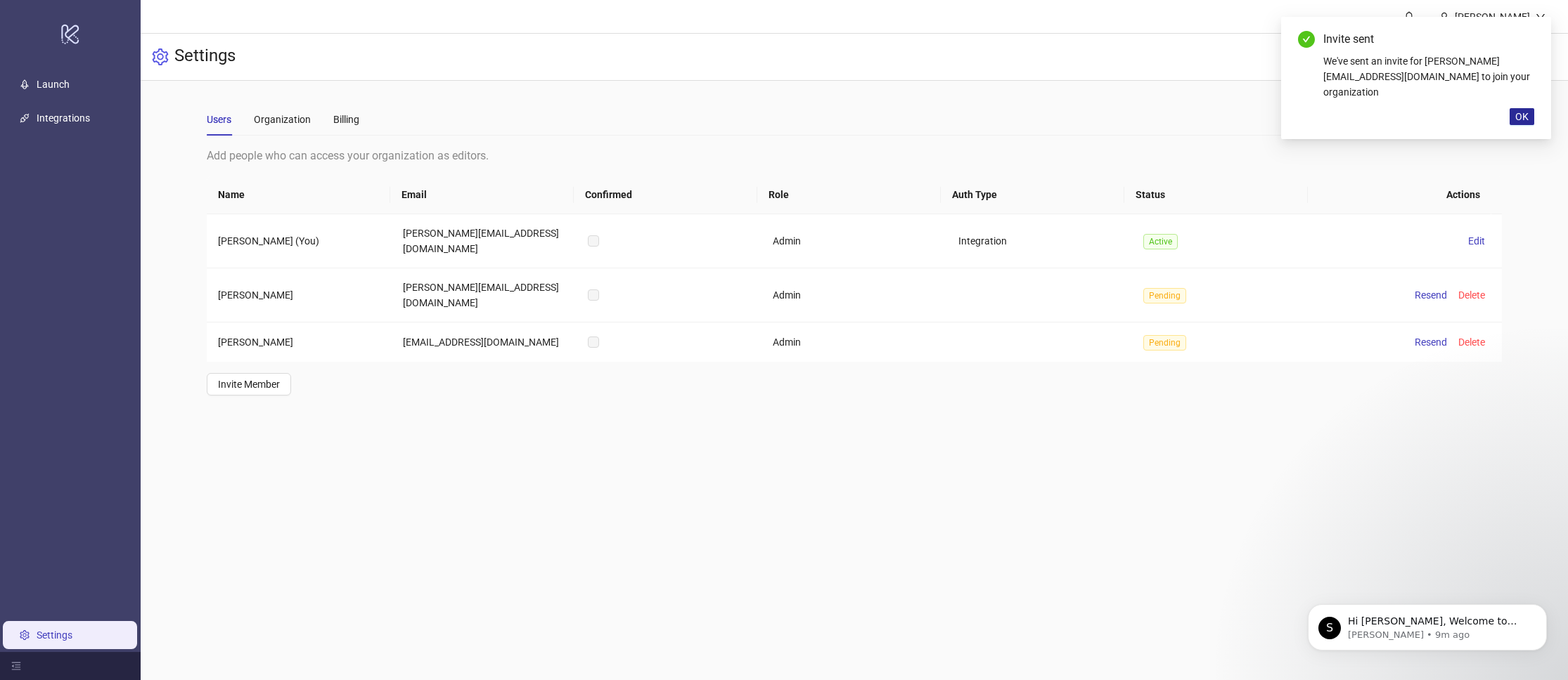
click at [1526, 111] on span "OK" at bounding box center [1521, 116] width 14 height 11
click at [589, 132] on div "Users Organization Billing" at bounding box center [854, 119] width 1295 height 32
click at [299, 115] on div "Organization" at bounding box center [282, 119] width 57 height 15
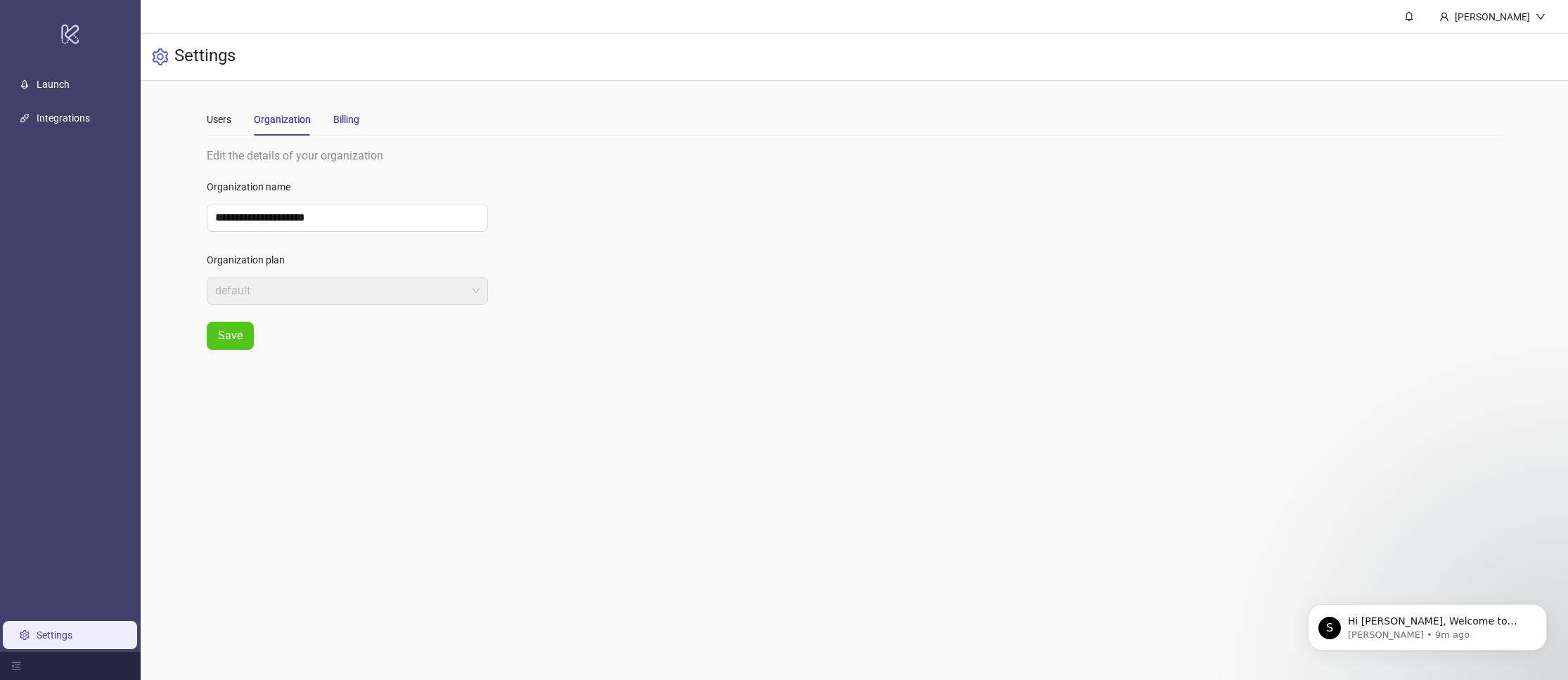
click at [355, 123] on div "Billing" at bounding box center [346, 119] width 26 height 15
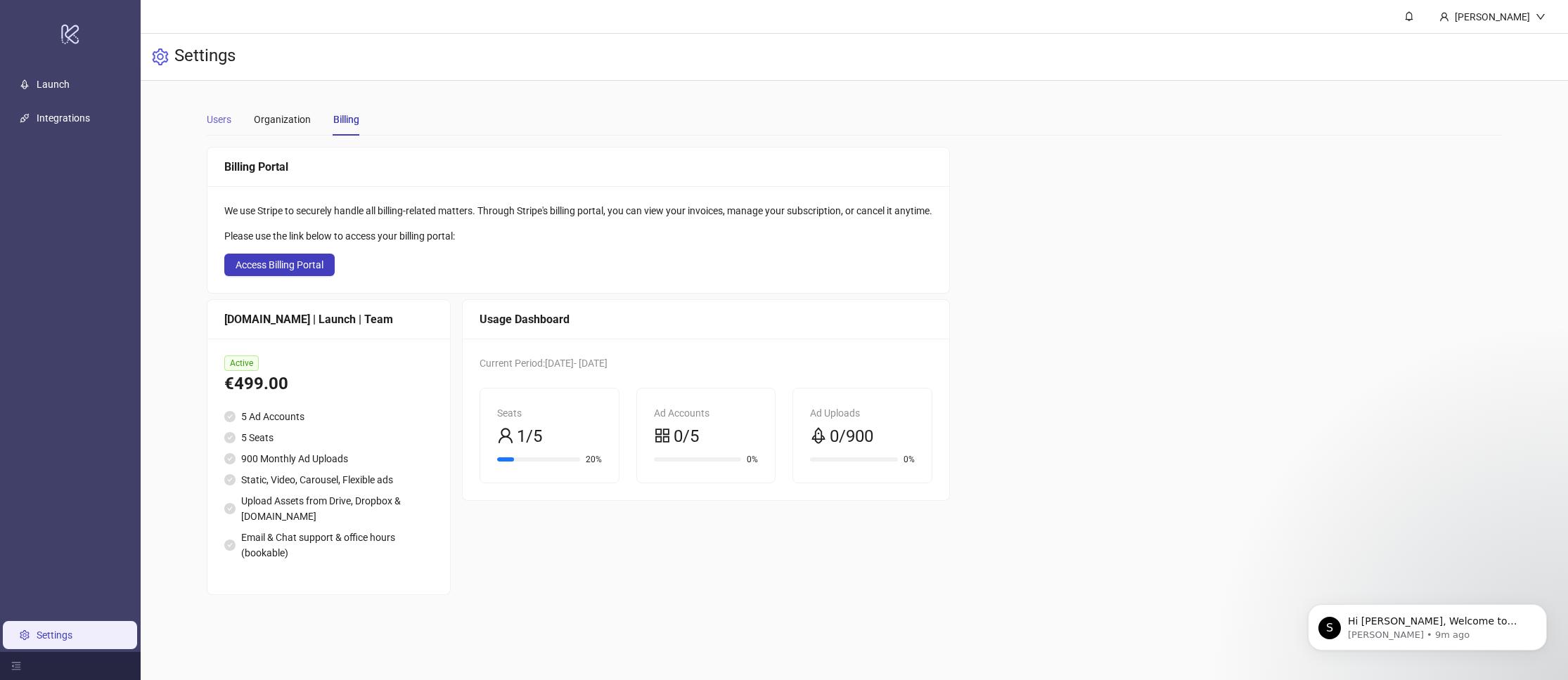
click at [229, 128] on div "Users" at bounding box center [219, 119] width 25 height 32
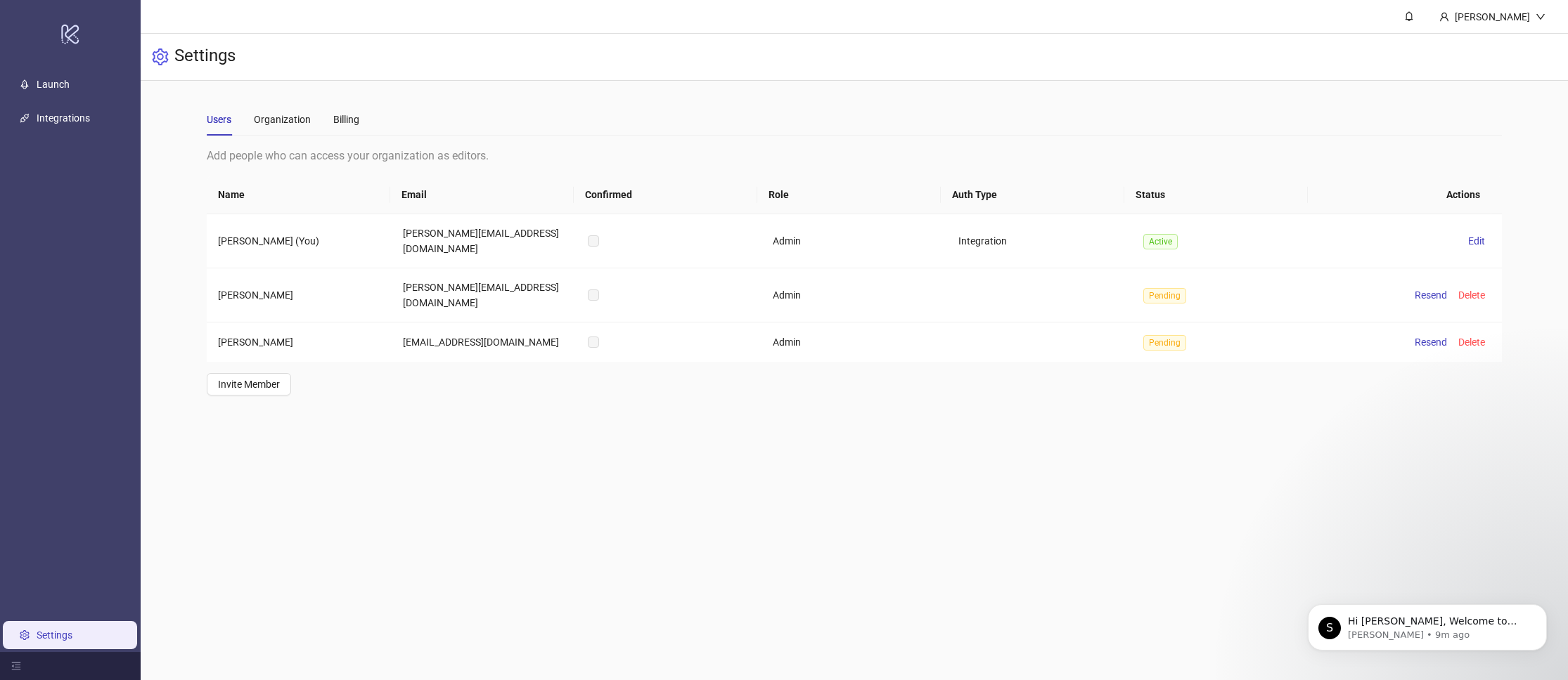
click at [732, 130] on div "Users Organization Billing" at bounding box center [854, 119] width 1295 height 32
click at [1537, 14] on icon "down" at bounding box center [1540, 17] width 10 height 10
click at [1102, 63] on div "Settings" at bounding box center [853, 57] width 1427 height 47
click at [45, 86] on link "Launch" at bounding box center [53, 84] width 33 height 11
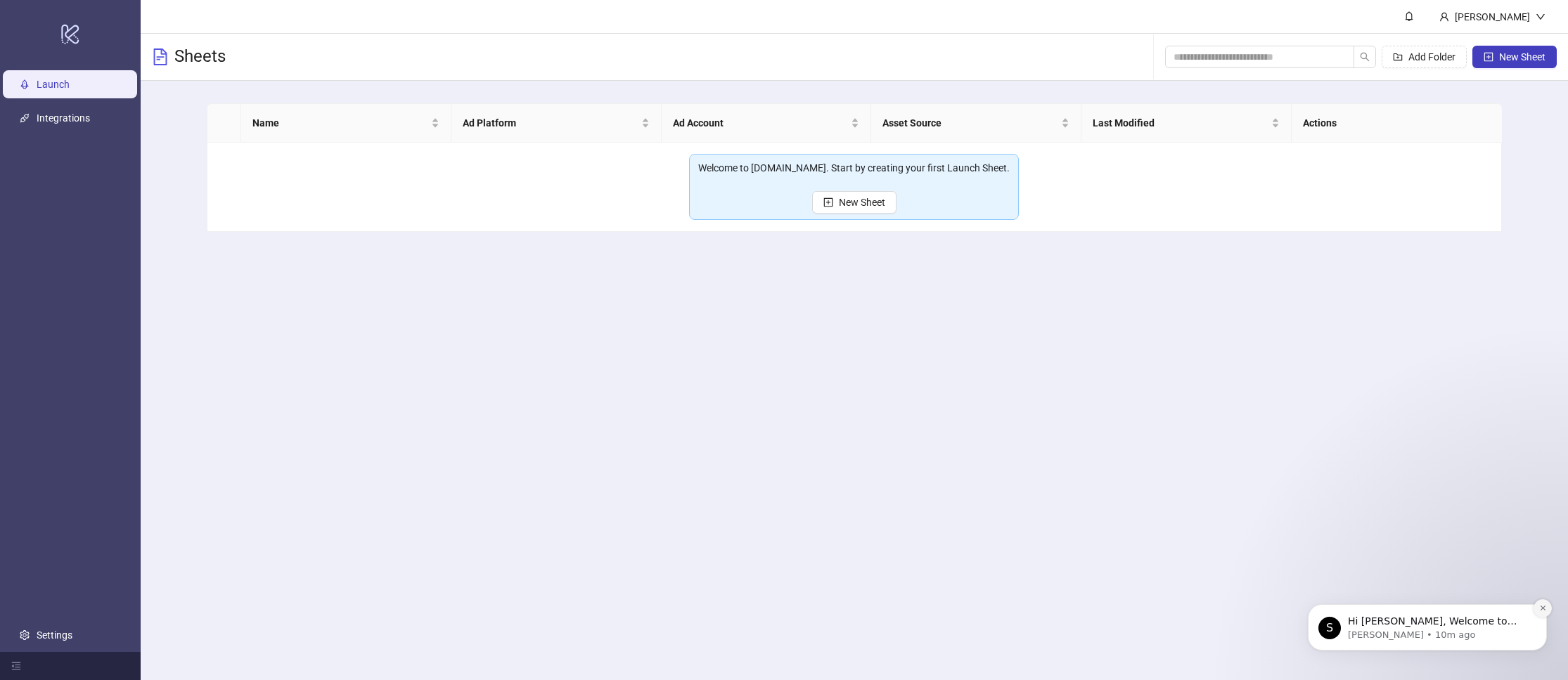
click at [1546, 609] on icon "Dismiss notification" at bounding box center [1543, 609] width 8 height 8
